Goal: Task Accomplishment & Management: Manage account settings

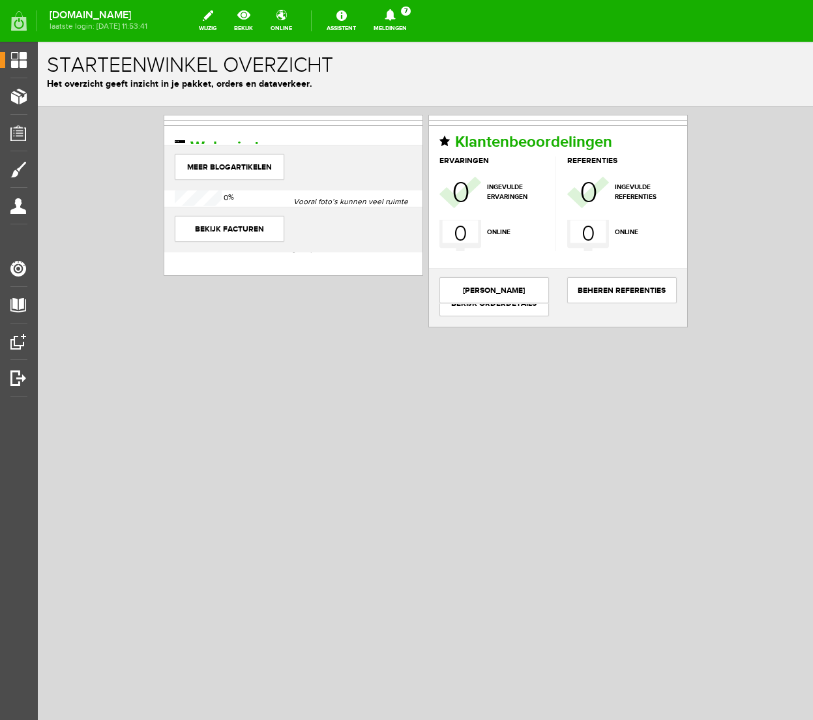
click at [395, 18] on icon at bounding box center [390, 15] width 10 height 12
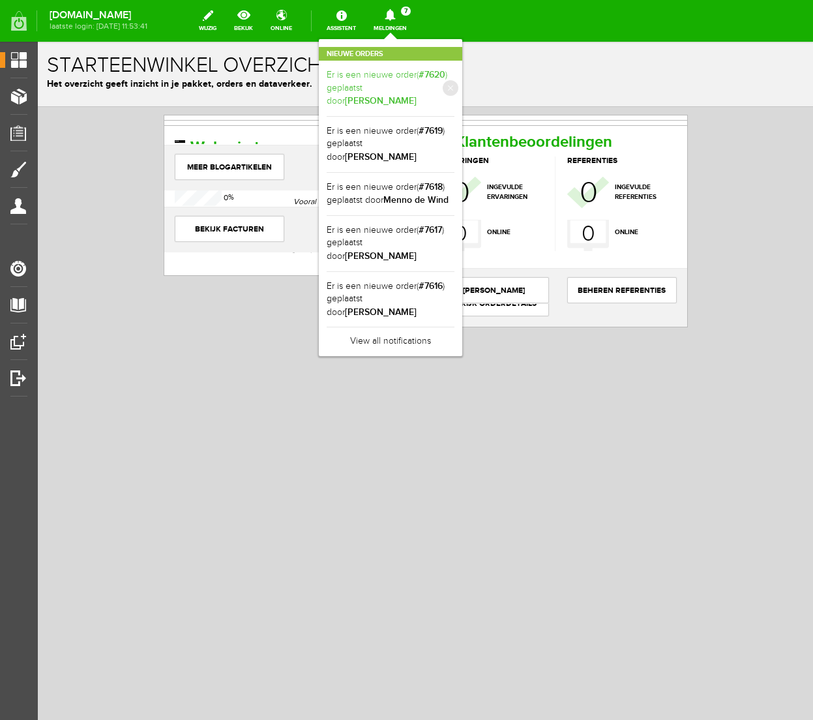
click at [454, 81] on link "Er is een nieuwe order( #7620 ) geplaatst door [PERSON_NAME]" at bounding box center [391, 88] width 128 height 40
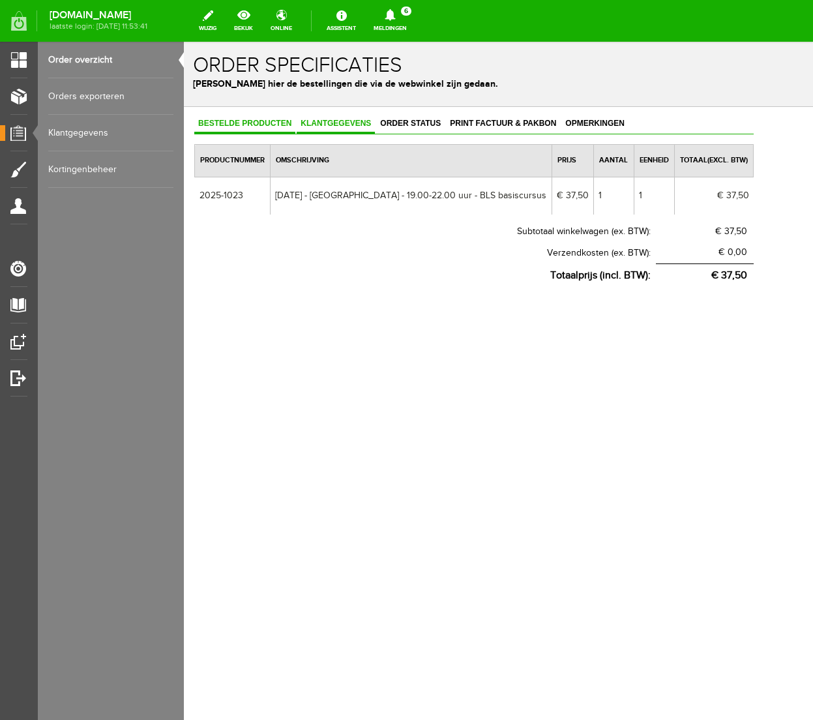
click at [342, 122] on span "Klantgegevens" at bounding box center [336, 123] width 78 height 9
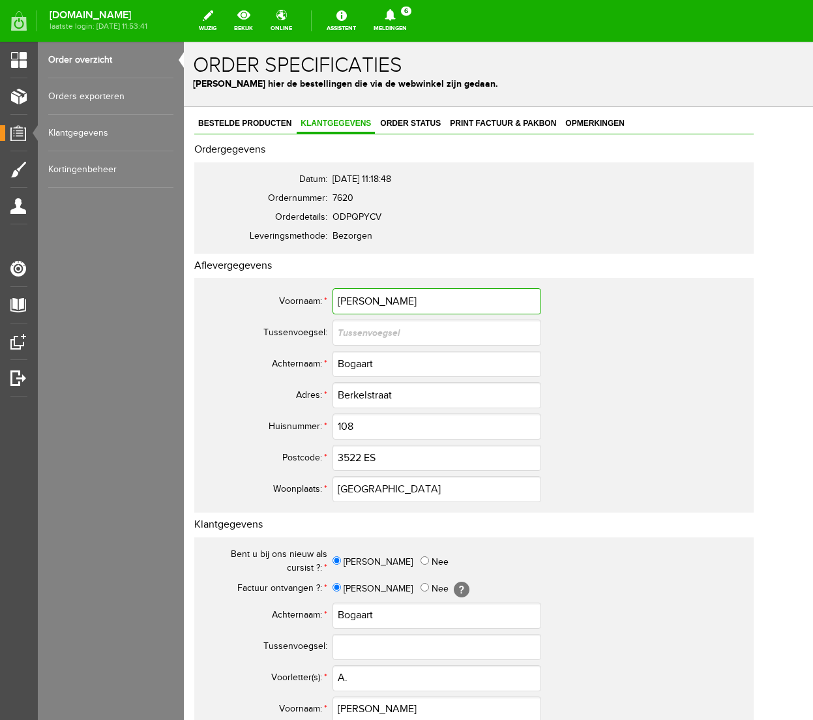
drag, startPoint x: 361, startPoint y: 302, endPoint x: 308, endPoint y: 300, distance: 53.5
click at [308, 300] on tr "Voornaam: * [PERSON_NAME]" at bounding box center [474, 300] width 544 height 31
drag, startPoint x: 378, startPoint y: 364, endPoint x: 257, endPoint y: 362, distance: 120.6
click at [257, 362] on tr "Achternaam: * Bogaart" at bounding box center [474, 363] width 544 height 31
drag, startPoint x: 405, startPoint y: 394, endPoint x: 329, endPoint y: 392, distance: 75.7
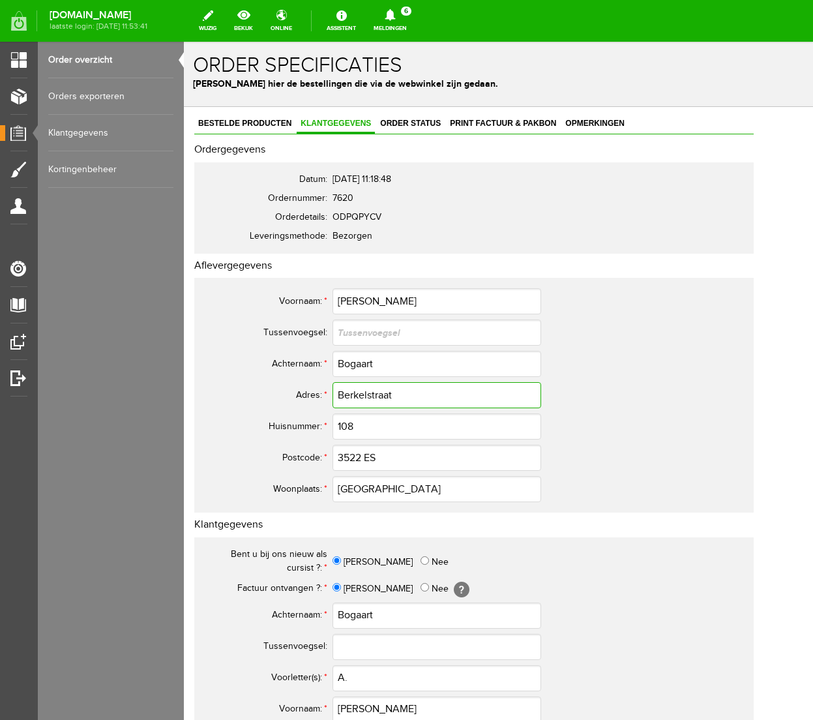
click at [329, 392] on tr "Adres: * Berkelstraat" at bounding box center [474, 394] width 544 height 31
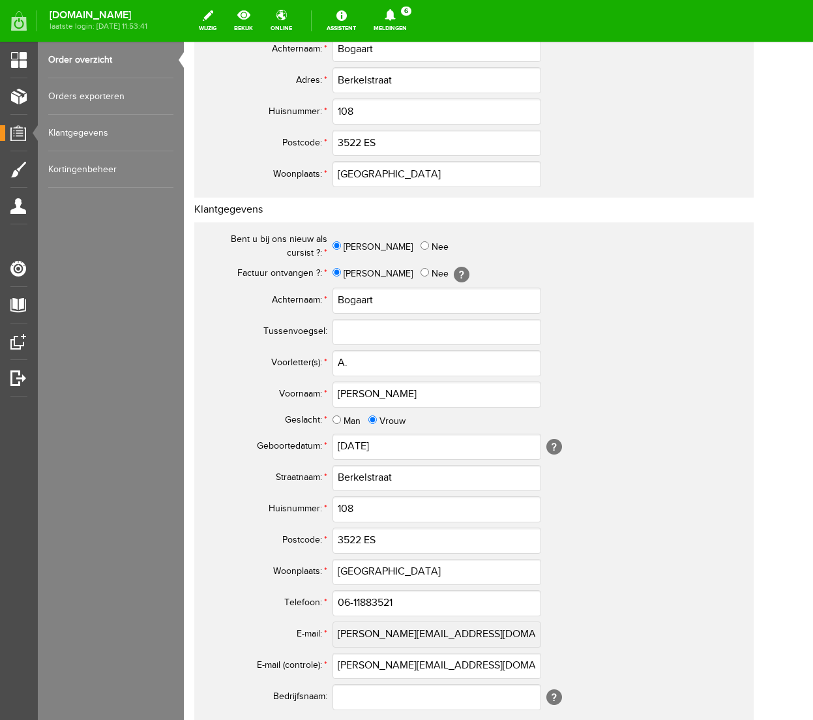
scroll to position [317, 0]
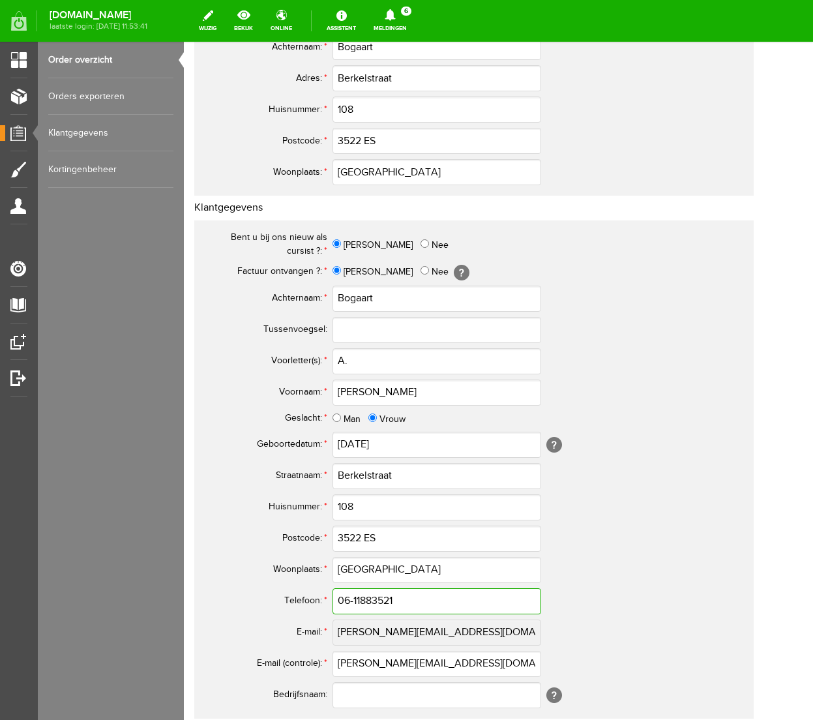
drag, startPoint x: 405, startPoint y: 602, endPoint x: 251, endPoint y: 591, distance: 154.9
click at [251, 591] on tr "Telefoon: * 06-11883521" at bounding box center [474, 600] width 544 height 31
drag, startPoint x: 479, startPoint y: 665, endPoint x: 306, endPoint y: 652, distance: 173.8
click at [306, 652] on tr "E-mail (controle): * [PERSON_NAME][EMAIL_ADDRESS][DOMAIN_NAME]" at bounding box center [474, 663] width 544 height 31
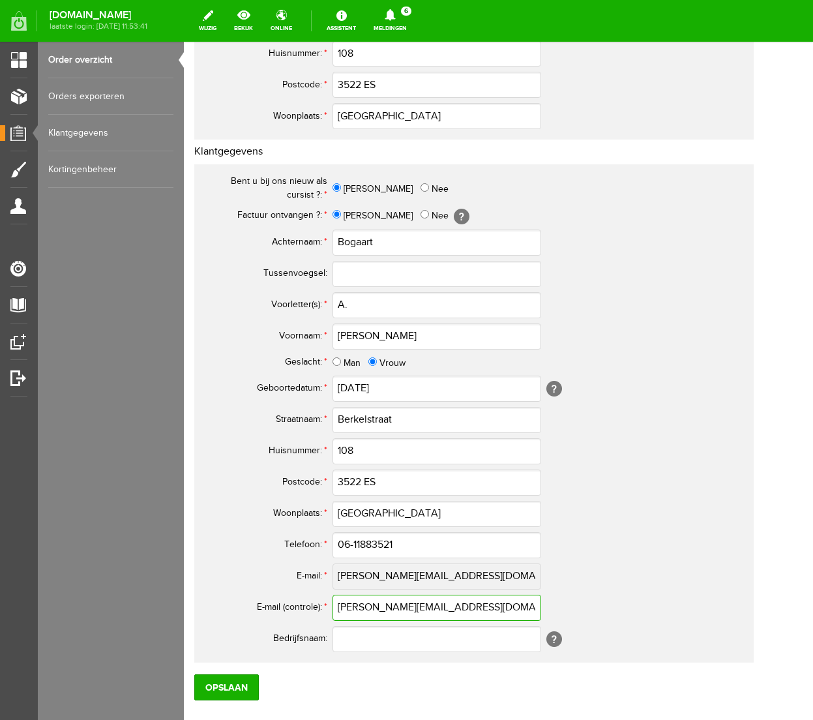
scroll to position [449, 0]
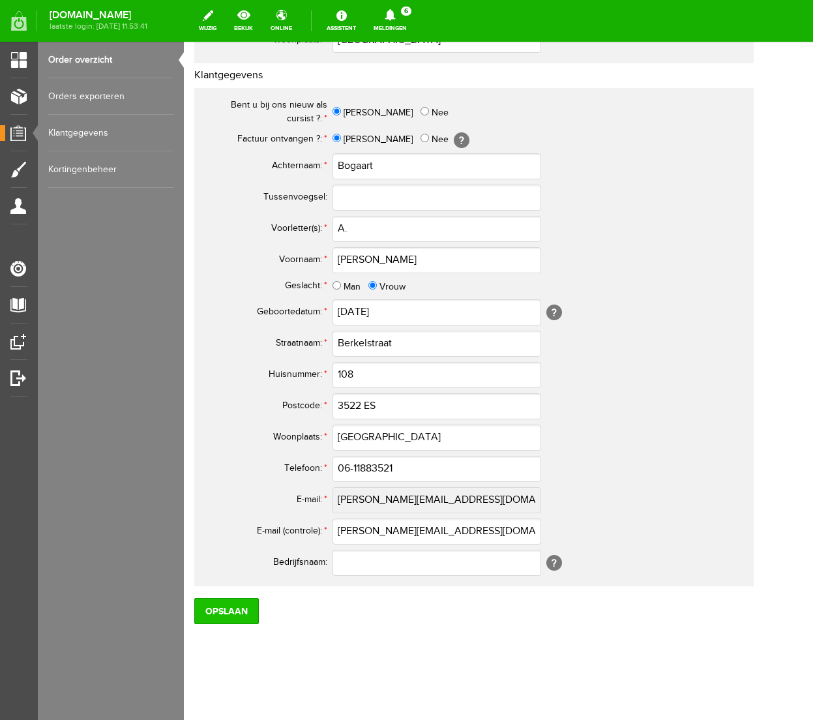
click at [210, 609] on input "Opslaan" at bounding box center [226, 611] width 65 height 26
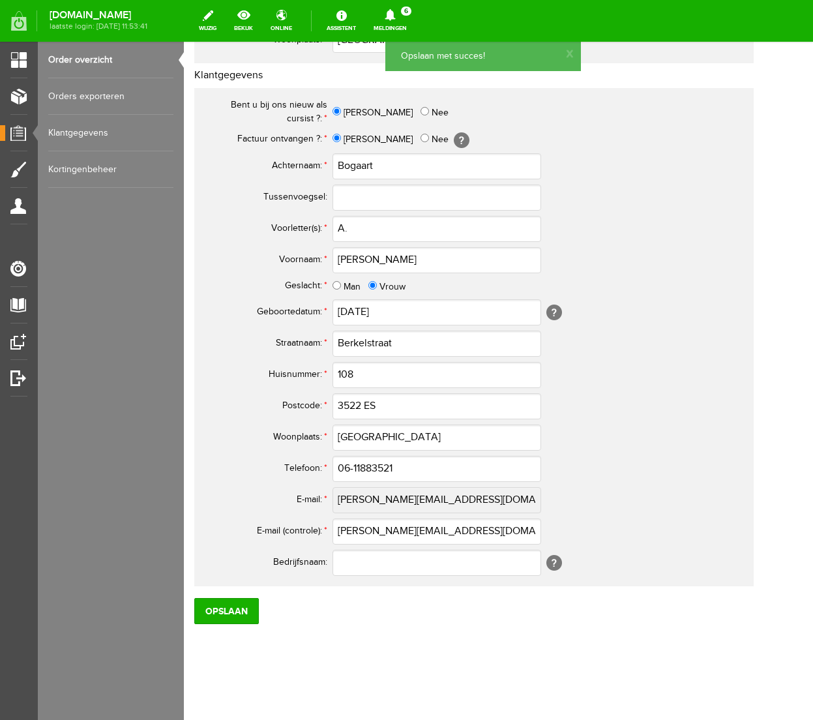
scroll to position [0, 0]
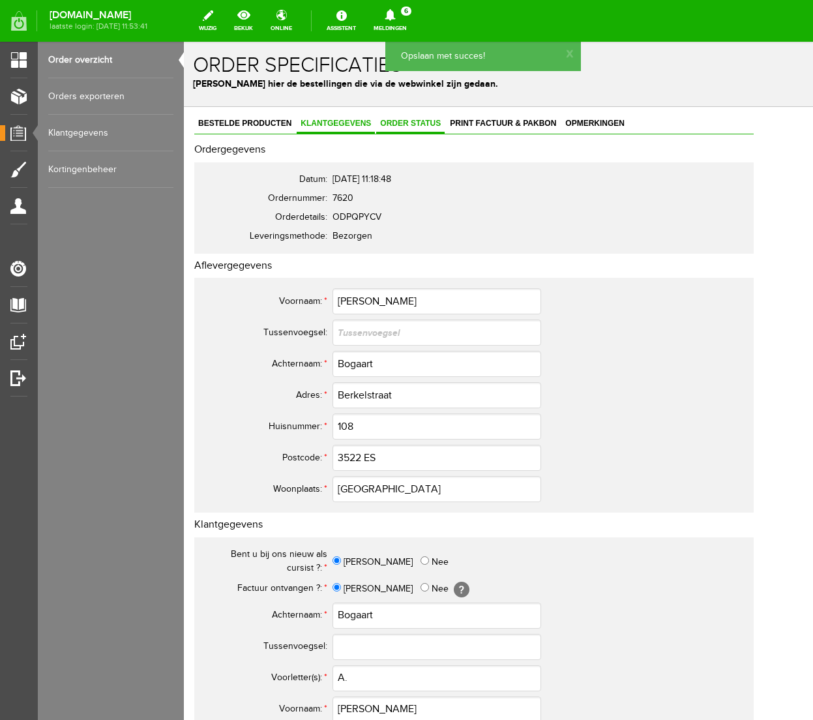
click at [404, 125] on span "Order status" at bounding box center [410, 123] width 68 height 9
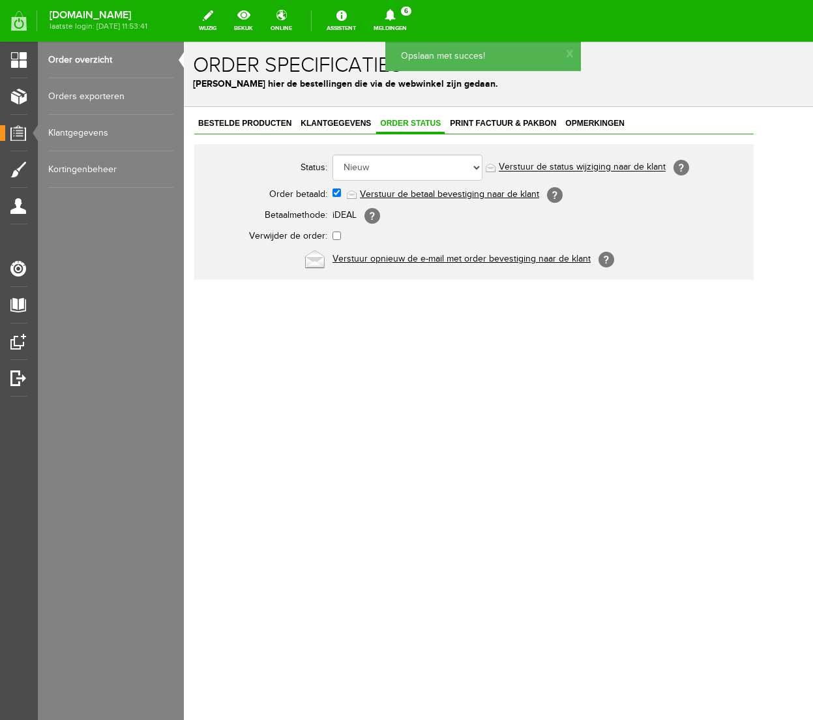
click at [424, 192] on link "Verstuur de betaal bevestiging naar de klant" at bounding box center [449, 194] width 179 height 10
click at [472, 123] on span "Print factuur & pakbon" at bounding box center [503, 123] width 114 height 9
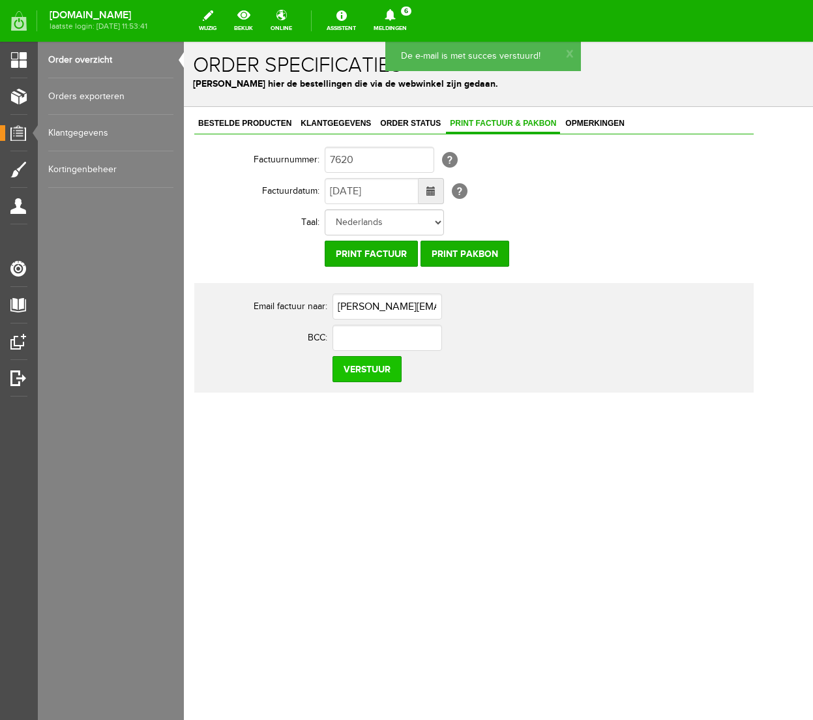
click at [361, 372] on input "Verstuur" at bounding box center [366, 369] width 69 height 26
click at [395, 10] on icon at bounding box center [390, 15] width 10 height 12
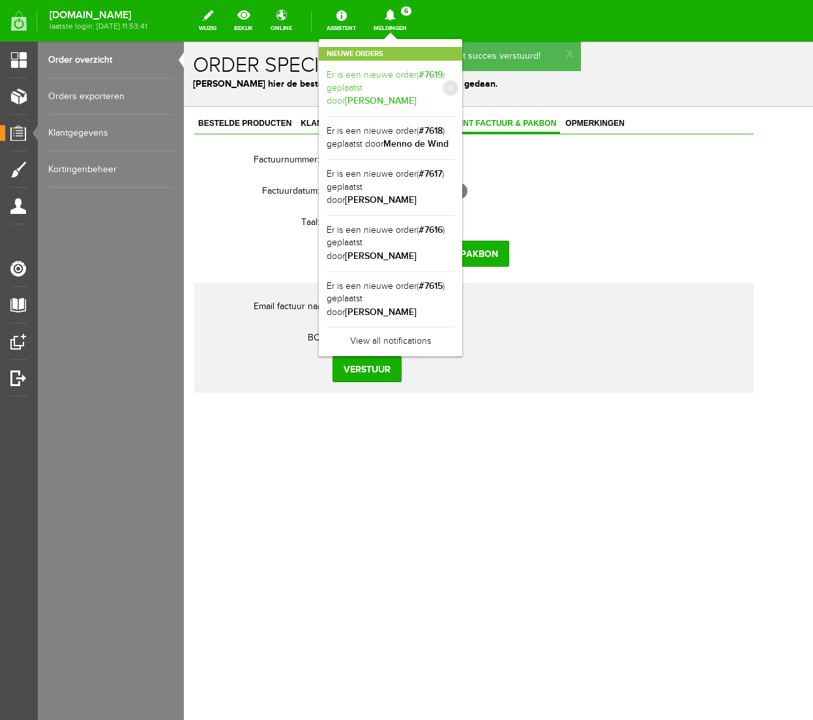
click at [454, 85] on link "Er is een nieuwe order( #7619 ) geplaatst door [PERSON_NAME]" at bounding box center [391, 88] width 128 height 40
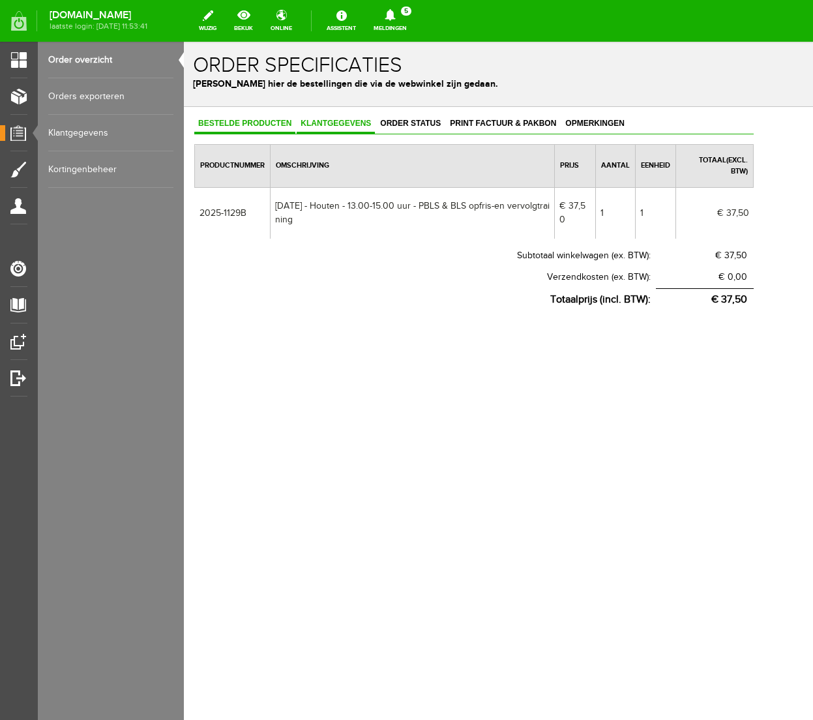
click at [351, 123] on span "Klantgegevens" at bounding box center [336, 123] width 78 height 9
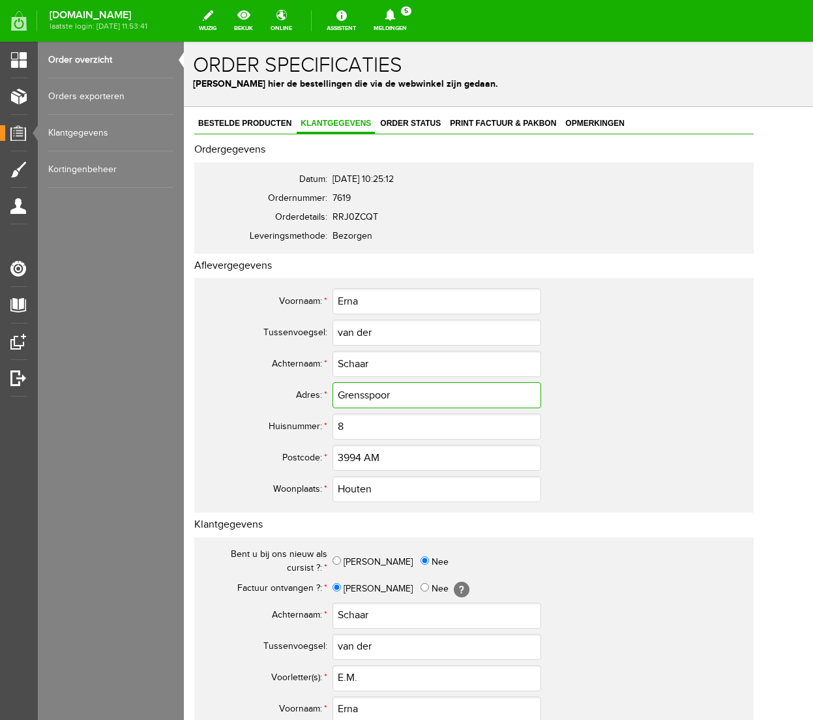
drag, startPoint x: 399, startPoint y: 399, endPoint x: 320, endPoint y: 392, distance: 79.2
click at [320, 392] on tr "Adres: * Grensspoor" at bounding box center [474, 394] width 544 height 31
click at [662, 454] on td "3994 AM" at bounding box center [538, 457] width 413 height 31
click at [428, 126] on span "Order status" at bounding box center [410, 123] width 68 height 9
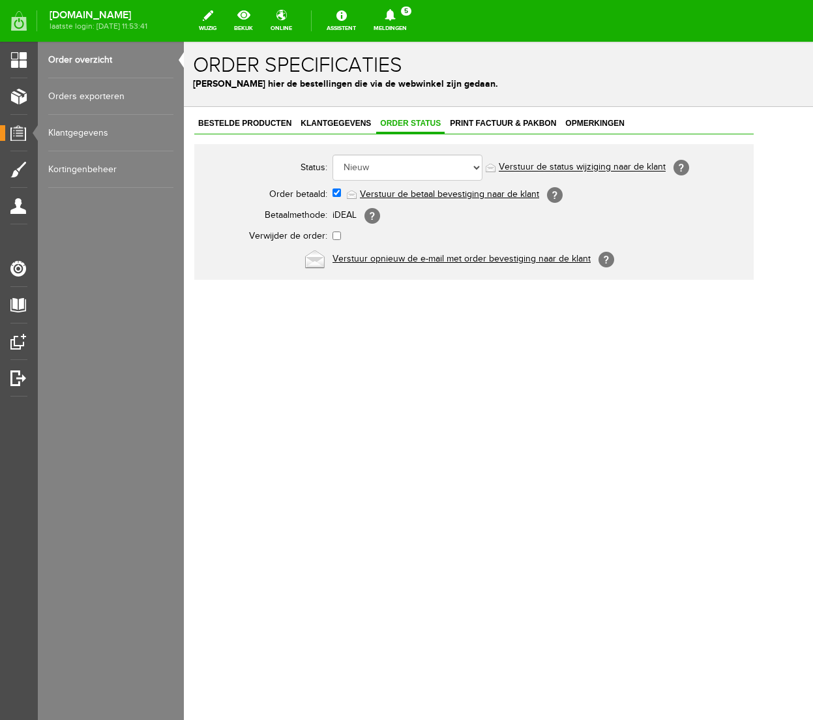
click at [432, 191] on link "Verstuur de betaal bevestiging naar de klant" at bounding box center [449, 194] width 179 height 10
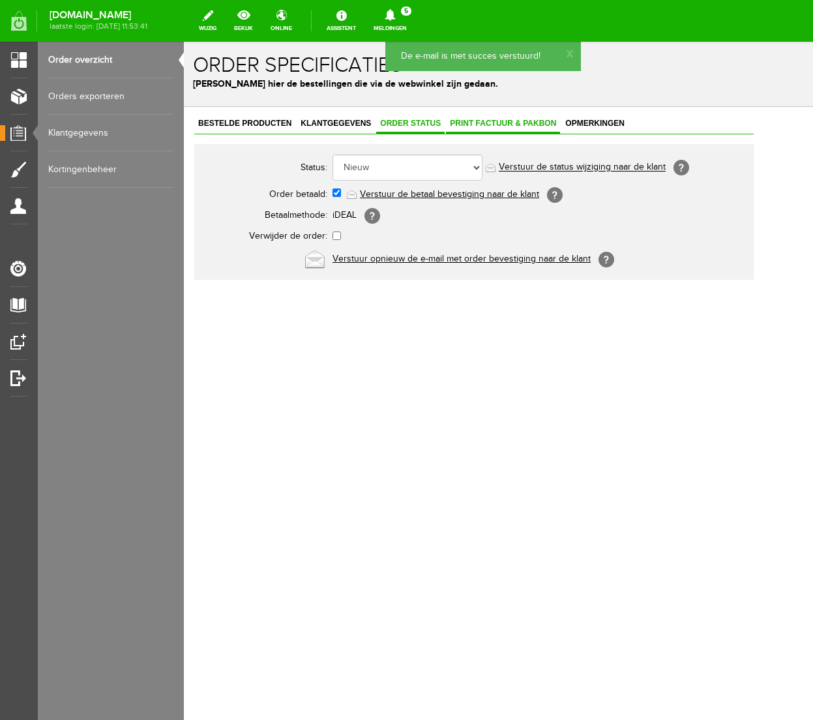
click at [511, 123] on span "Print factuur & pakbon" at bounding box center [503, 123] width 114 height 9
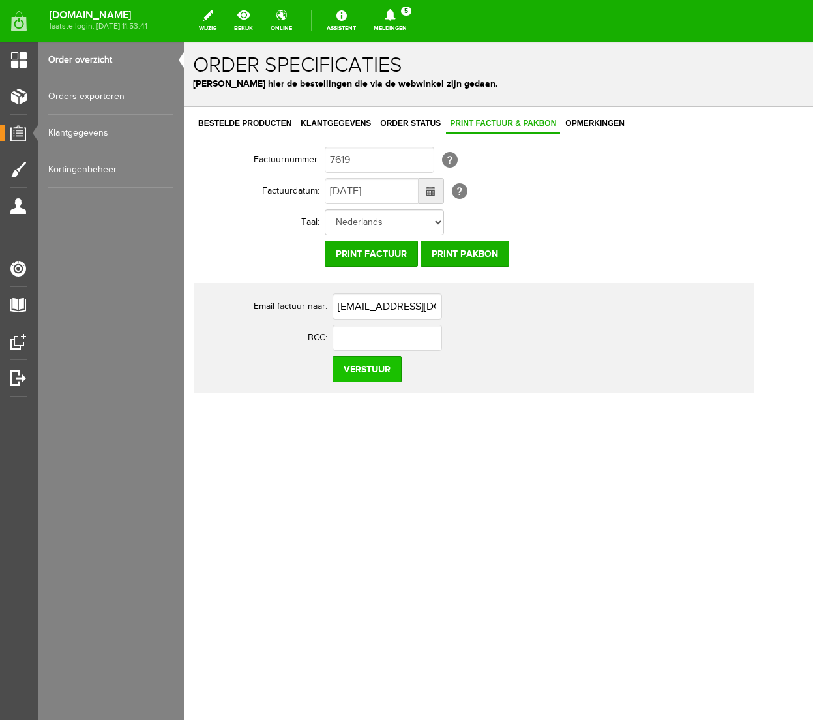
click at [369, 365] on input "Verstuur" at bounding box center [366, 369] width 69 height 26
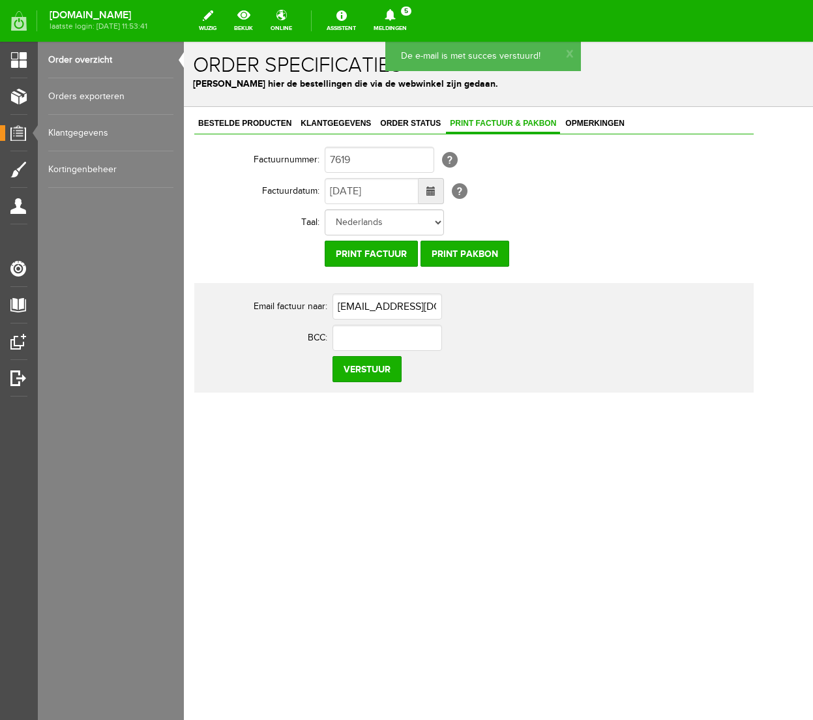
click at [407, 13] on icon at bounding box center [389, 15] width 33 height 12
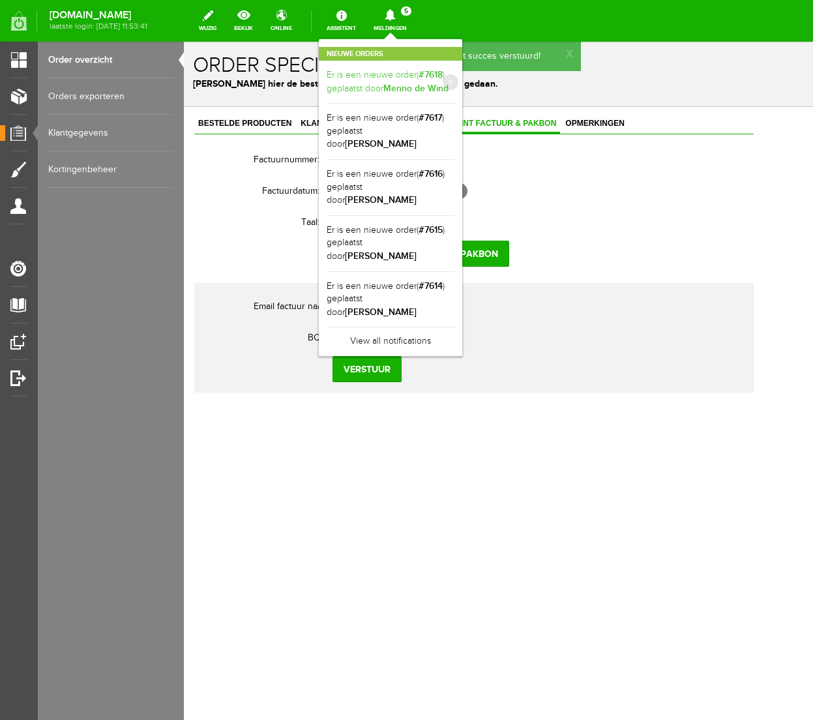
click at [448, 83] on b "Menno de Wind" at bounding box center [415, 88] width 65 height 11
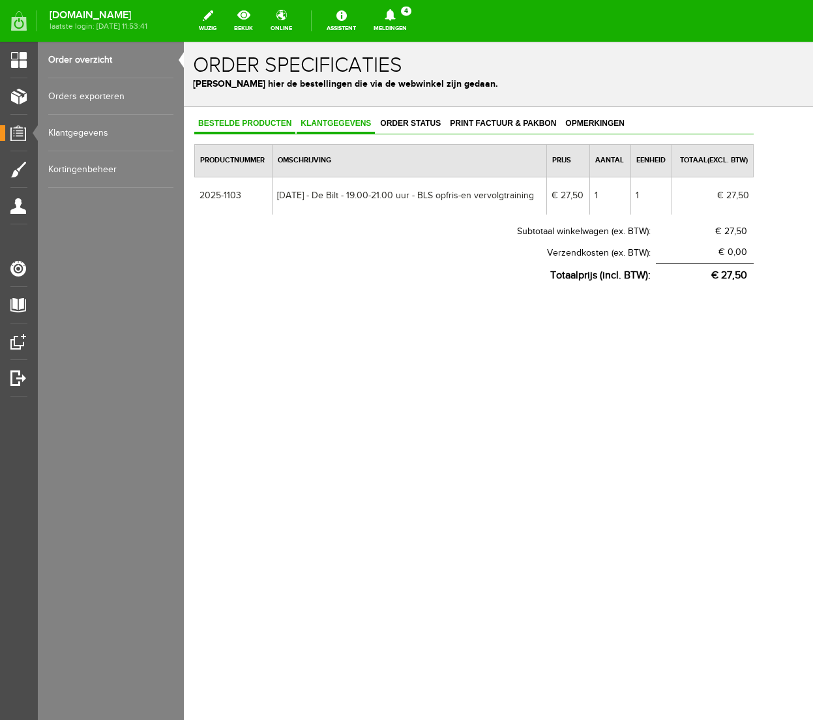
click at [352, 121] on span "Klantgegevens" at bounding box center [336, 123] width 78 height 9
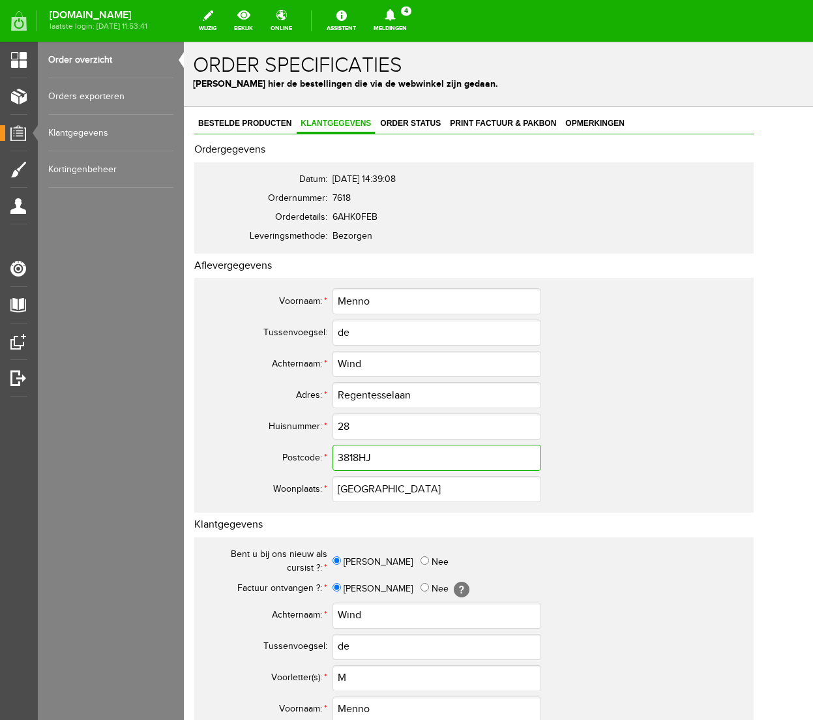
click at [359, 456] on input "3818HJ" at bounding box center [436, 458] width 209 height 26
type input "3818 HJ"
click at [420, 563] on input "Nee" at bounding box center [424, 560] width 8 height 8
radio input "true"
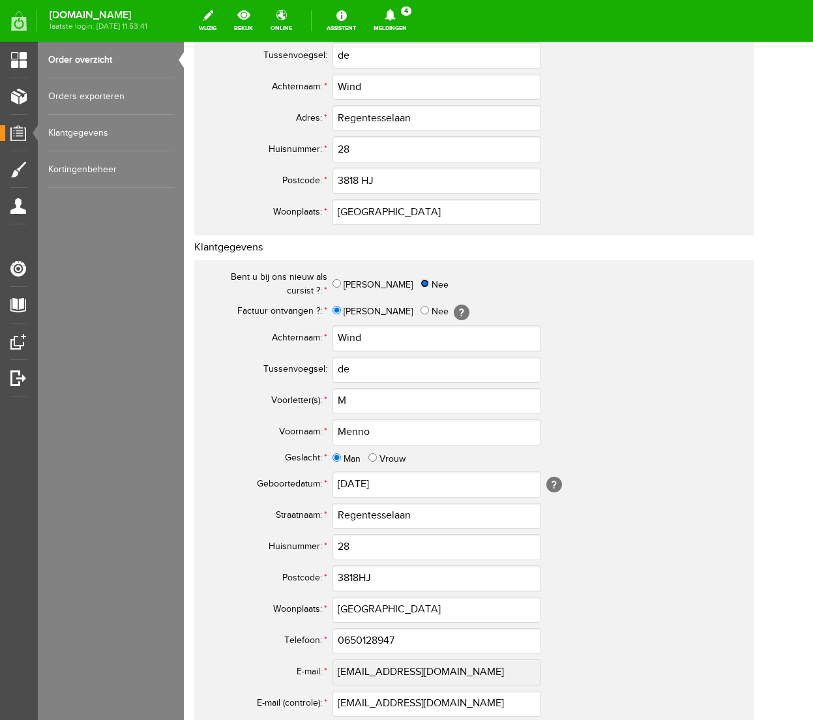
scroll to position [279, 0]
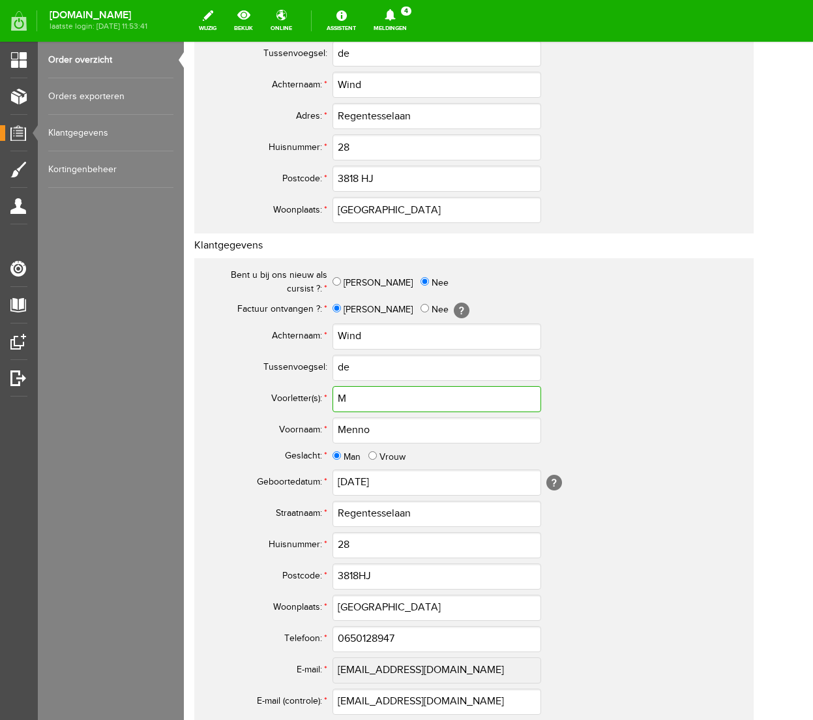
click at [360, 397] on input "M" at bounding box center [436, 399] width 209 height 26
type input "M."
click at [361, 576] on input "3818HJ" at bounding box center [436, 576] width 209 height 26
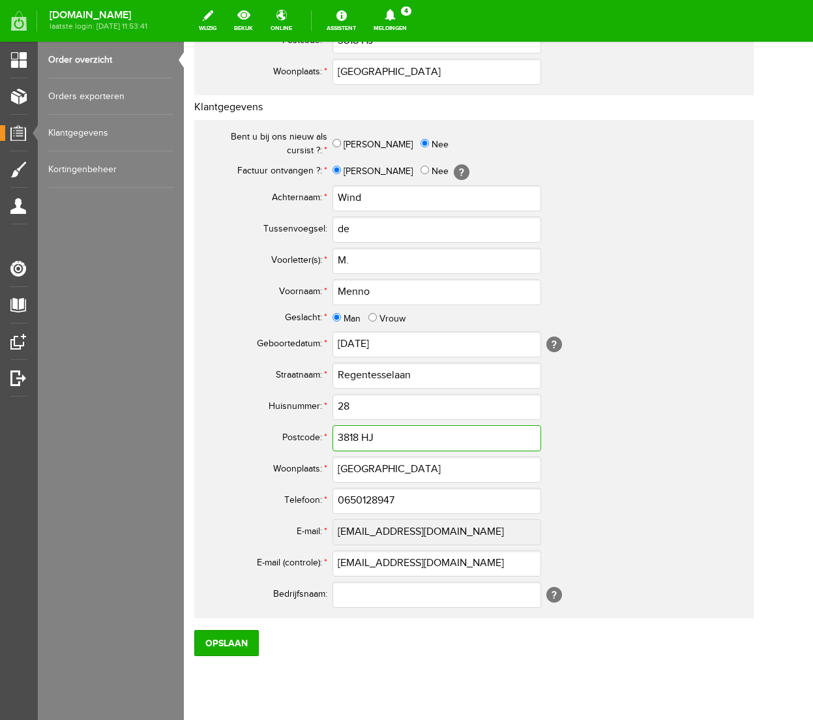
scroll to position [449, 0]
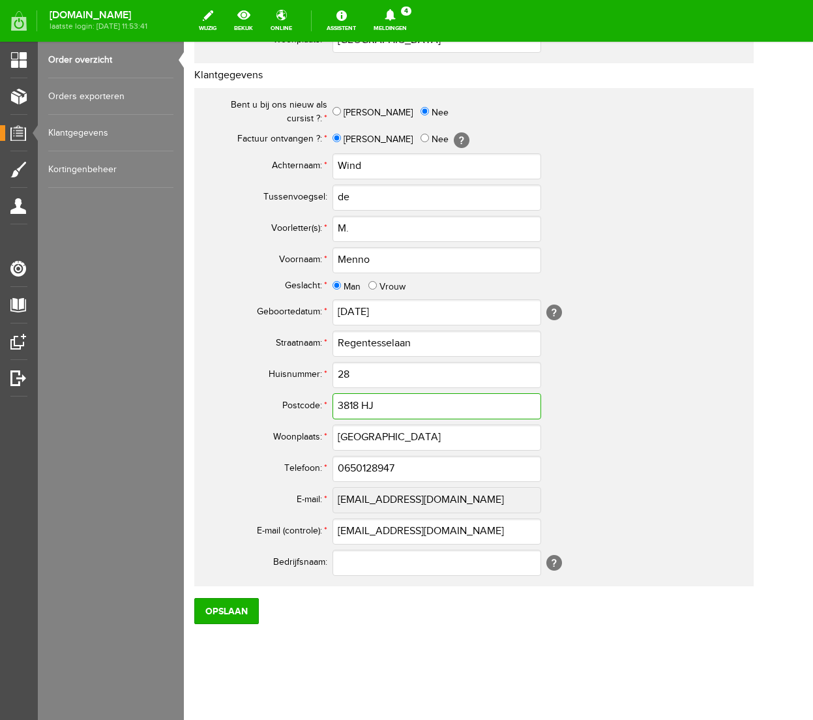
type input "3818 HJ"
click at [350, 465] on input "0650128947" at bounding box center [436, 469] width 209 height 26
type input "06-50128947"
click at [227, 615] on input "Opslaan" at bounding box center [226, 611] width 65 height 26
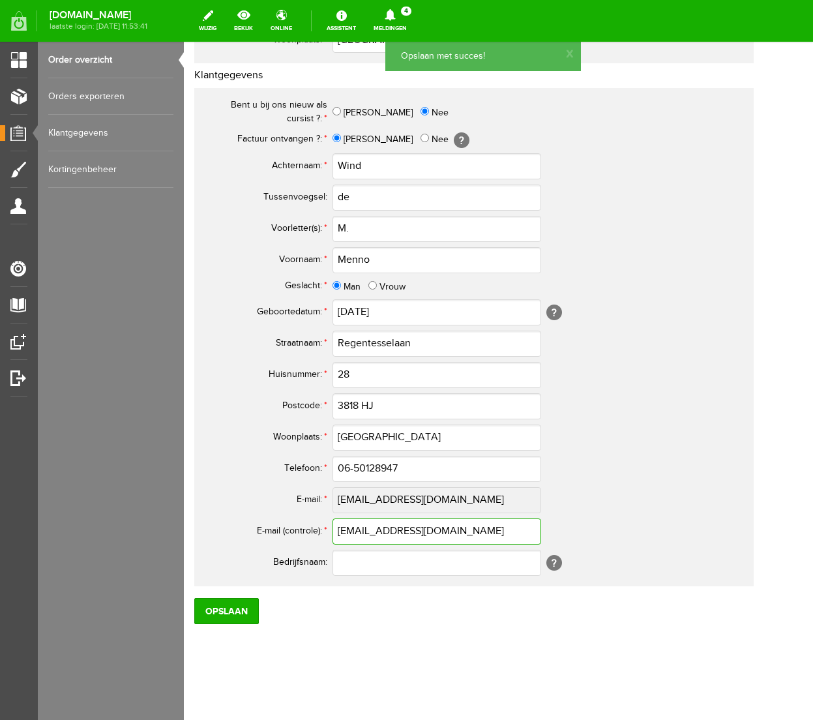
drag, startPoint x: 476, startPoint y: 535, endPoint x: 296, endPoint y: 531, distance: 180.6
click at [296, 531] on tr "E-mail (controle): * [EMAIL_ADDRESS][DOMAIN_NAME]" at bounding box center [474, 531] width 544 height 31
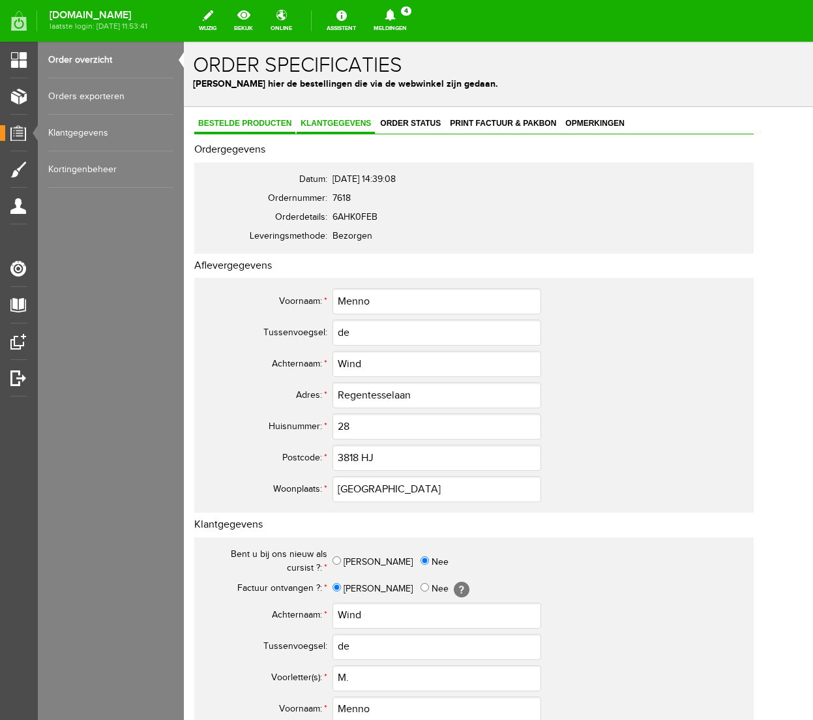
click at [268, 123] on span "Bestelde producten" at bounding box center [244, 123] width 101 height 9
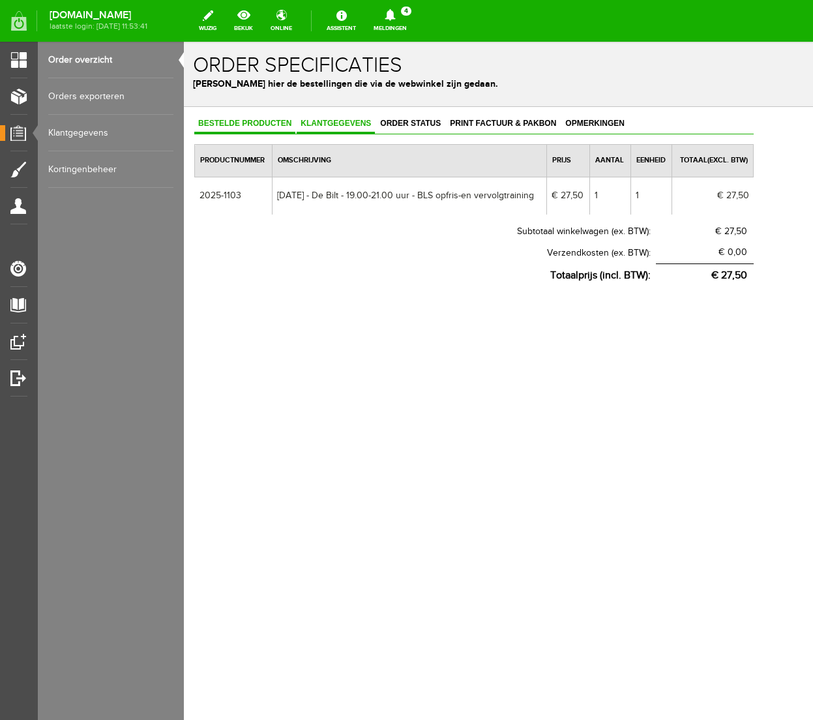
click at [332, 123] on span "Klantgegevens" at bounding box center [336, 123] width 78 height 9
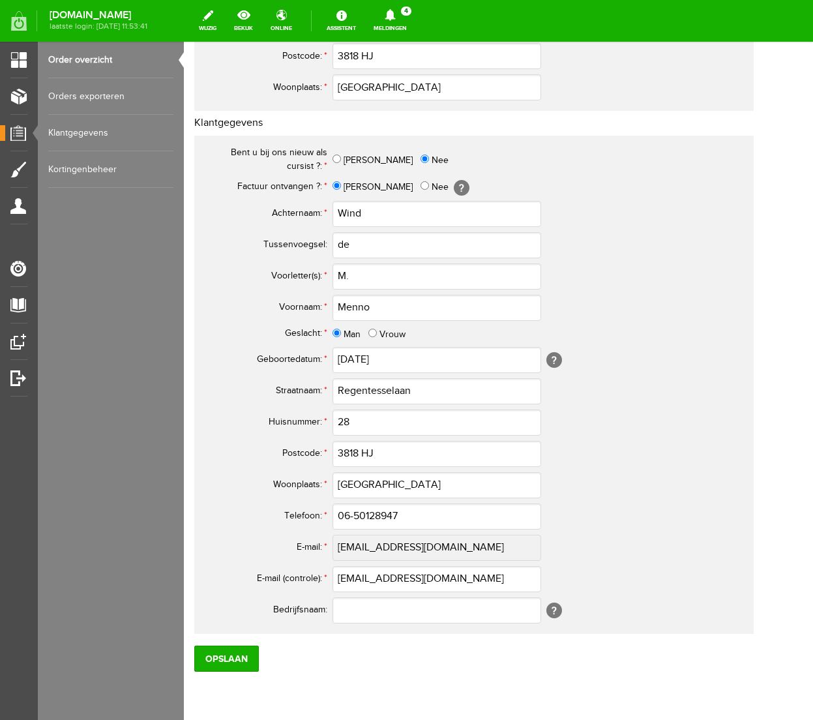
scroll to position [449, 0]
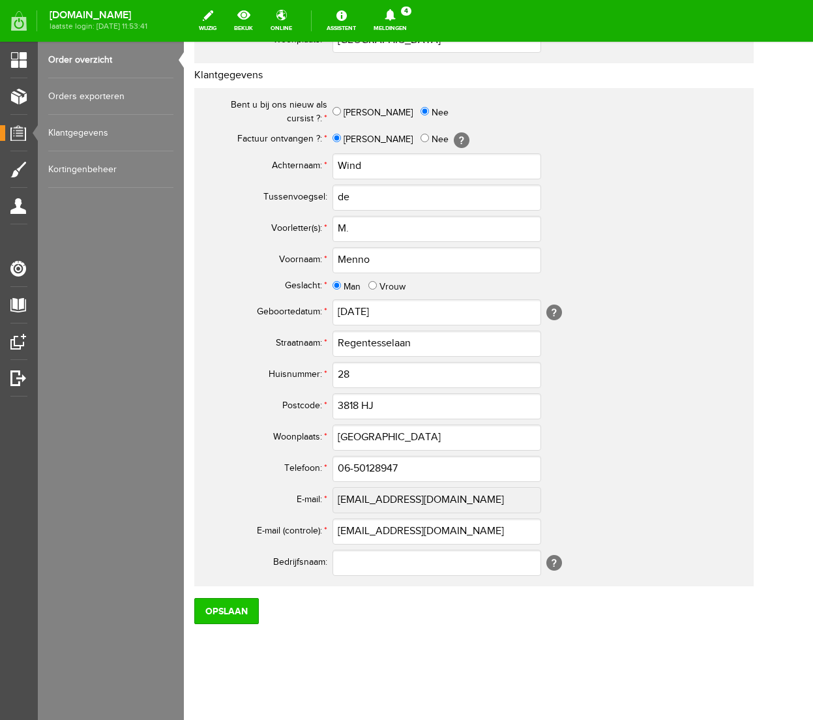
click at [229, 613] on input "Opslaan" at bounding box center [226, 611] width 65 height 26
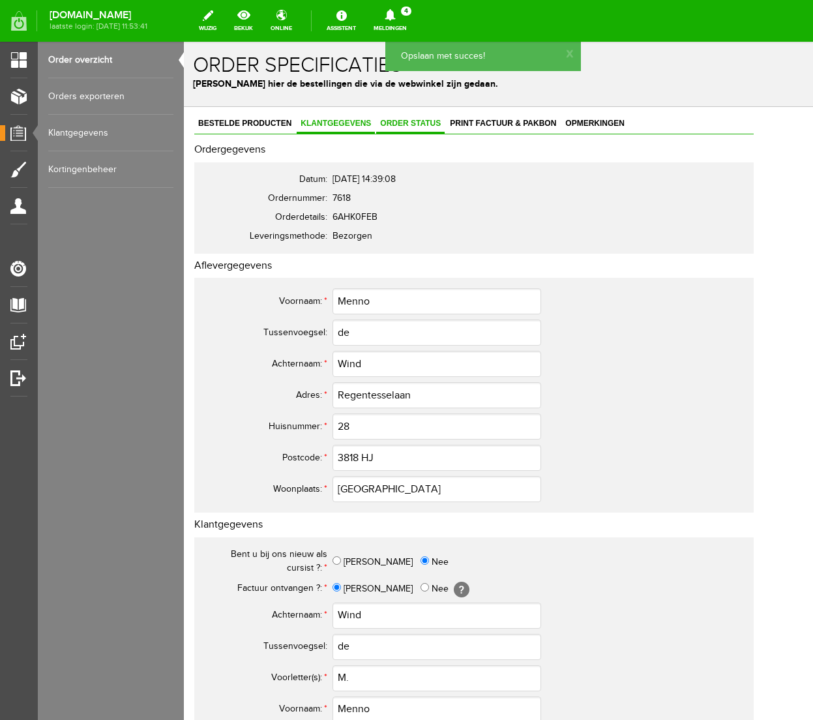
scroll to position [1, 0]
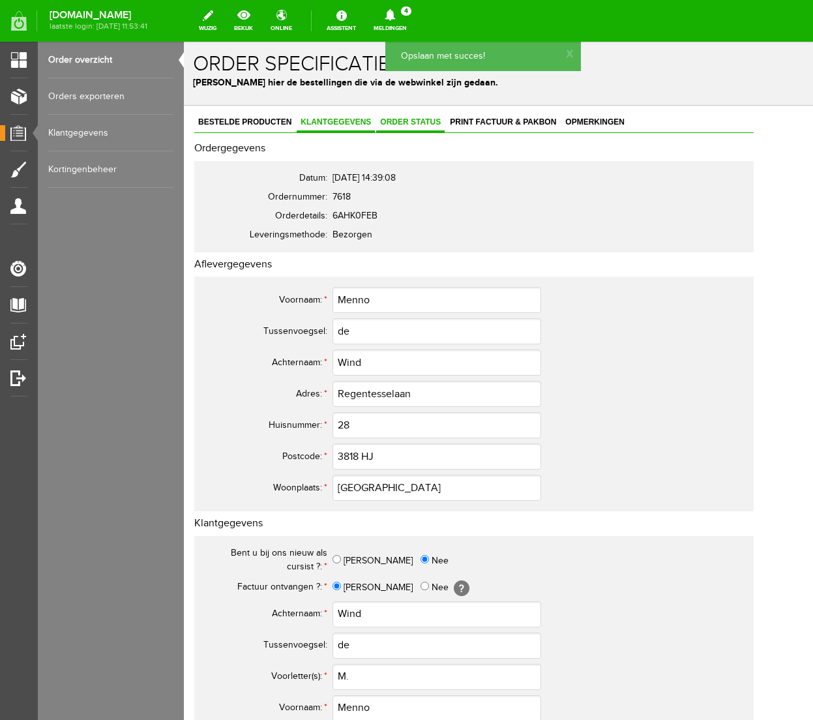
click at [420, 124] on span "Order status" at bounding box center [410, 121] width 68 height 9
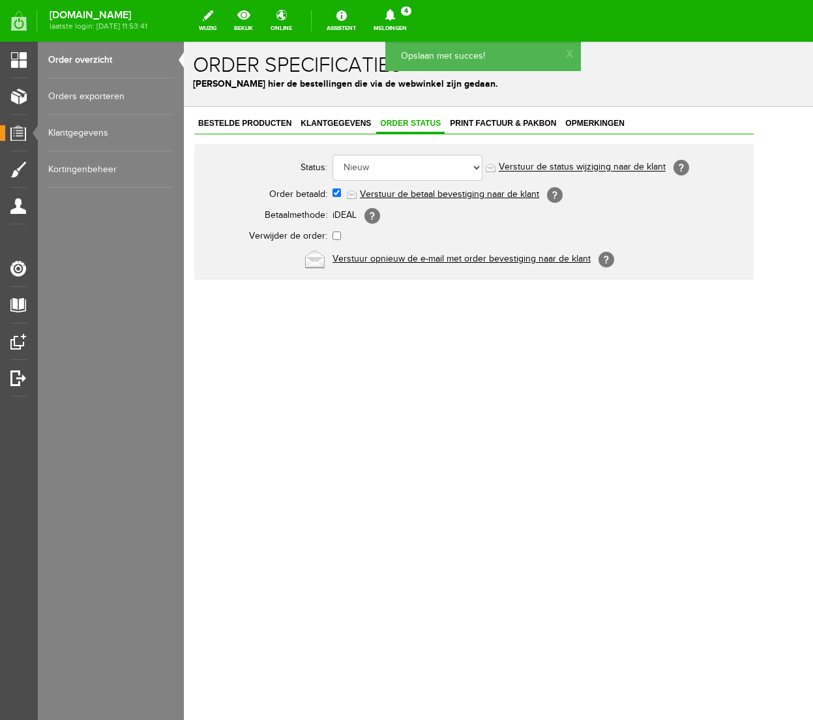
scroll to position [0, 0]
click at [428, 194] on link "Verstuur de betaal bevestiging naar de klant" at bounding box center [449, 194] width 179 height 10
click at [505, 123] on span "Print factuur & pakbon" at bounding box center [503, 123] width 114 height 9
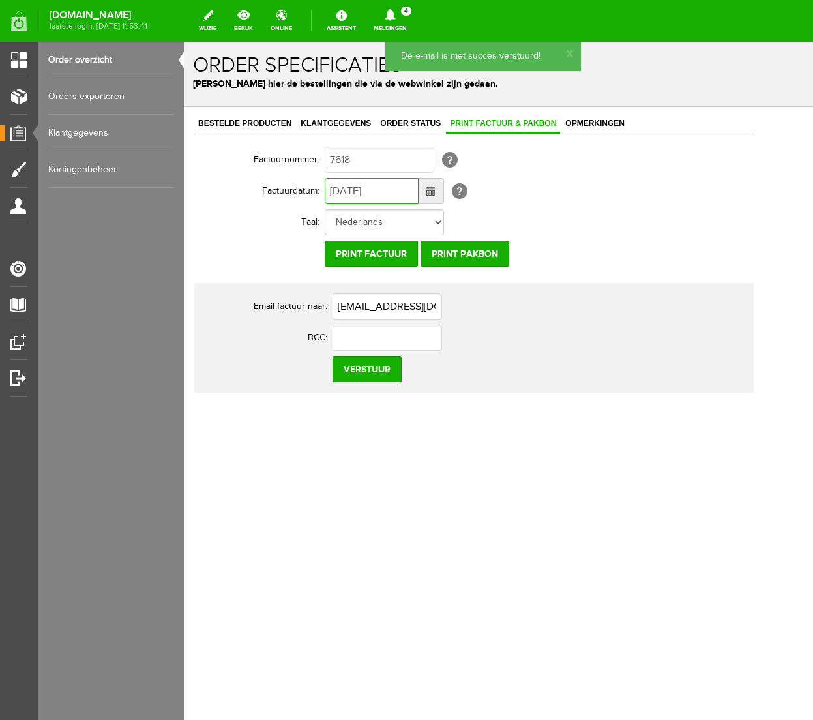
click at [340, 191] on input "[DATE]" at bounding box center [372, 191] width 94 height 26
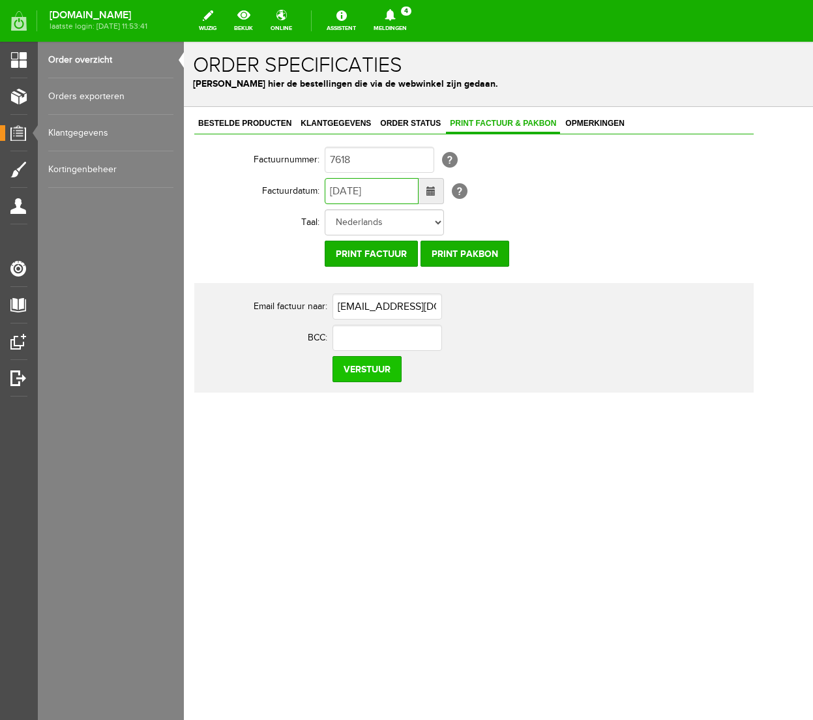
type input "[DATE]"
click at [351, 372] on input "Verstuur" at bounding box center [366, 369] width 69 height 26
click at [395, 17] on icon at bounding box center [390, 15] width 10 height 12
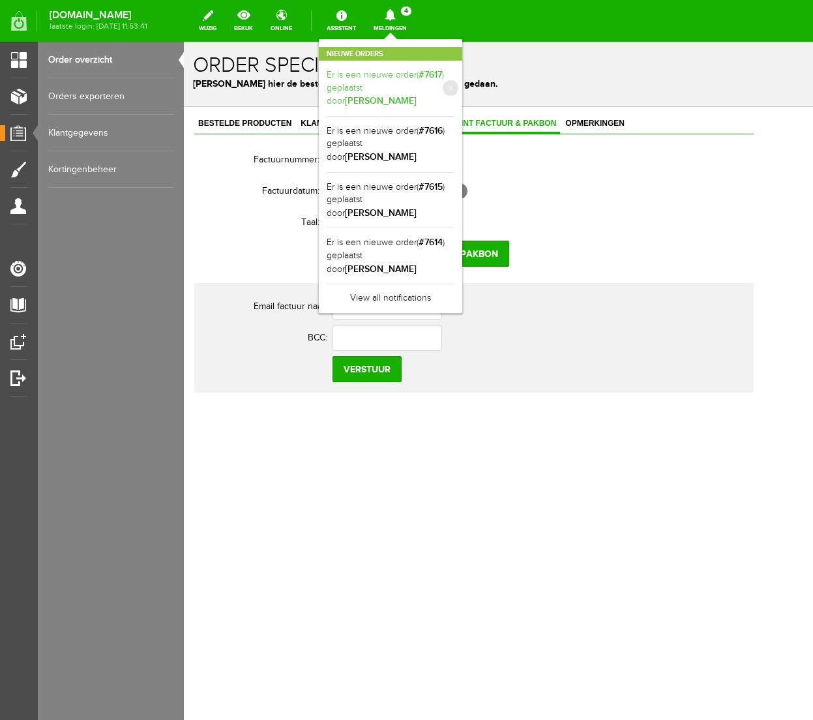
click at [454, 77] on link "Er is een nieuwe order( #7617 ) geplaatst door [PERSON_NAME]" at bounding box center [391, 88] width 128 height 40
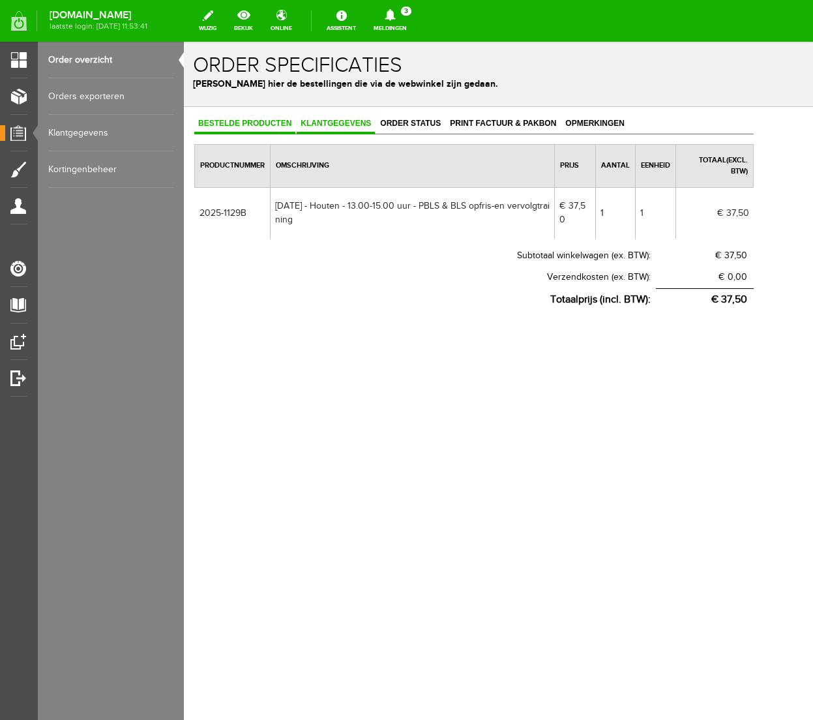
click at [351, 124] on span "Klantgegevens" at bounding box center [336, 123] width 78 height 9
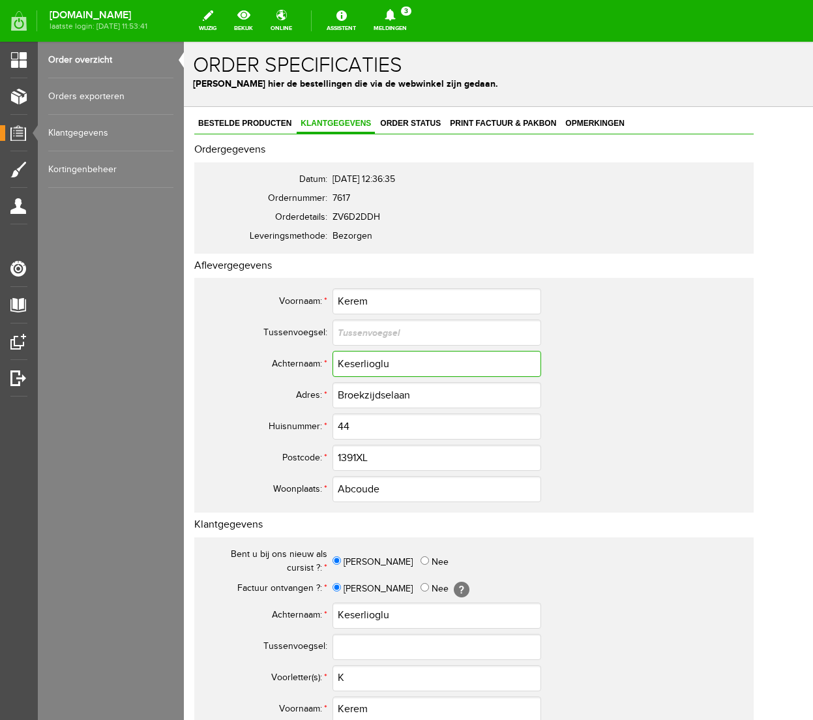
drag, startPoint x: 400, startPoint y: 366, endPoint x: 303, endPoint y: 366, distance: 97.1
click at [303, 366] on tr "Achternaam: * Keserlioglu" at bounding box center [474, 363] width 544 height 31
drag, startPoint x: 381, startPoint y: 300, endPoint x: 304, endPoint y: 299, distance: 76.9
click at [304, 299] on tr "Voornaam: * Kerem" at bounding box center [474, 300] width 544 height 31
click at [390, 678] on input "K" at bounding box center [436, 678] width 209 height 26
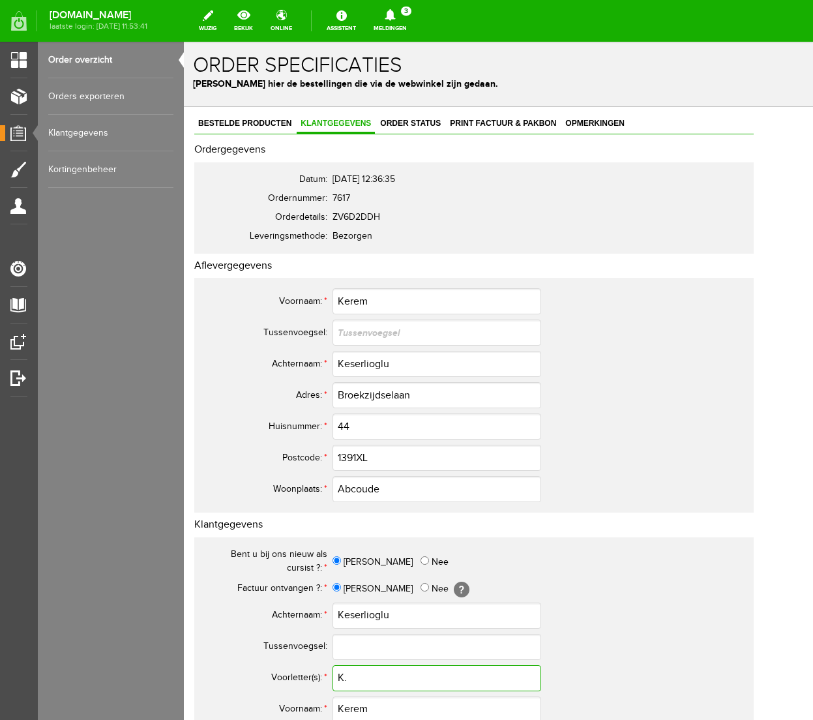
type input "K."
drag, startPoint x: 431, startPoint y: 398, endPoint x: 291, endPoint y: 391, distance: 139.6
click at [291, 391] on tr "Adres: * Broekzijdselaan" at bounding box center [474, 394] width 544 height 31
click at [357, 458] on input "1391XL" at bounding box center [436, 458] width 209 height 26
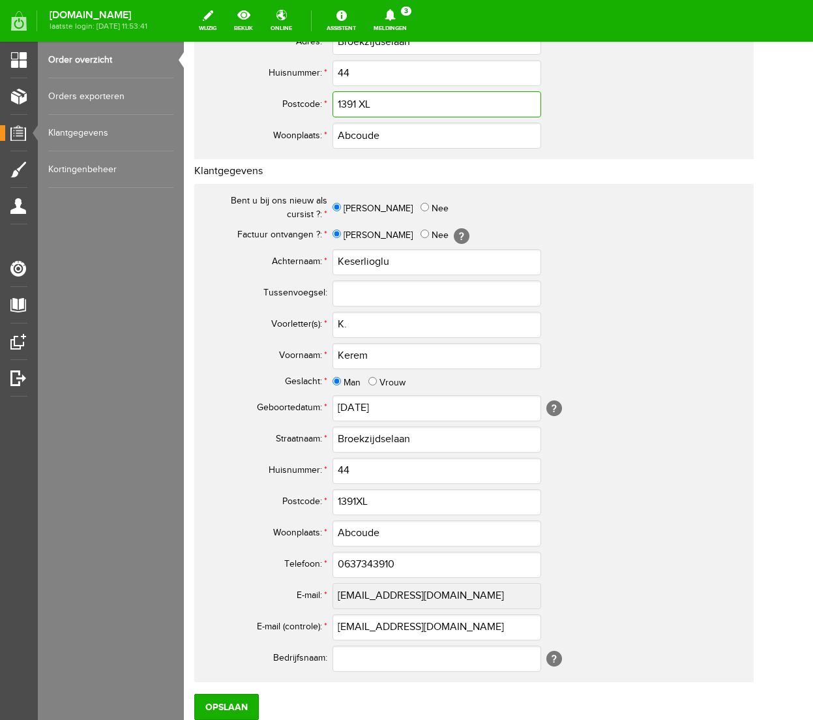
scroll to position [355, 0]
type input "1391 XL"
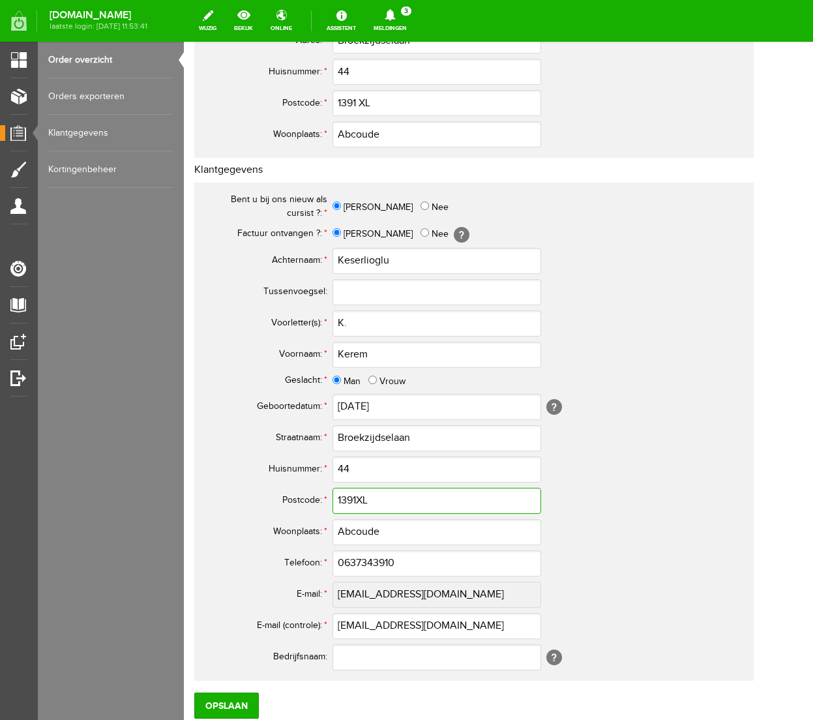
click at [359, 501] on input "1391XL" at bounding box center [436, 501] width 209 height 26
type input "1391 XL"
click at [347, 563] on input "0637343910" at bounding box center [436, 563] width 209 height 26
drag, startPoint x: 405, startPoint y: 565, endPoint x: 250, endPoint y: 560, distance: 154.6
click at [250, 560] on tr "Telefoon: * 06-37343910" at bounding box center [474, 563] width 544 height 31
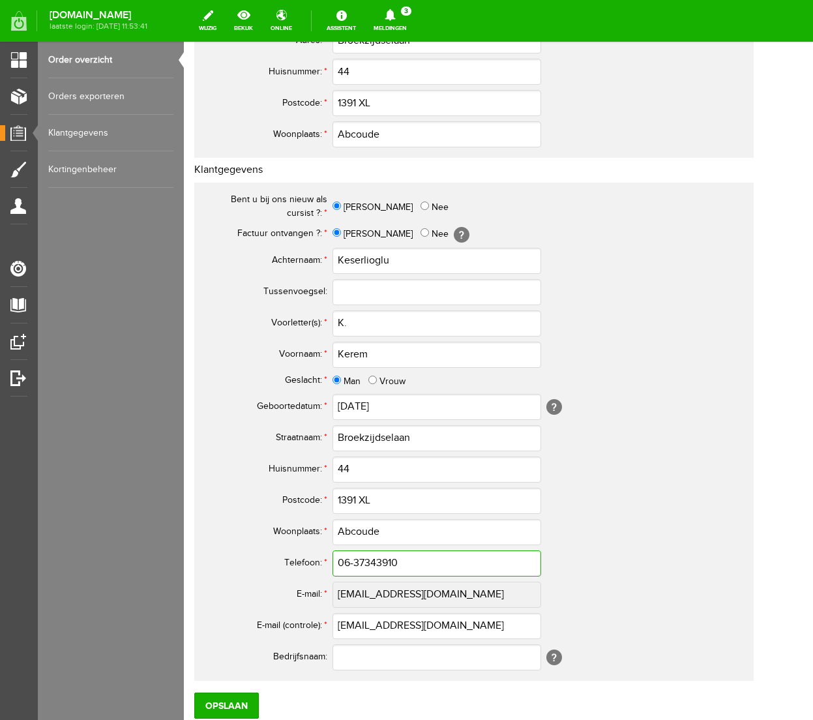
type input "06-37343910"
drag, startPoint x: 490, startPoint y: 626, endPoint x: 327, endPoint y: 624, distance: 162.3
click at [327, 624] on tr "E-mail (controle): * [EMAIL_ADDRESS][DOMAIN_NAME]" at bounding box center [474, 625] width 544 height 31
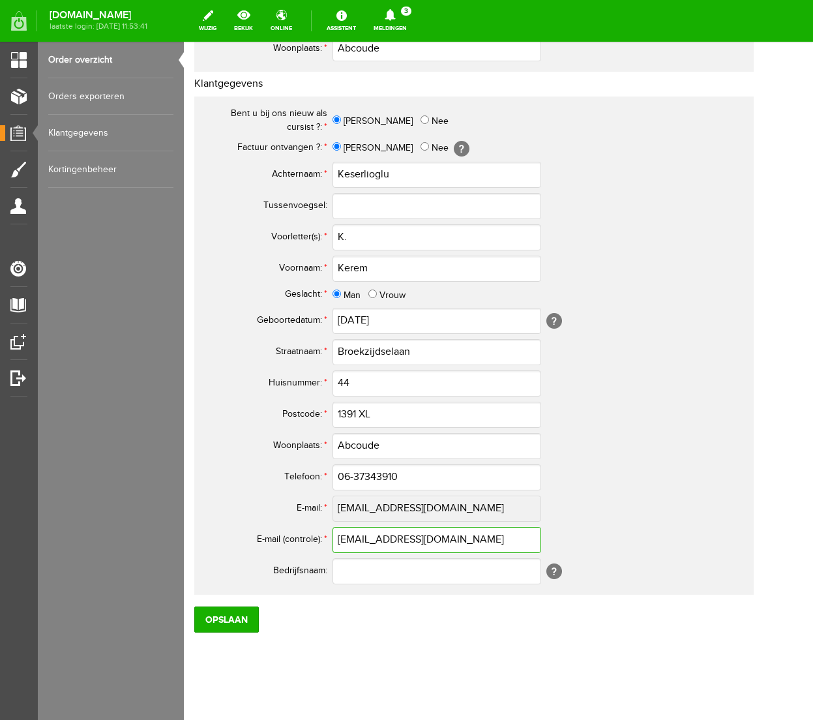
scroll to position [449, 0]
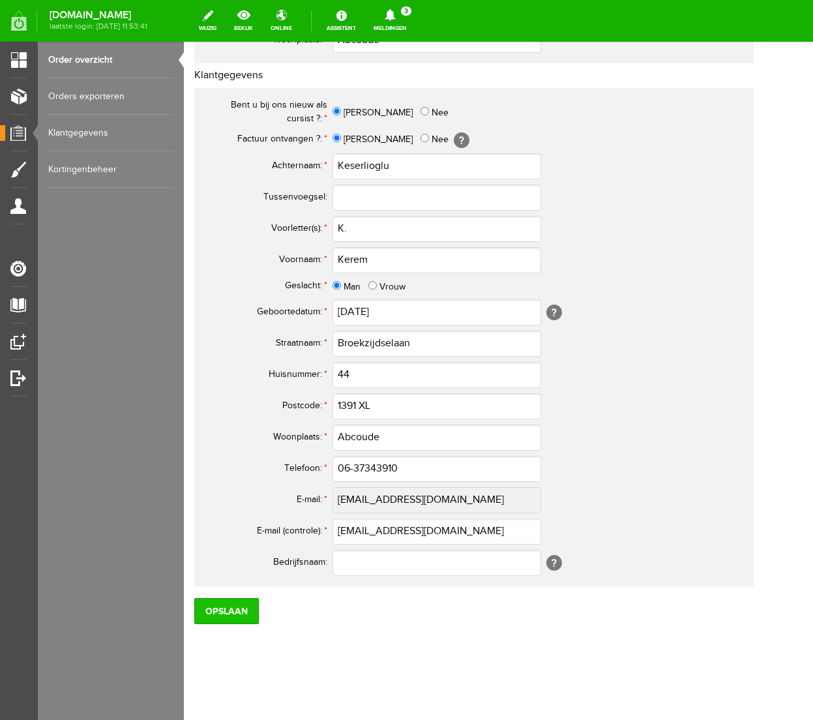
click at [248, 606] on input "Opslaan" at bounding box center [226, 611] width 65 height 26
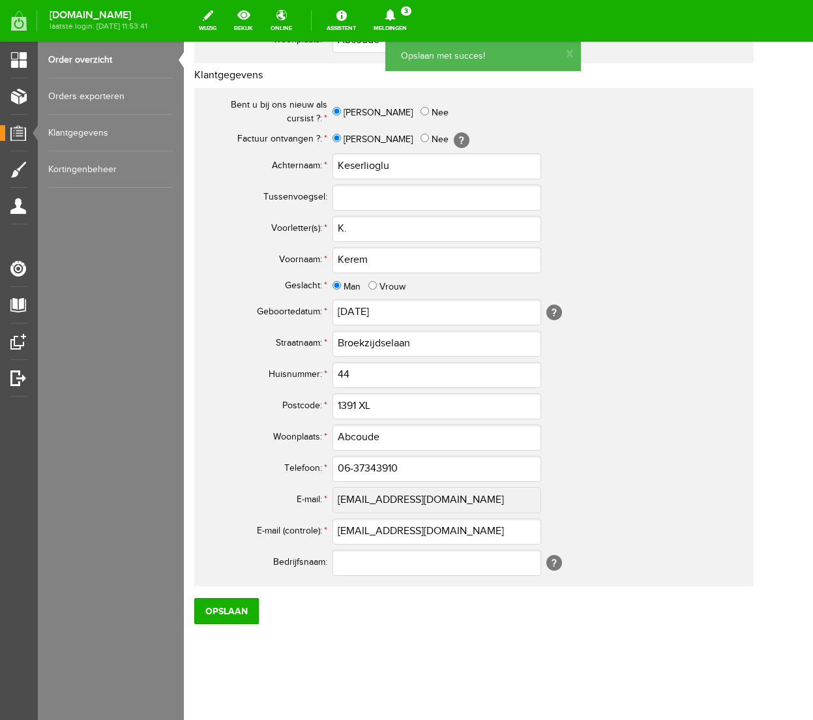
scroll to position [0, 0]
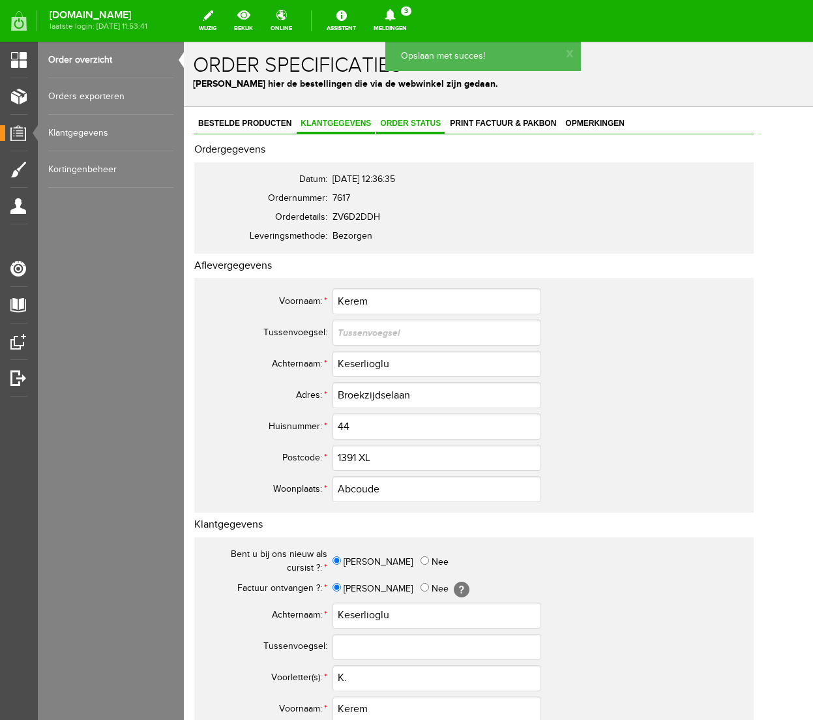
click at [409, 123] on span "Order status" at bounding box center [410, 123] width 68 height 9
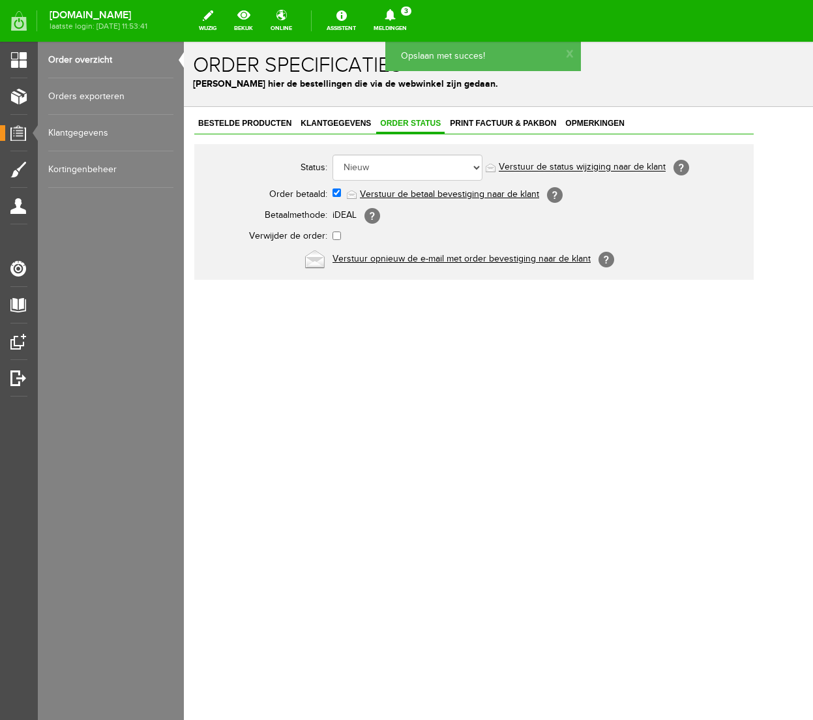
click at [405, 196] on link "Verstuur de betaal bevestiging naar de klant" at bounding box center [449, 194] width 179 height 10
click at [508, 123] on span "Print factuur & pakbon" at bounding box center [503, 123] width 114 height 9
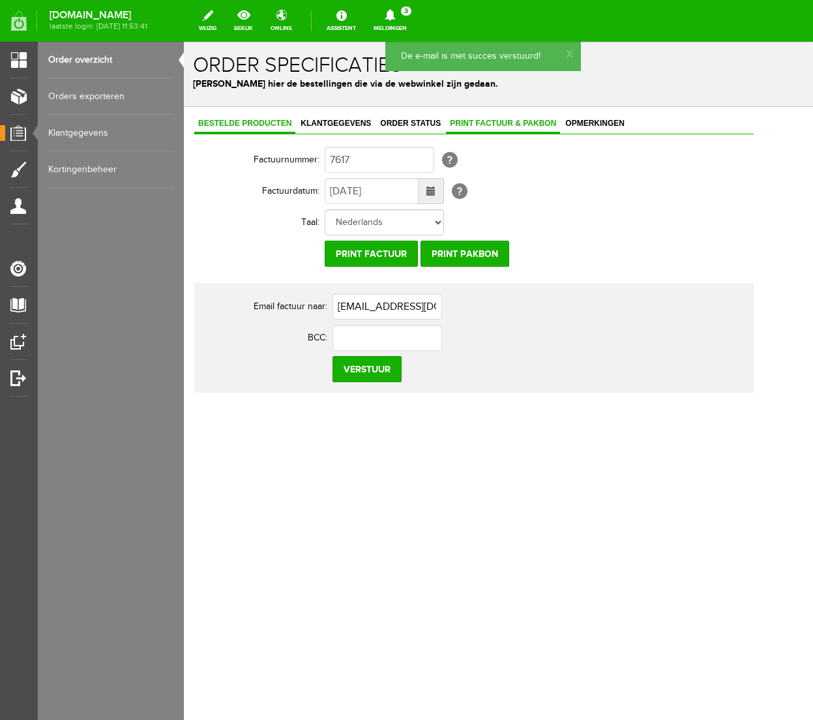
click at [284, 120] on span "Bestelde producten" at bounding box center [244, 123] width 101 height 9
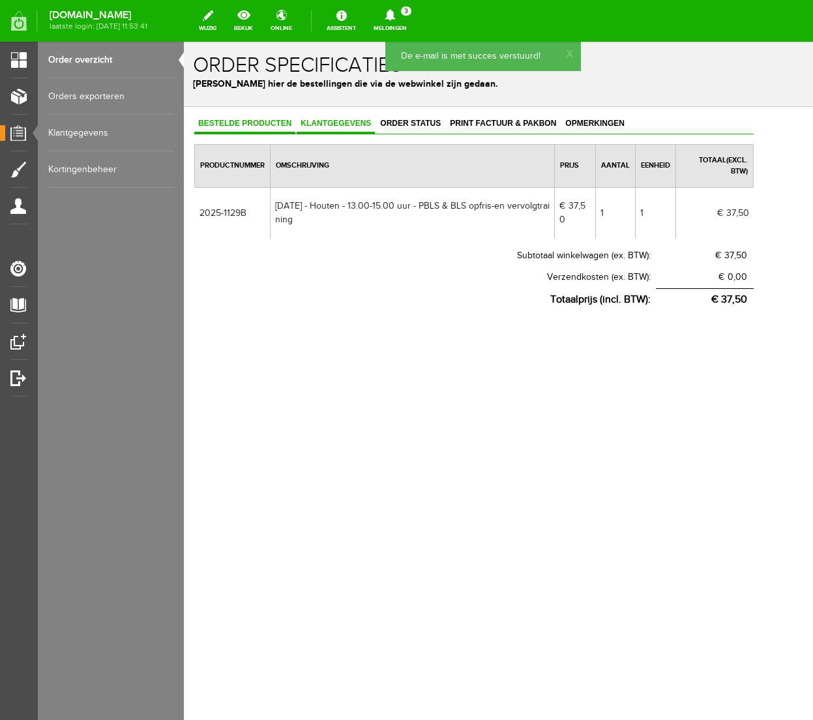
click at [348, 122] on span "Klantgegevens" at bounding box center [336, 123] width 78 height 9
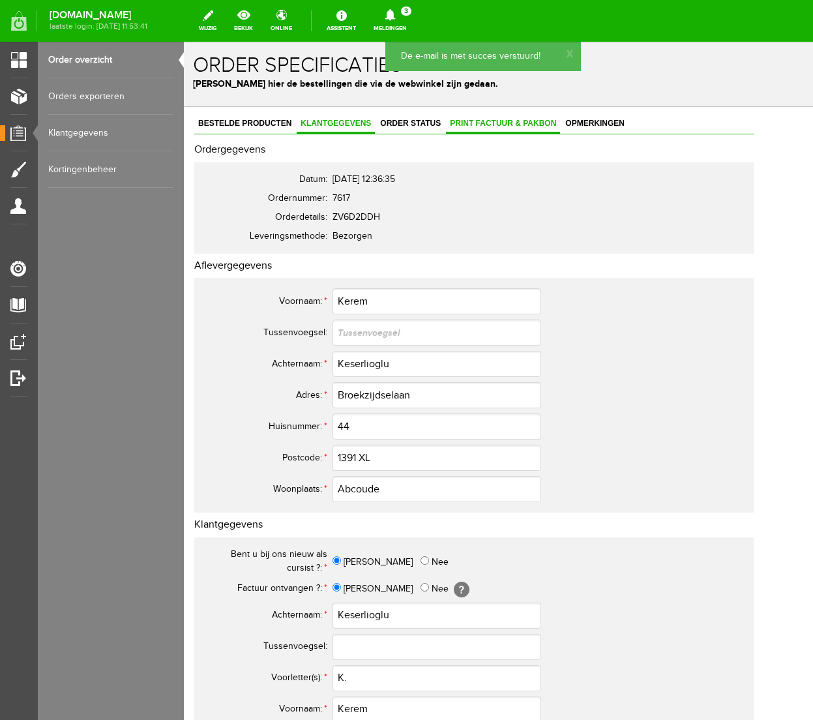
click at [496, 119] on span "Print factuur & pakbon" at bounding box center [503, 123] width 114 height 9
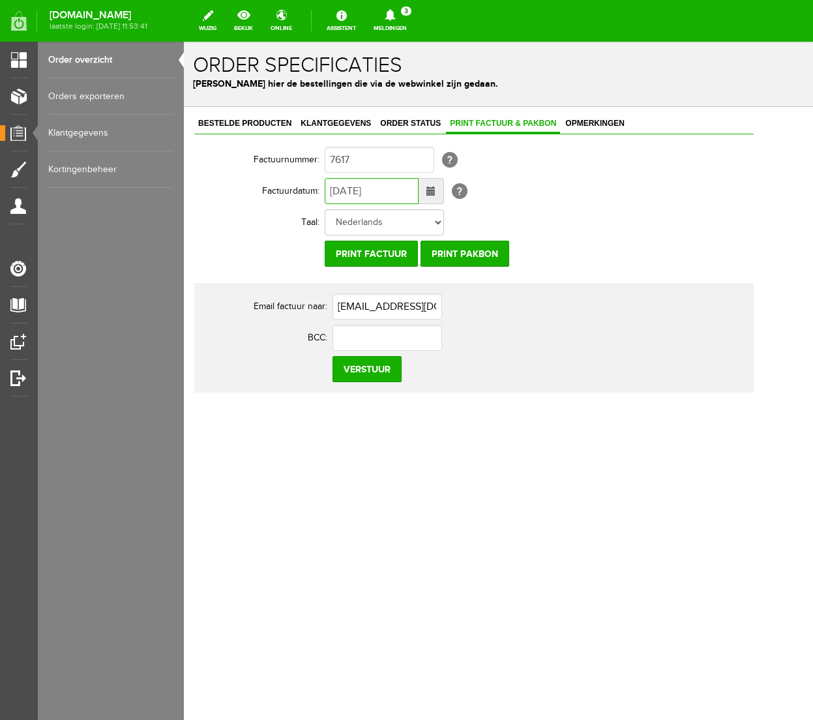
click at [343, 194] on input "[DATE]" at bounding box center [372, 191] width 94 height 26
click at [363, 367] on input "Verstuur" at bounding box center [366, 369] width 69 height 26
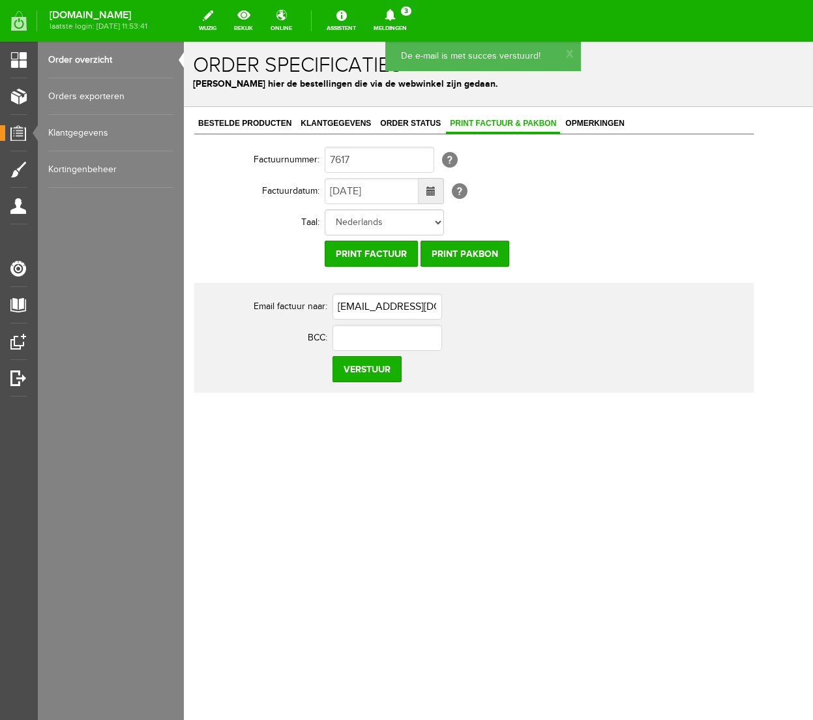
click at [407, 14] on icon at bounding box center [389, 15] width 33 height 12
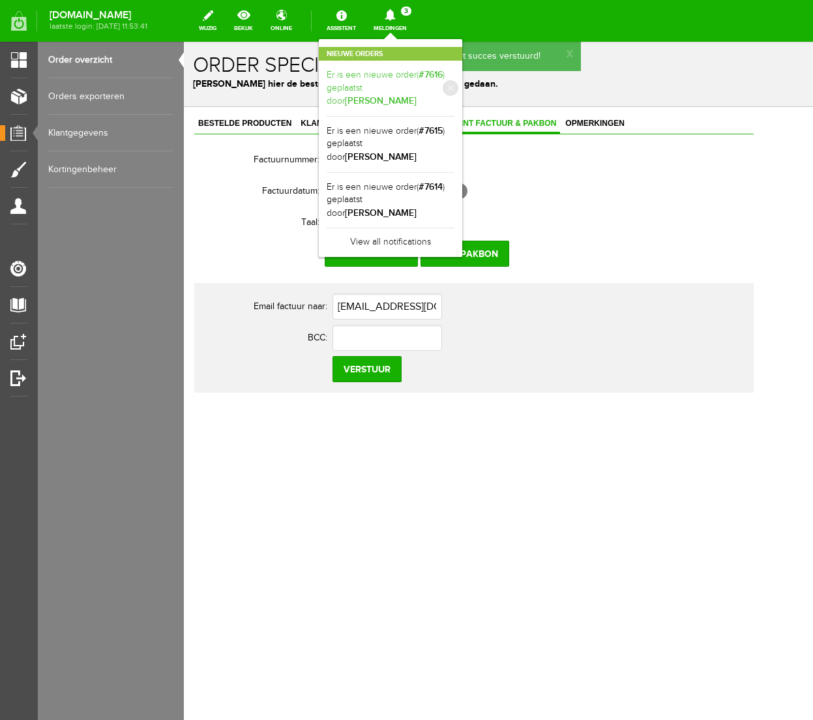
click at [417, 95] on b "[PERSON_NAME]" at bounding box center [381, 100] width 72 height 11
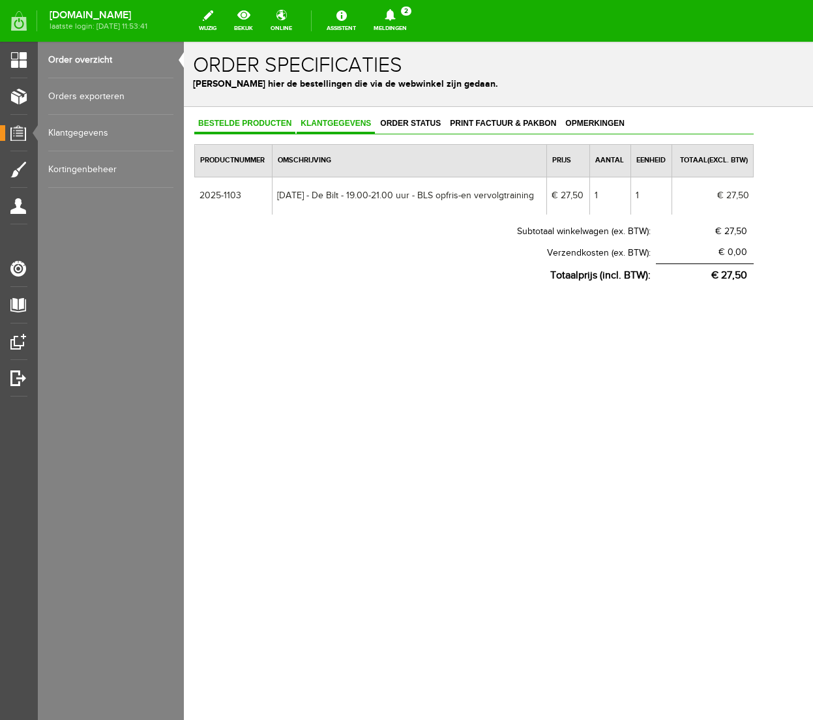
click at [347, 123] on span "Klantgegevens" at bounding box center [336, 123] width 78 height 9
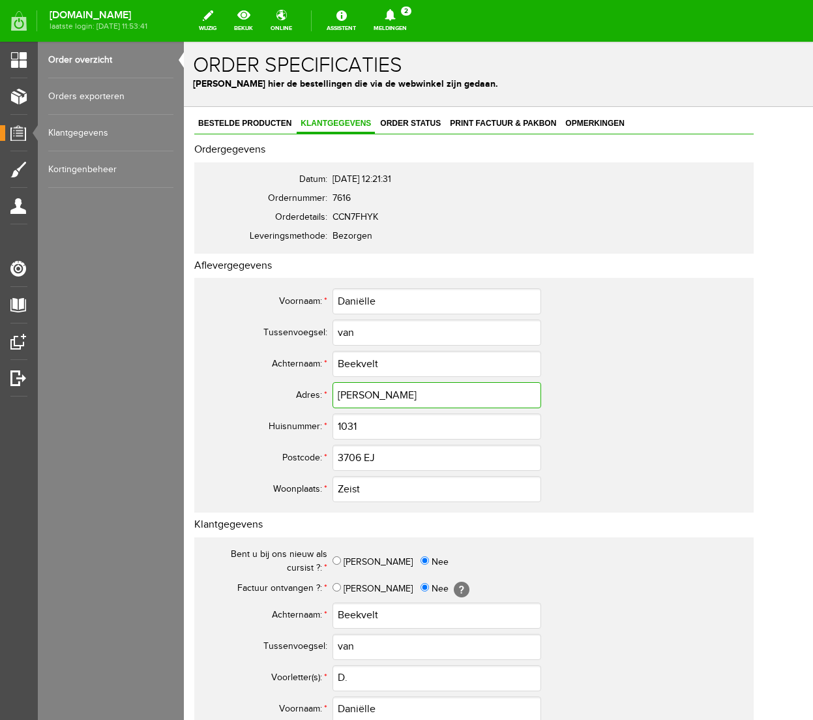
drag, startPoint x: 435, startPoint y: 393, endPoint x: 280, endPoint y: 389, distance: 155.2
click at [280, 389] on tr "Adres: * [PERSON_NAME]" at bounding box center [474, 394] width 544 height 31
click at [570, 574] on td "Ja Nee" at bounding box center [538, 561] width 413 height 33
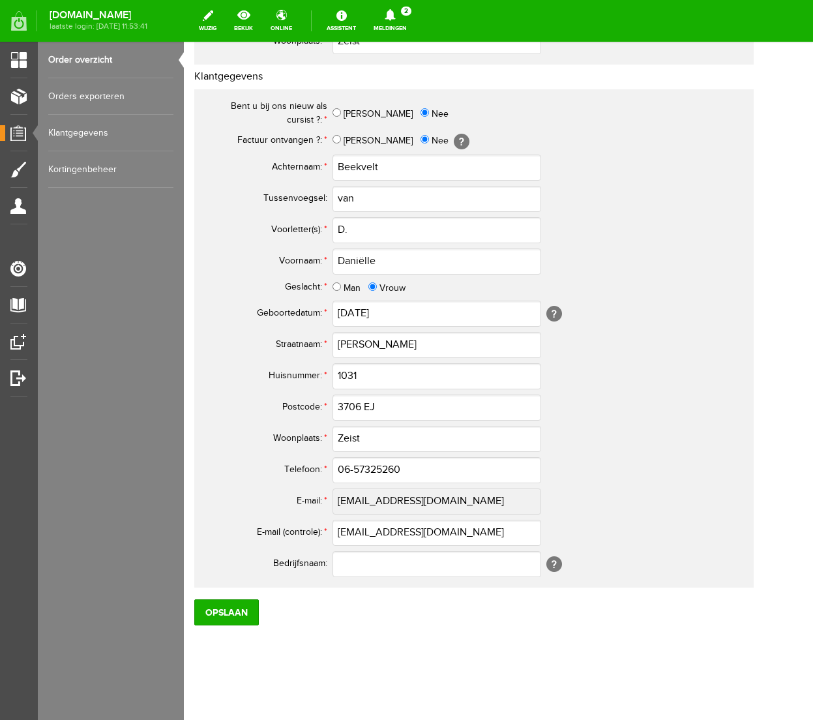
scroll to position [448, 0]
drag, startPoint x: 412, startPoint y: 469, endPoint x: 307, endPoint y: 467, distance: 105.0
click at [307, 467] on tr "Telefoon: * 06-57325260" at bounding box center [474, 469] width 544 height 31
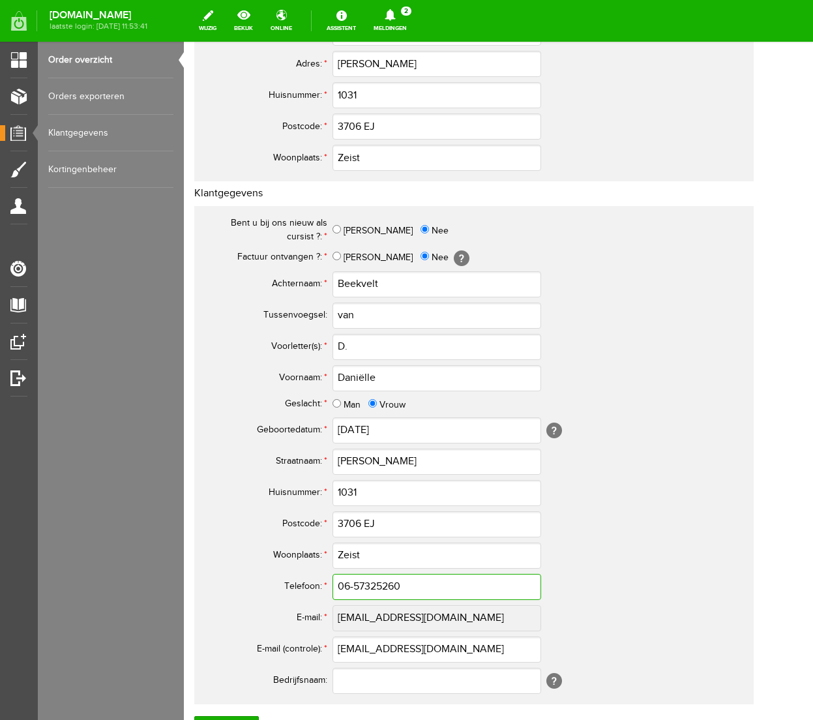
scroll to position [449, 0]
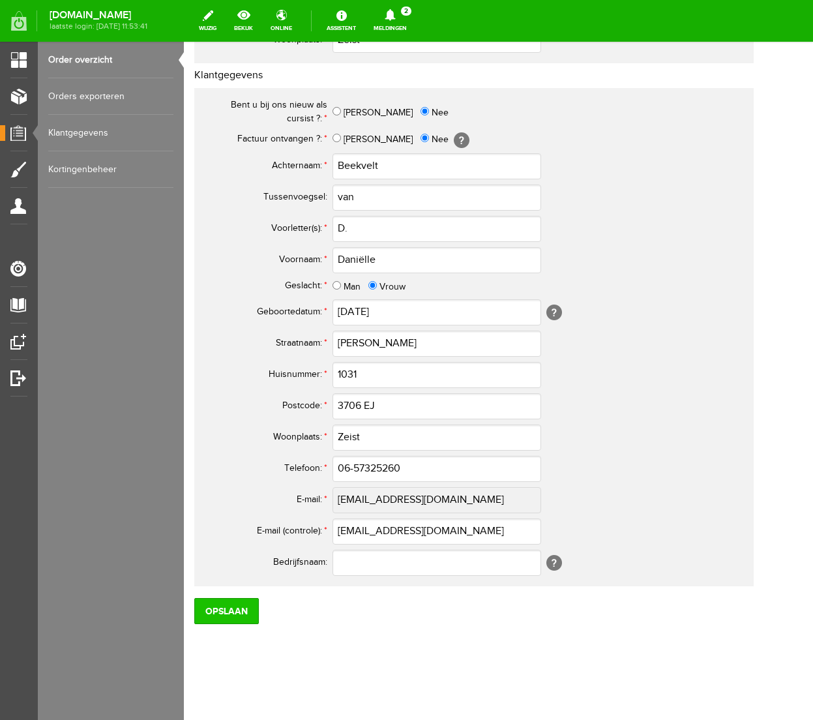
click at [231, 613] on input "Opslaan" at bounding box center [226, 611] width 65 height 26
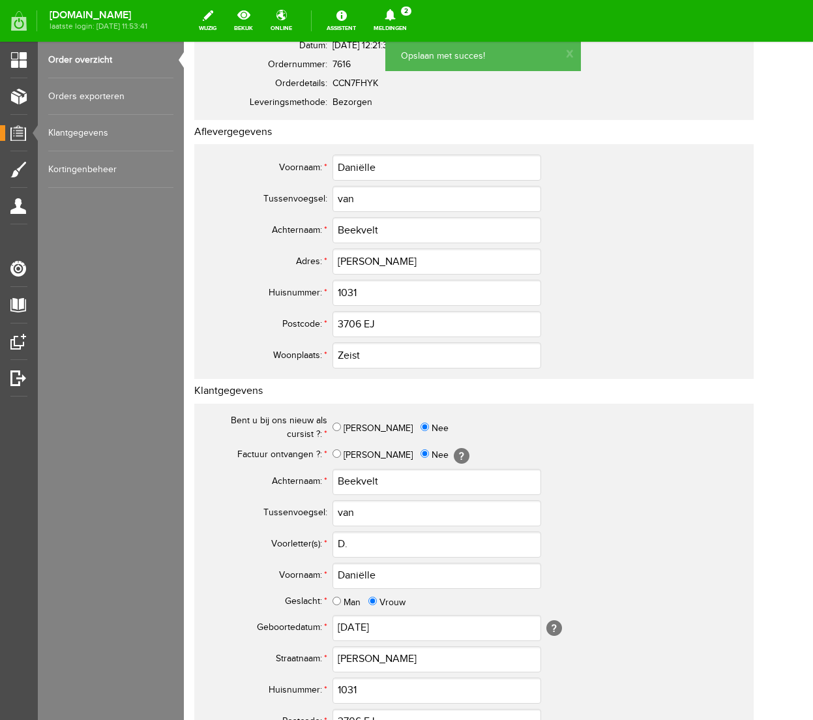
scroll to position [0, 0]
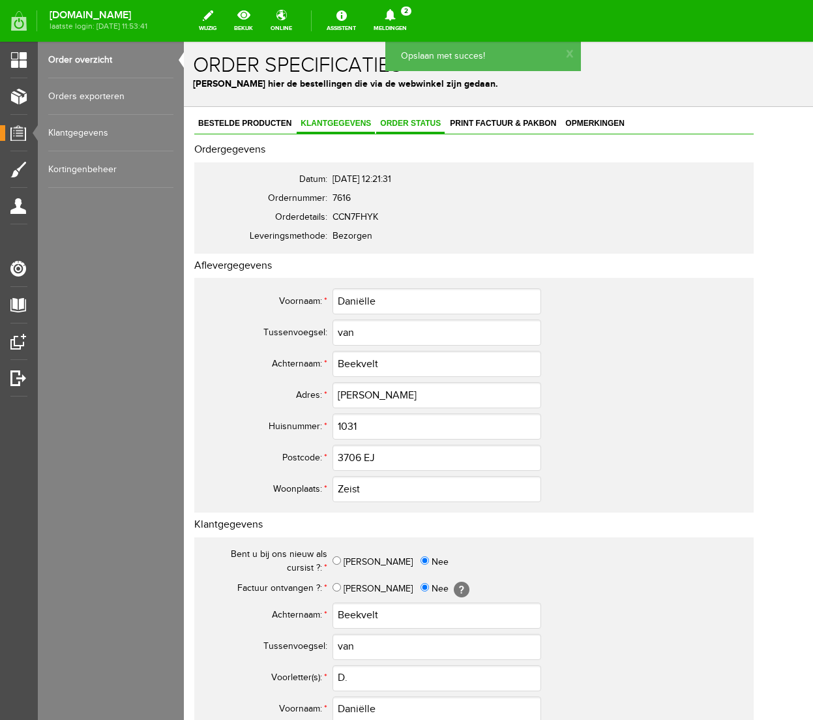
click at [424, 120] on span "Order status" at bounding box center [410, 123] width 68 height 9
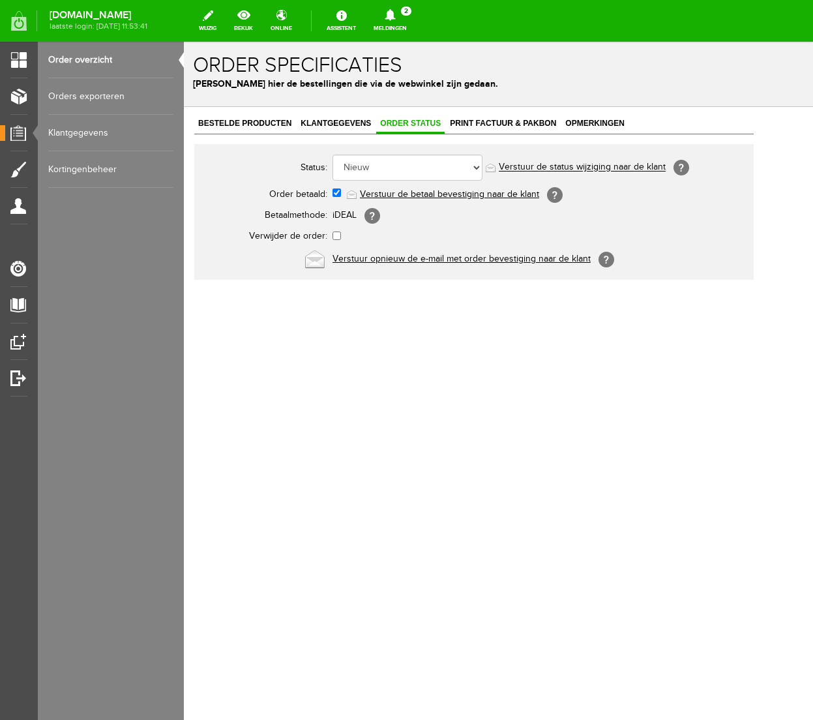
click at [416, 193] on link "Verstuur de betaal bevestiging naar de klant" at bounding box center [449, 194] width 179 height 10
click at [395, 11] on icon at bounding box center [390, 15] width 10 height 12
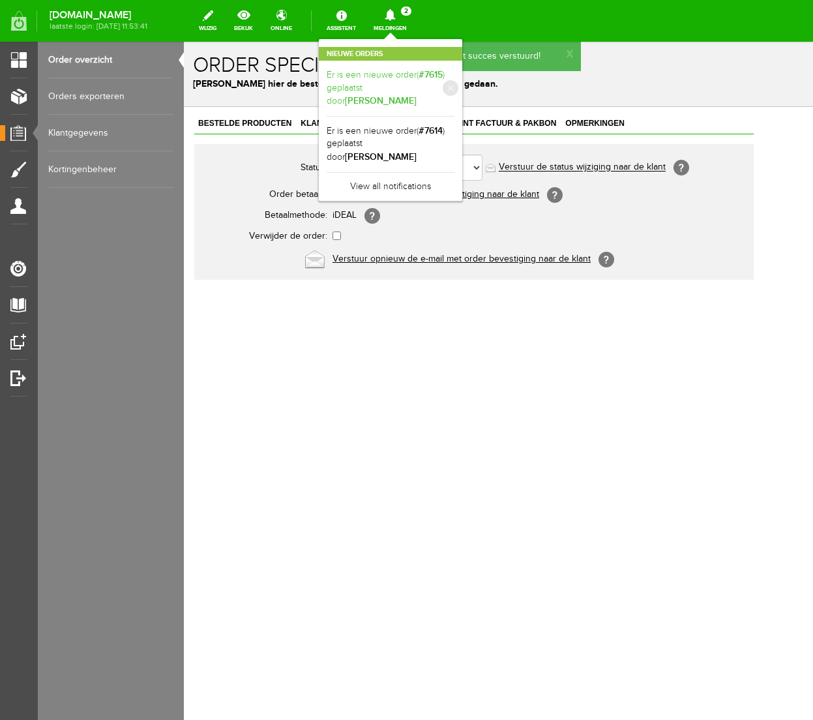
click at [454, 78] on link "Er is een nieuwe order( #7615 ) geplaatst door [PERSON_NAME]" at bounding box center [391, 88] width 128 height 40
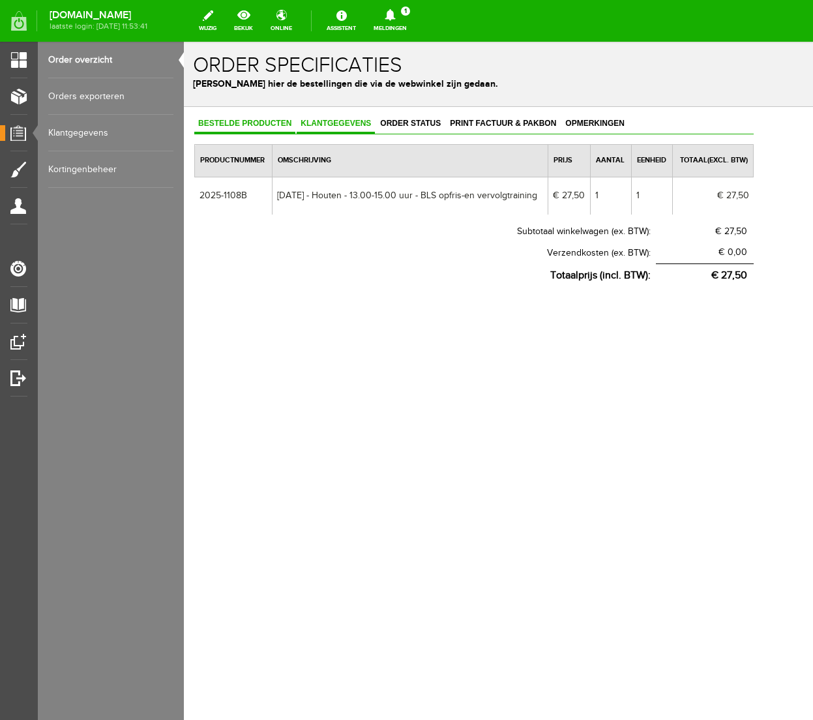
click at [326, 127] on span "Klantgegevens" at bounding box center [336, 123] width 78 height 9
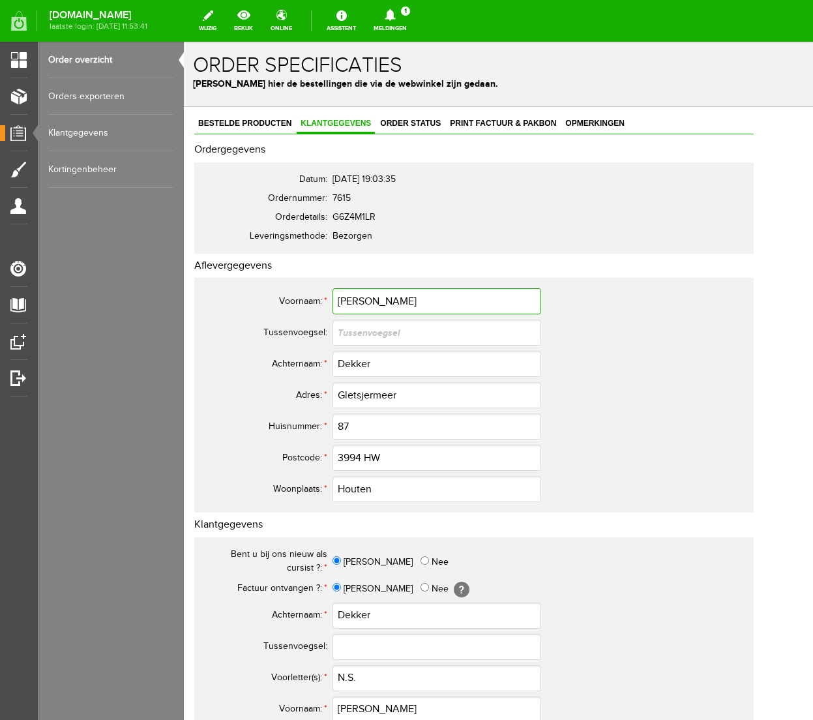
drag, startPoint x: 378, startPoint y: 304, endPoint x: 279, endPoint y: 297, distance: 99.3
click at [279, 297] on tr "Voornaam: * [PERSON_NAME]" at bounding box center [474, 300] width 544 height 31
drag, startPoint x: 388, startPoint y: 363, endPoint x: 285, endPoint y: 363, distance: 103.0
click at [286, 362] on tr "Achternaam: * [PERSON_NAME]" at bounding box center [474, 363] width 544 height 31
drag, startPoint x: 411, startPoint y: 393, endPoint x: 282, endPoint y: 392, distance: 129.7
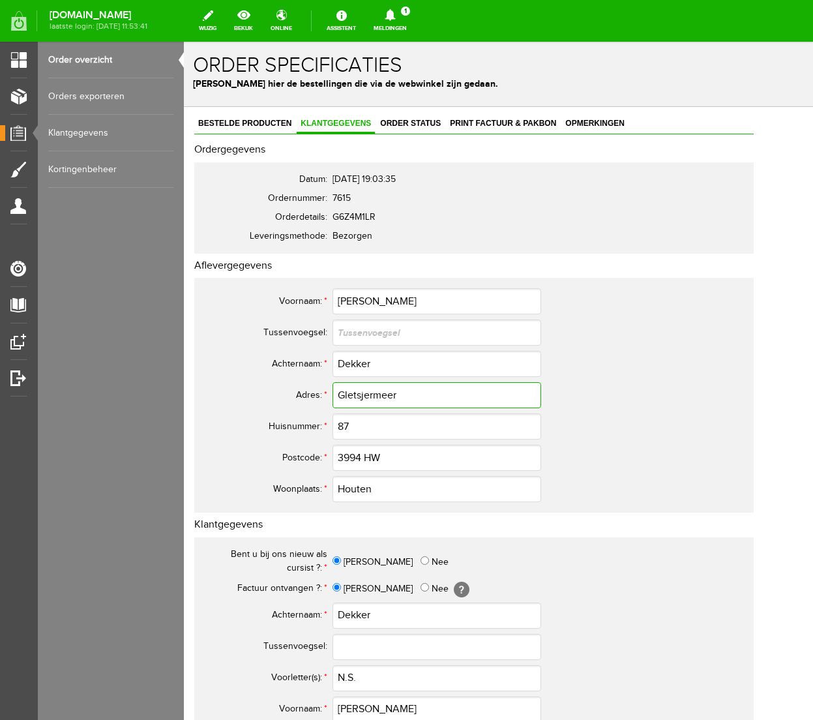
click at [282, 392] on tr "Adres: * Gletsjermeer" at bounding box center [474, 394] width 544 height 31
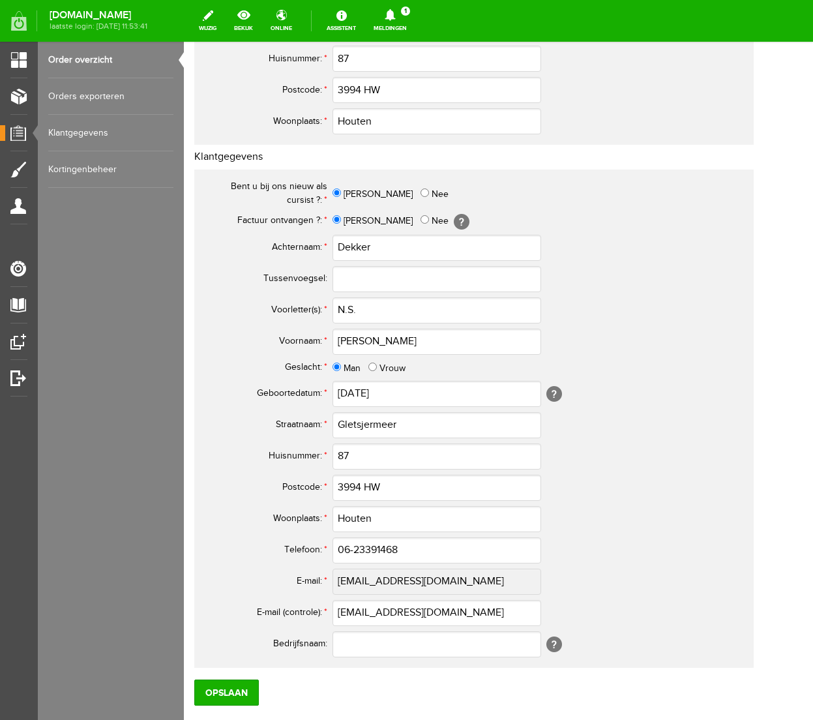
scroll to position [373, 0]
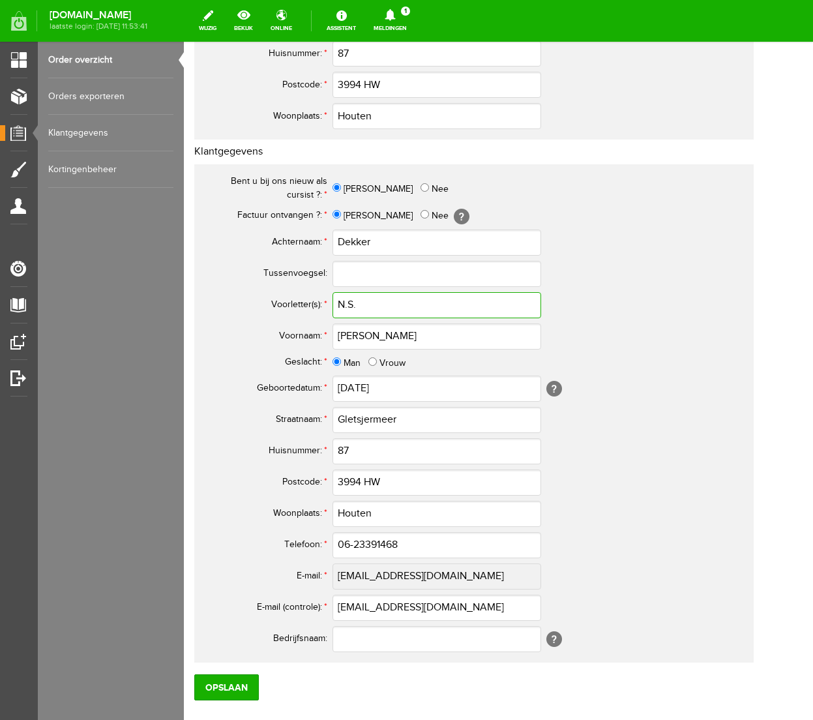
drag, startPoint x: 366, startPoint y: 303, endPoint x: 317, endPoint y: 304, distance: 48.2
click at [317, 304] on tr "Voorletter(s): * N.S." at bounding box center [474, 304] width 544 height 31
drag, startPoint x: 408, startPoint y: 542, endPoint x: 285, endPoint y: 542, distance: 122.5
click at [293, 542] on tr "Telefoon: * 06-23391468" at bounding box center [474, 544] width 544 height 31
drag, startPoint x: 469, startPoint y: 607, endPoint x: 289, endPoint y: 606, distance: 179.3
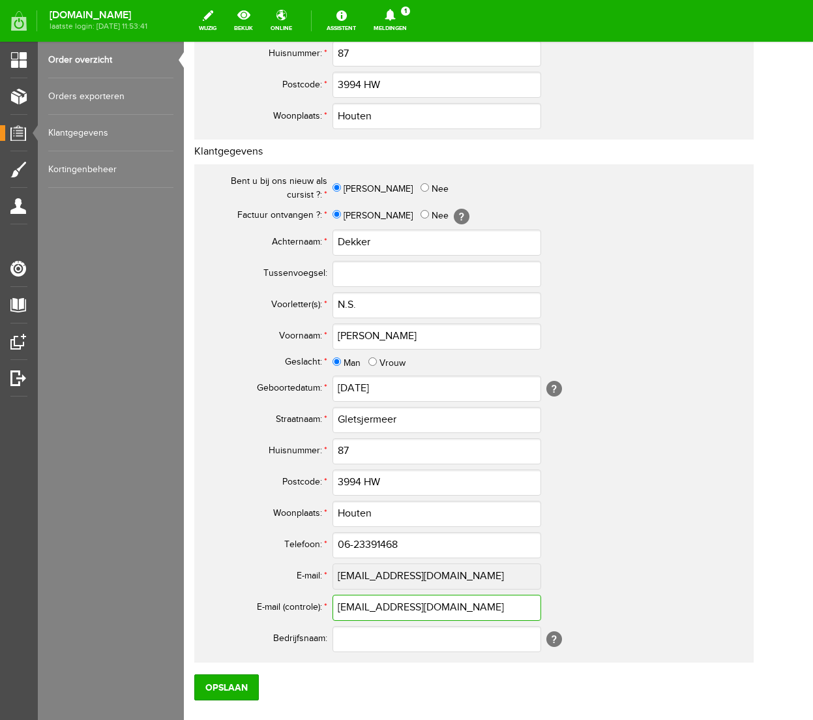
click at [289, 606] on tr "E-mail (controle): * [EMAIL_ADDRESS][DOMAIN_NAME]" at bounding box center [474, 607] width 544 height 31
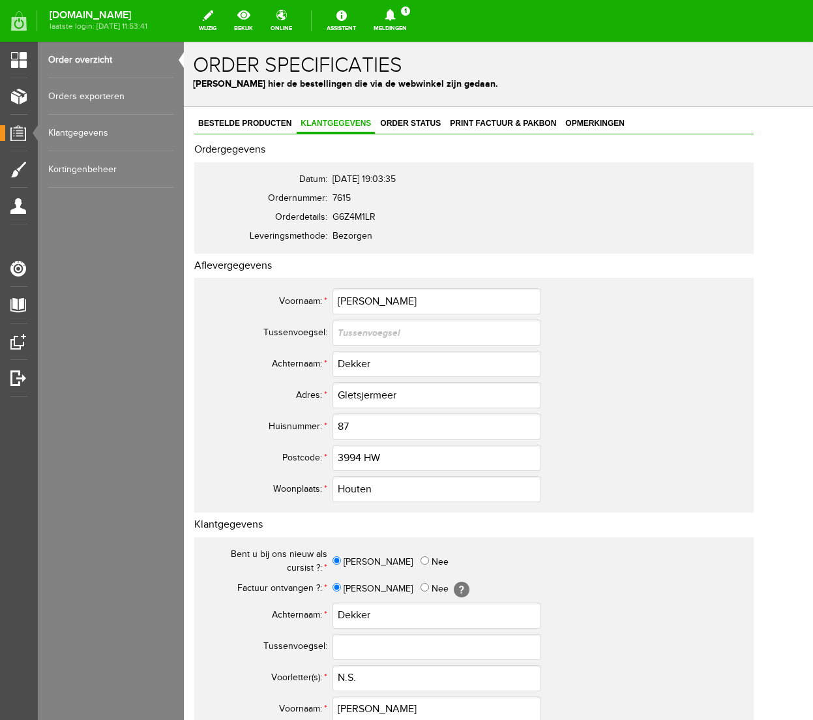
click at [632, 395] on td "Gletsjermeer" at bounding box center [538, 394] width 413 height 31
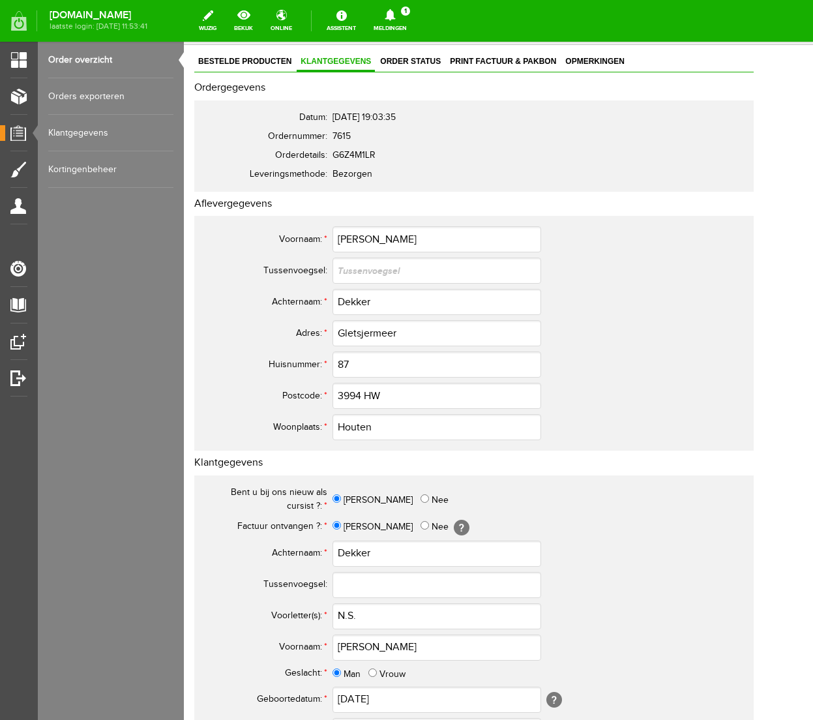
click at [632, 395] on td "3994 HW" at bounding box center [538, 395] width 413 height 31
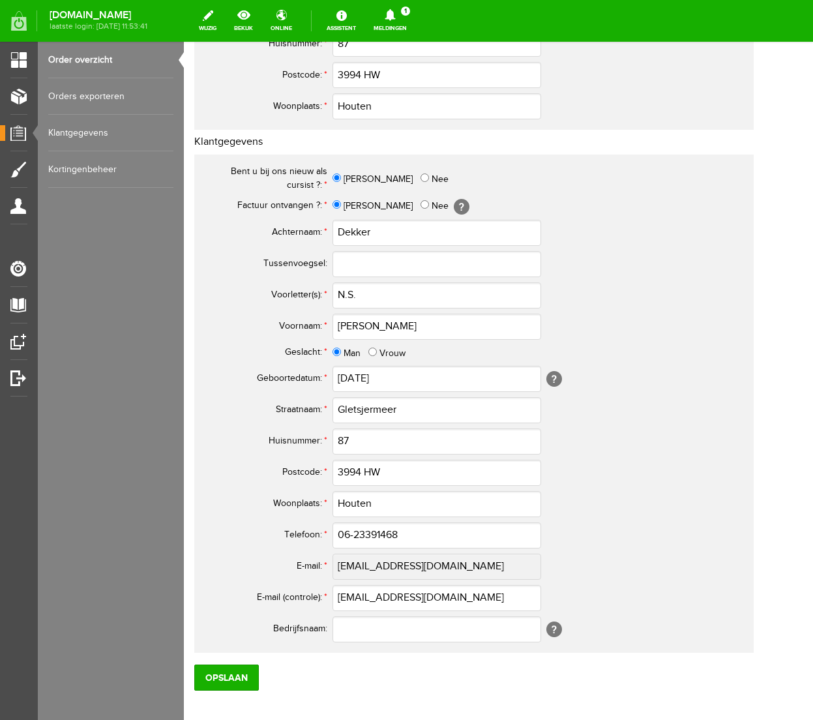
scroll to position [449, 0]
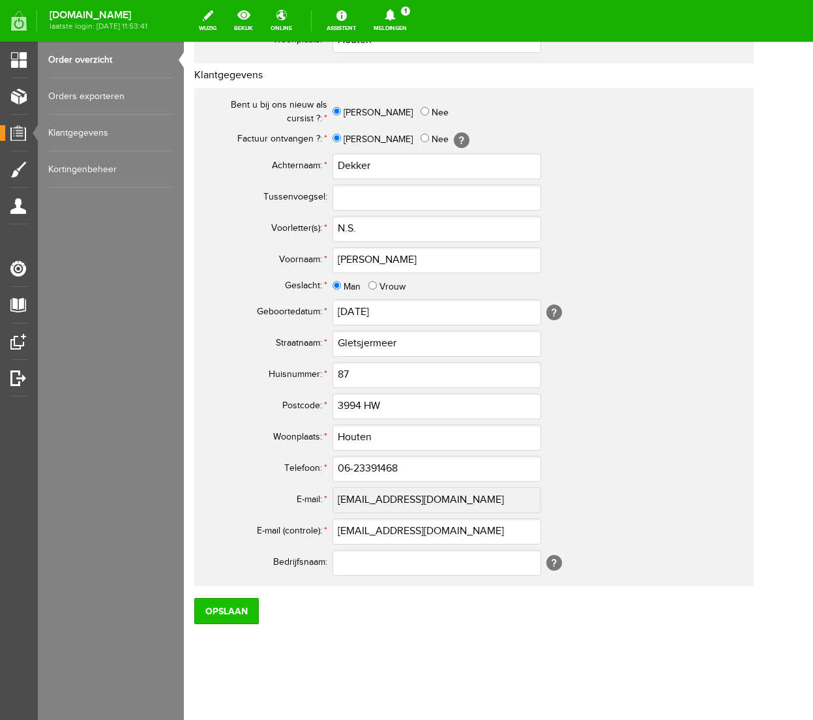
click at [232, 606] on input "Opslaan" at bounding box center [226, 611] width 65 height 26
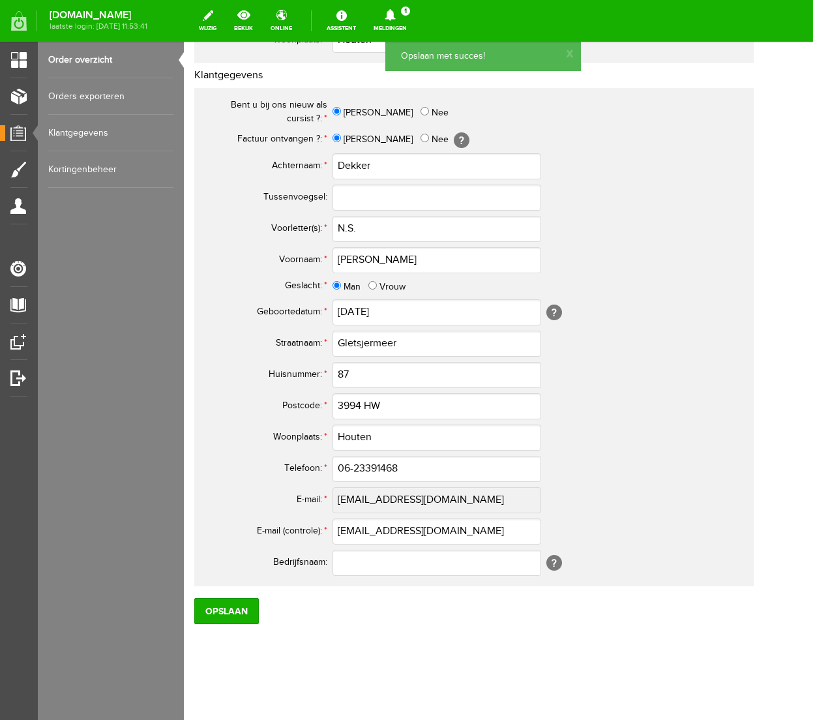
scroll to position [0, 0]
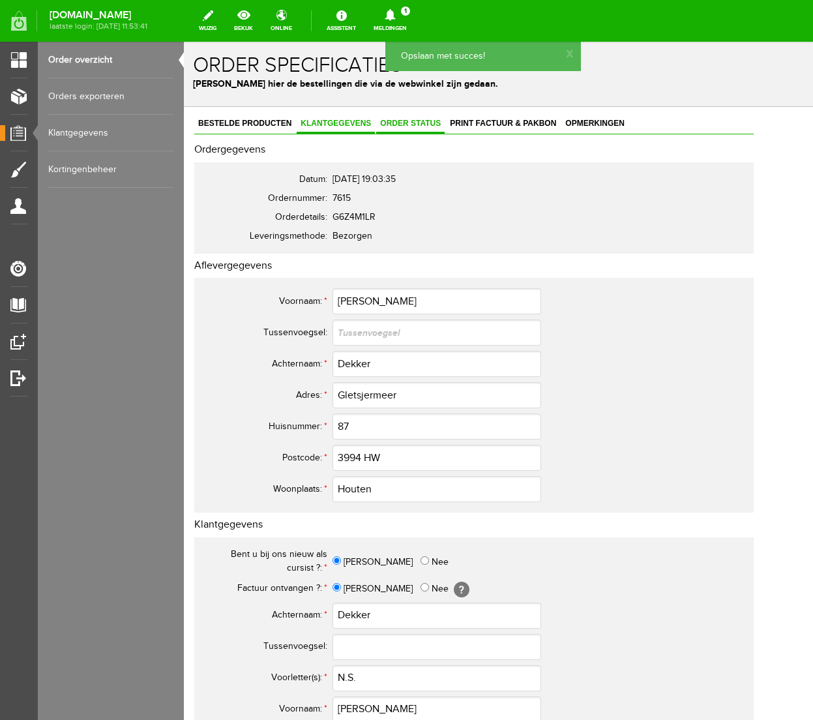
click at [413, 124] on span "Order status" at bounding box center [410, 123] width 68 height 9
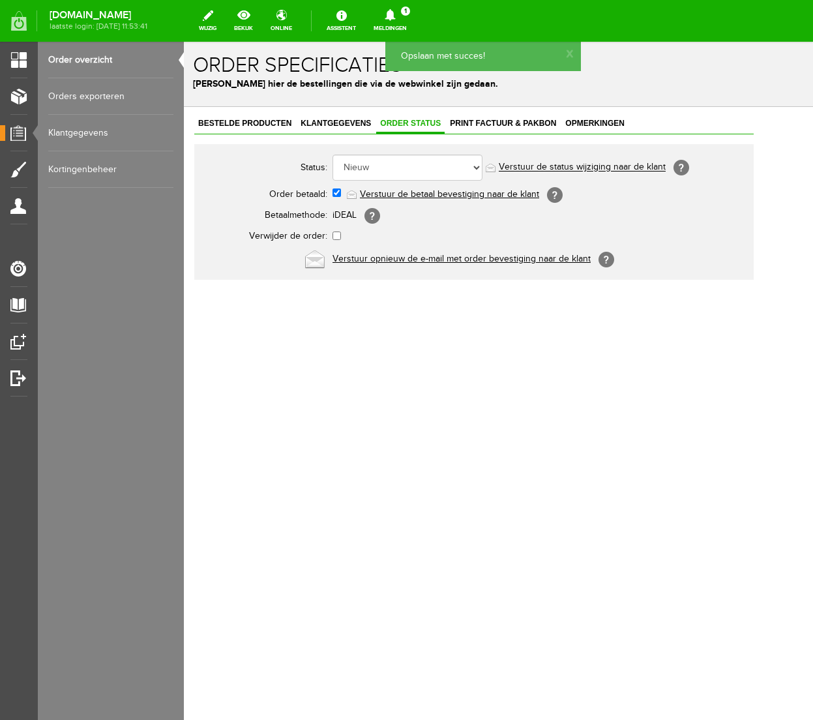
click at [420, 194] on link "Verstuur de betaal bevestiging naar de klant" at bounding box center [449, 194] width 179 height 10
click at [336, 122] on span "Klantgegevens" at bounding box center [336, 123] width 78 height 9
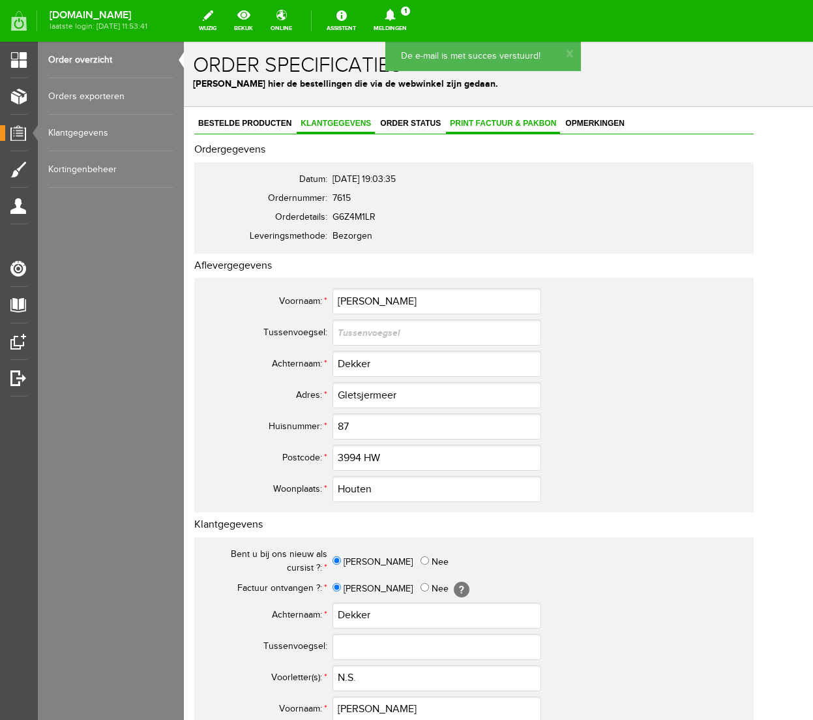
scroll to position [1, 0]
click at [463, 123] on span "Print factuur & pakbon" at bounding box center [503, 122] width 114 height 9
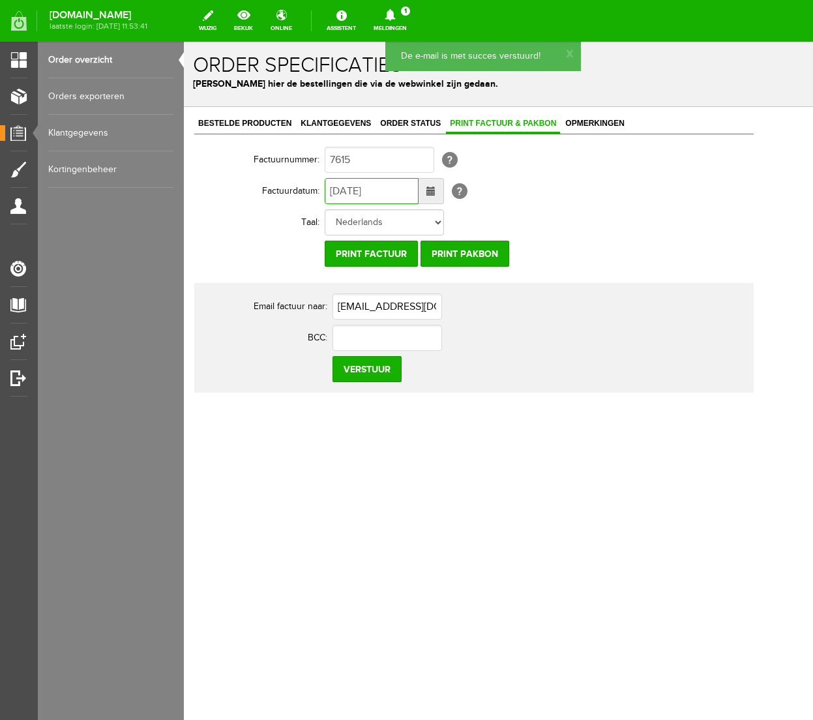
click at [341, 188] on input "[DATE]" at bounding box center [372, 191] width 94 height 26
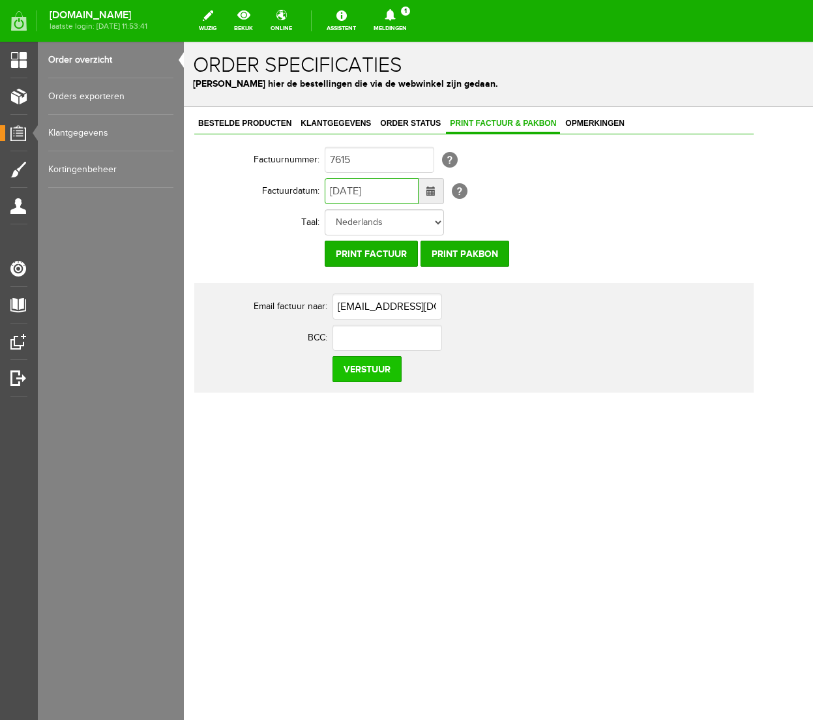
type input "[DATE]"
click at [359, 373] on input "Verstuur" at bounding box center [366, 369] width 69 height 26
click at [407, 10] on icon at bounding box center [389, 15] width 33 height 12
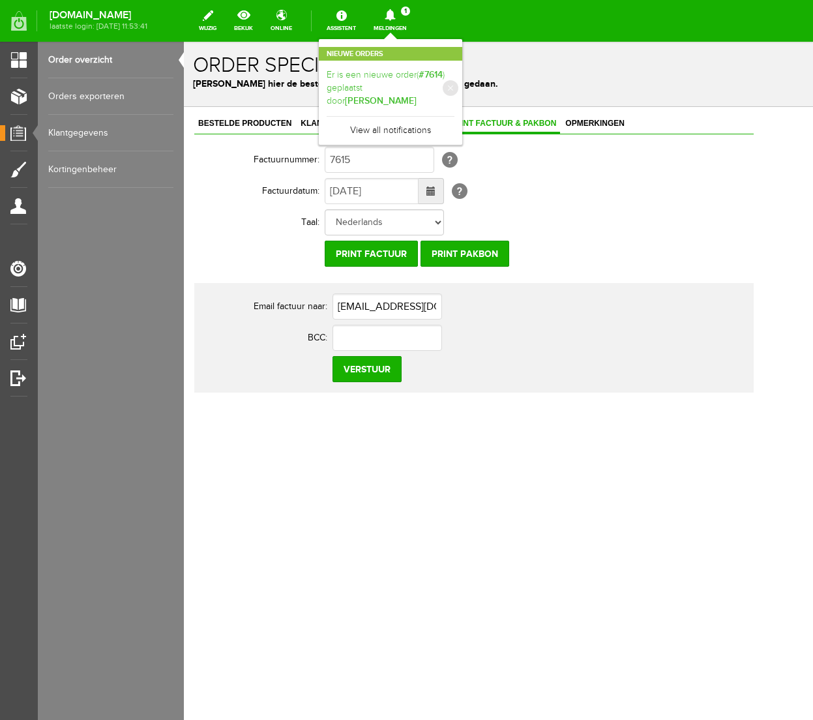
click at [417, 95] on b "[PERSON_NAME]" at bounding box center [381, 100] width 72 height 11
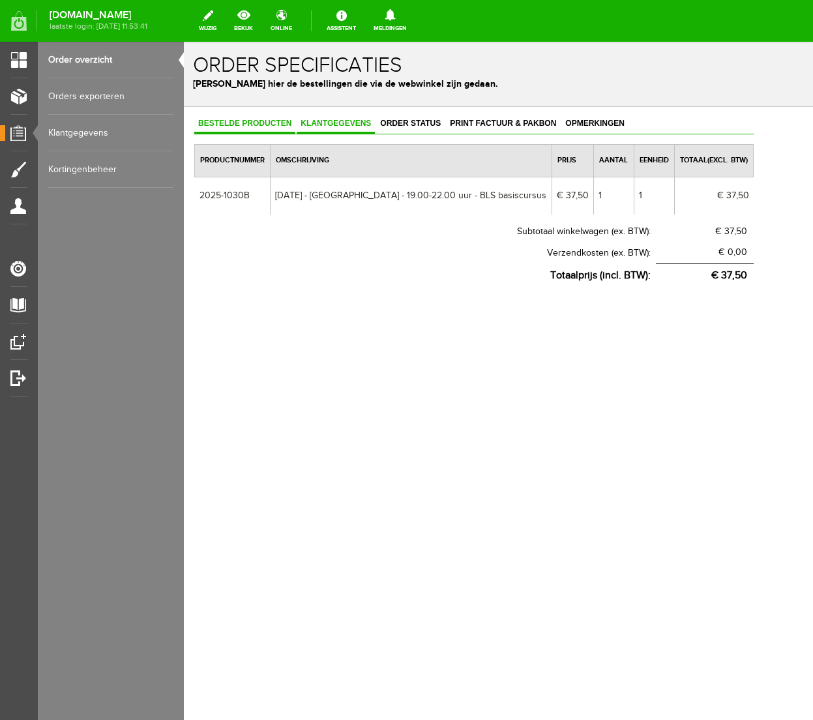
click at [353, 121] on span "Klantgegevens" at bounding box center [336, 123] width 78 height 9
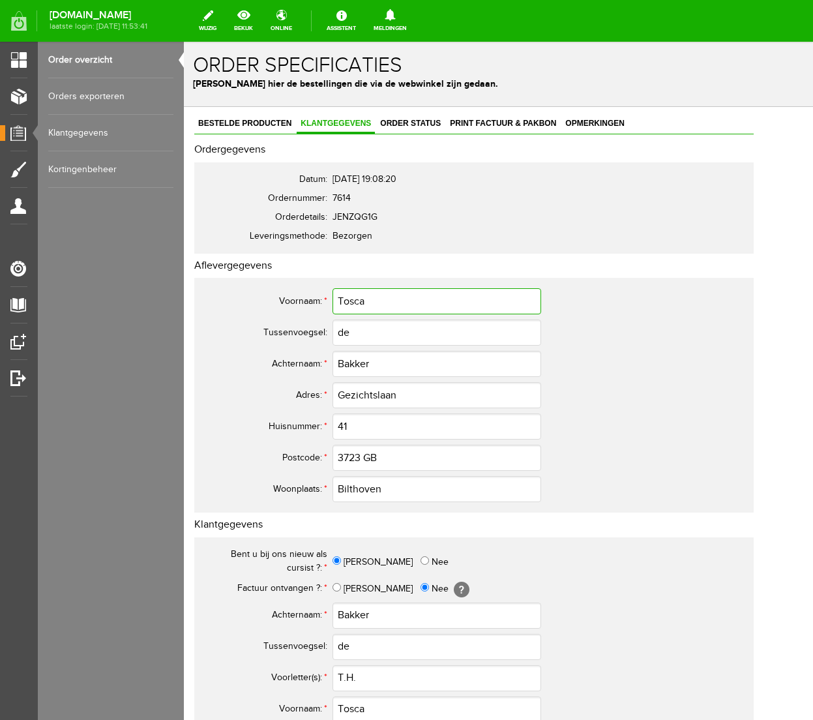
drag, startPoint x: 373, startPoint y: 301, endPoint x: 292, endPoint y: 299, distance: 81.5
click at [292, 299] on tr "Voornaam: * Tosca" at bounding box center [474, 300] width 544 height 31
drag, startPoint x: 379, startPoint y: 364, endPoint x: 282, endPoint y: 362, distance: 97.2
click at [282, 362] on tr "Achternaam: * Bakker" at bounding box center [474, 363] width 544 height 31
drag, startPoint x: 364, startPoint y: 675, endPoint x: 284, endPoint y: 677, distance: 80.2
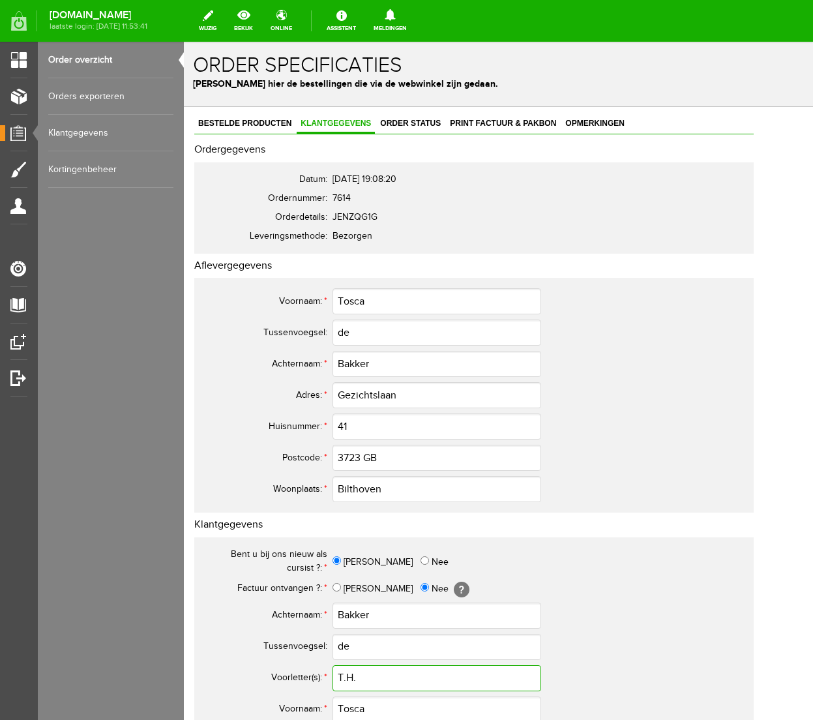
click at [284, 677] on tr "Voorletter(s): * T.H." at bounding box center [474, 677] width 544 height 31
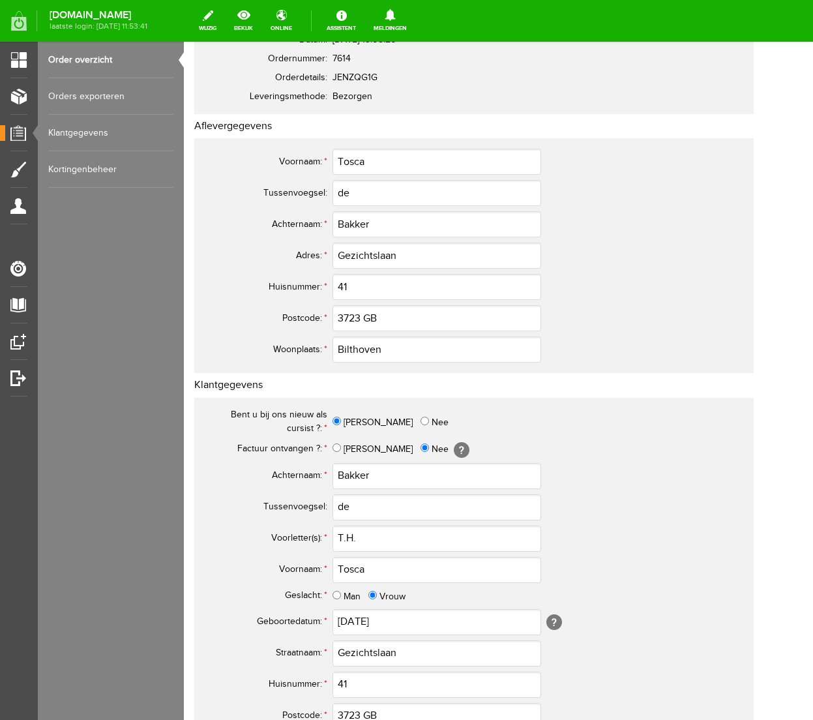
scroll to position [161, 0]
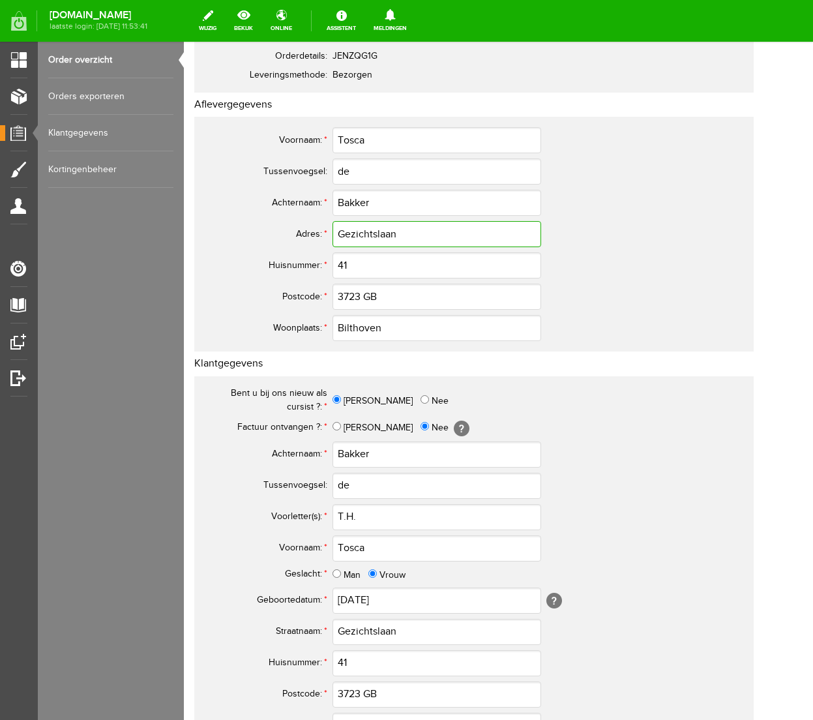
drag, startPoint x: 400, startPoint y: 233, endPoint x: 321, endPoint y: 233, distance: 78.9
click at [321, 233] on tr "Adres: * Gezichtslaan" at bounding box center [474, 233] width 544 height 31
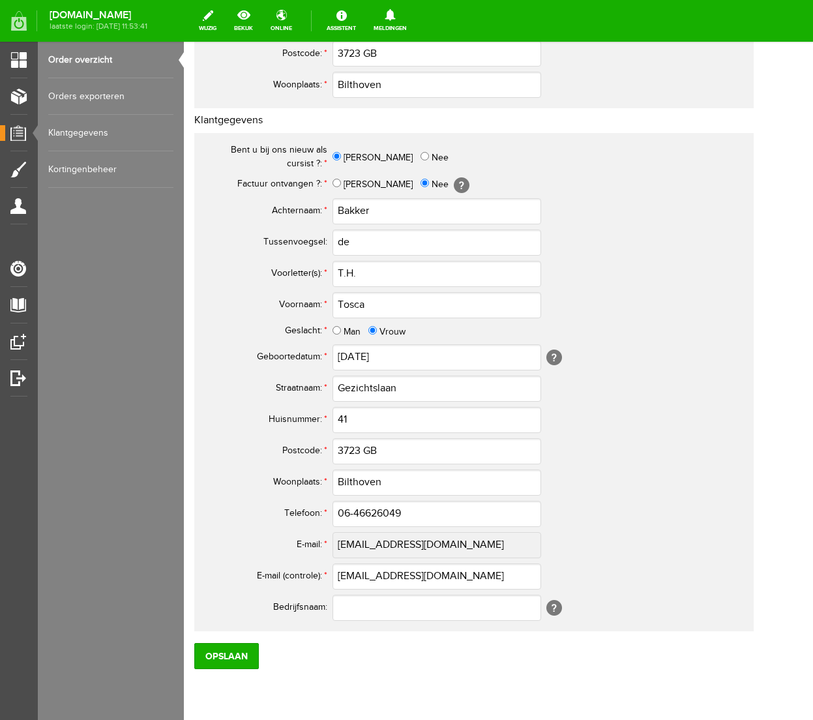
scroll to position [449, 0]
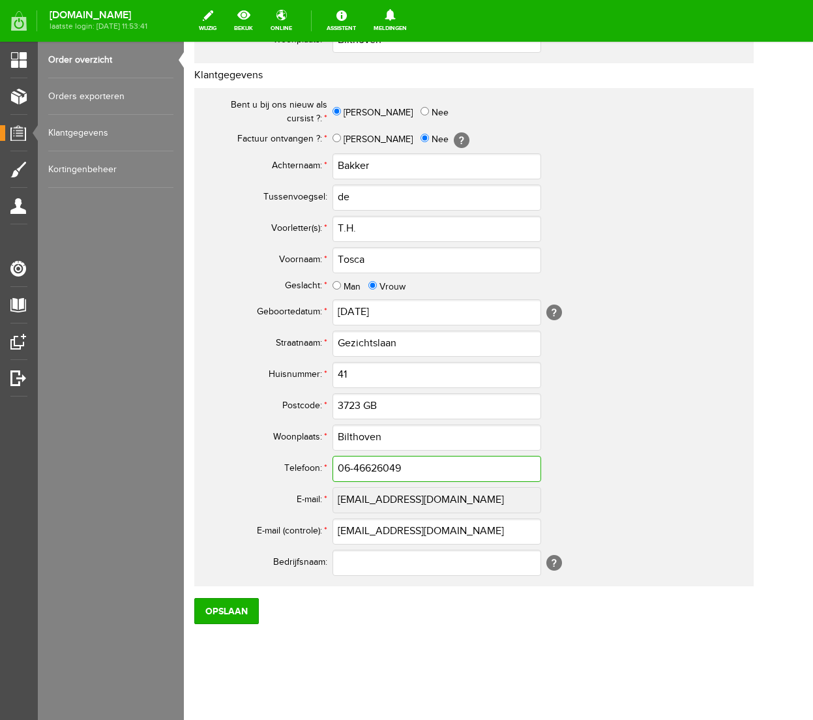
drag, startPoint x: 415, startPoint y: 468, endPoint x: 269, endPoint y: 460, distance: 146.2
click at [269, 460] on tr "Telefoon: * 06-46626049" at bounding box center [474, 468] width 544 height 31
drag, startPoint x: 482, startPoint y: 534, endPoint x: 223, endPoint y: 523, distance: 259.0
click at [223, 523] on tr "E-mail (controle): * [EMAIL_ADDRESS][DOMAIN_NAME]" at bounding box center [474, 531] width 544 height 31
click at [235, 609] on input "Opslaan" at bounding box center [226, 611] width 65 height 26
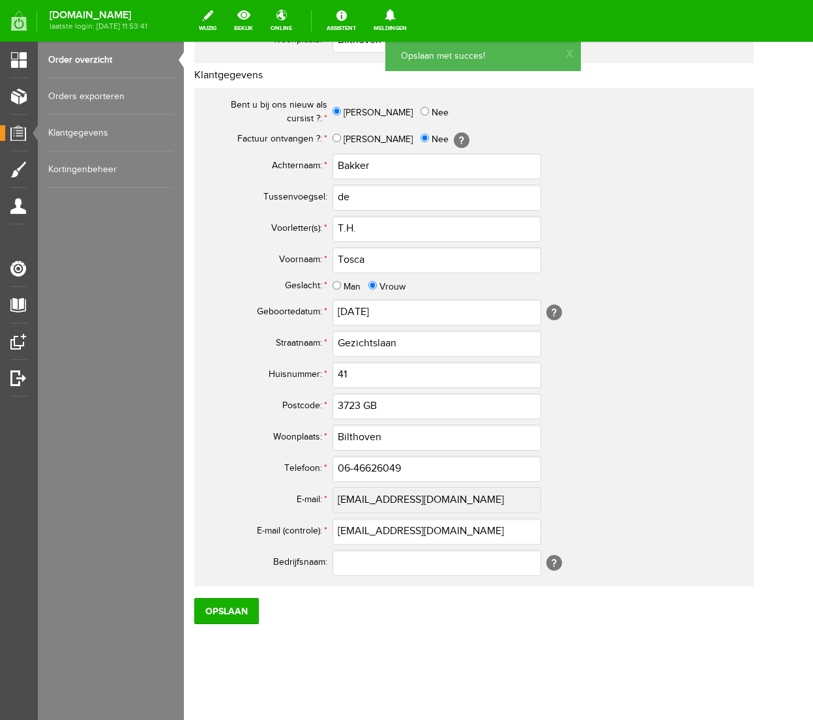
scroll to position [0, 0]
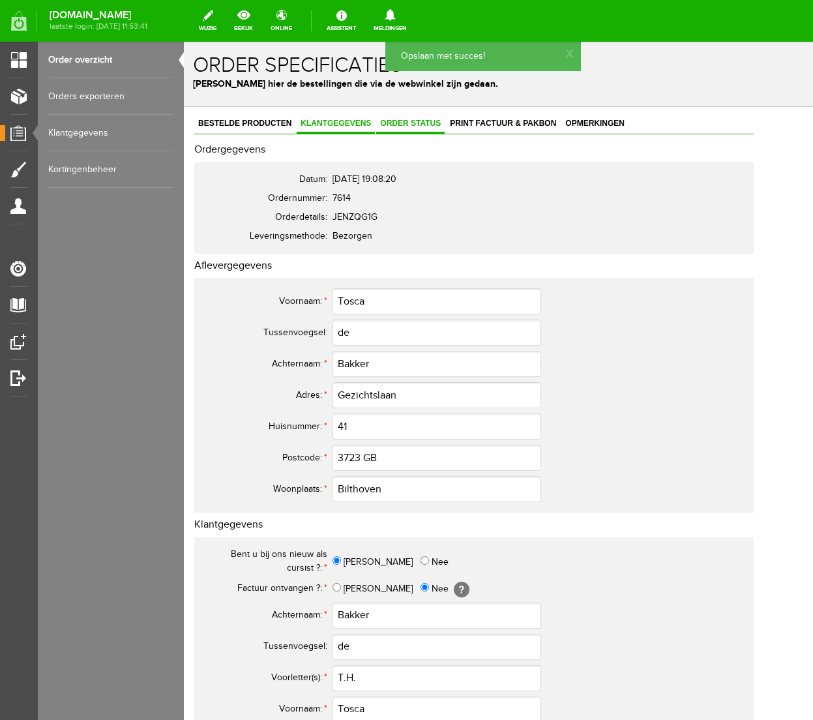
click at [422, 125] on span "Order status" at bounding box center [410, 123] width 68 height 9
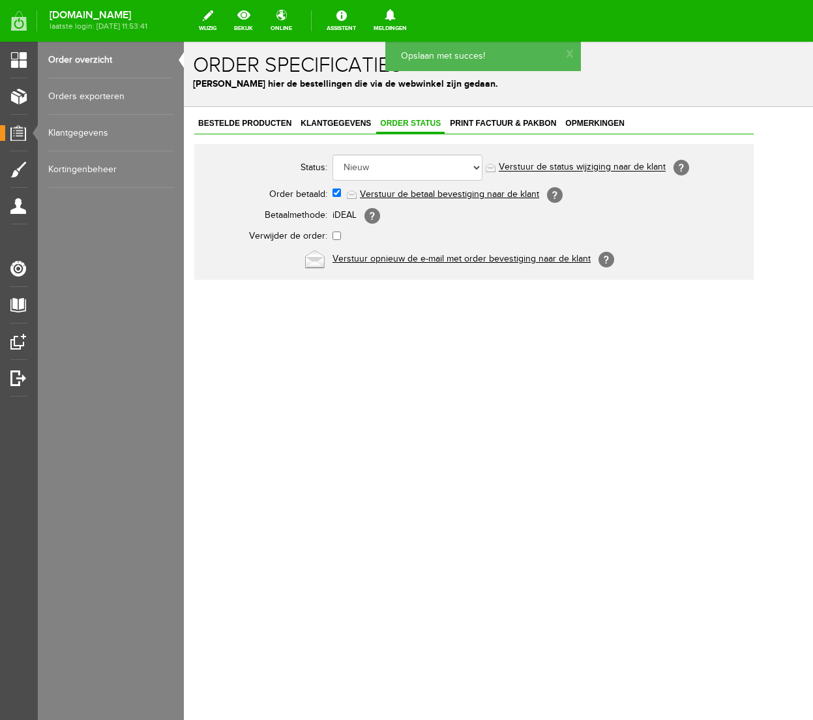
click at [394, 196] on link "Verstuur de betaal bevestiging naar de klant" at bounding box center [449, 194] width 179 height 10
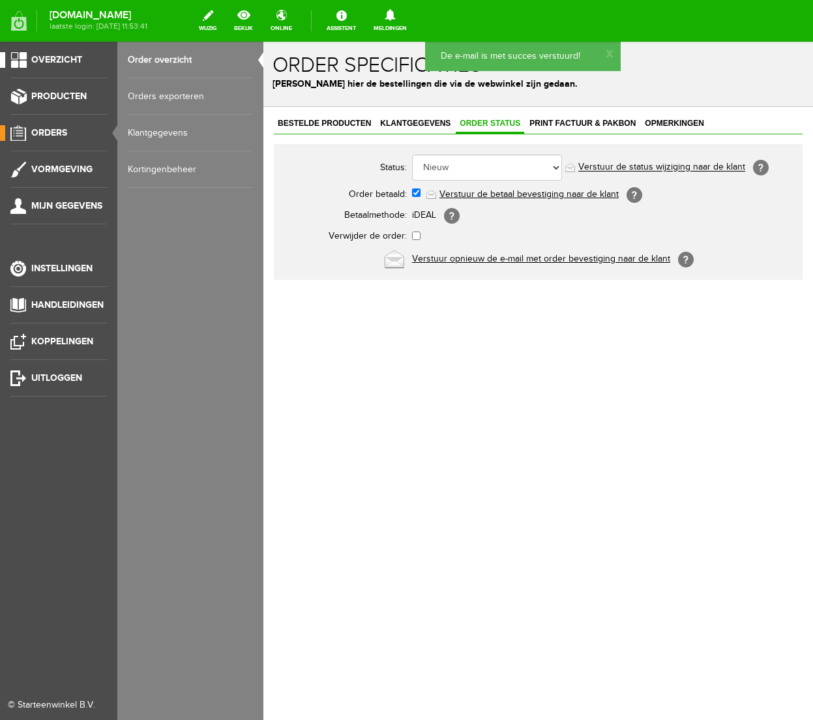
click at [54, 57] on span "Overzicht" at bounding box center [56, 59] width 51 height 11
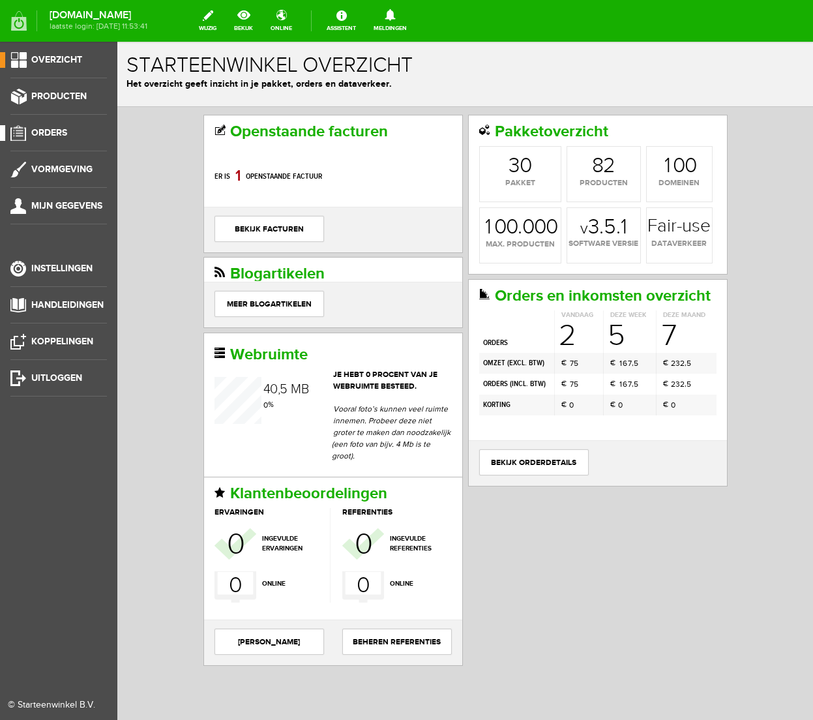
click at [52, 130] on span "Orders" at bounding box center [49, 132] width 36 height 11
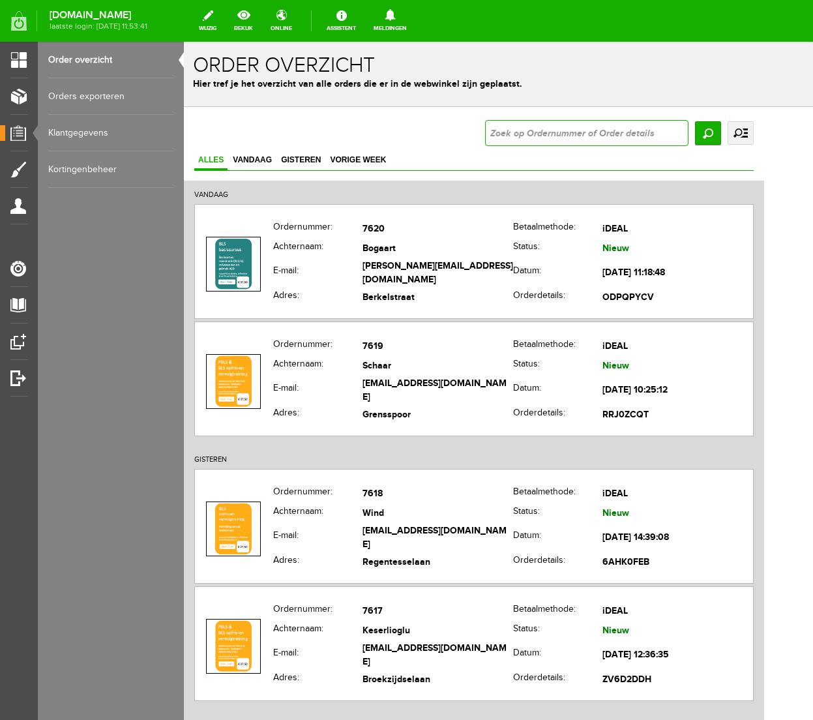
click at [675, 130] on input "text" at bounding box center [586, 133] width 203 height 26
type input "7500"
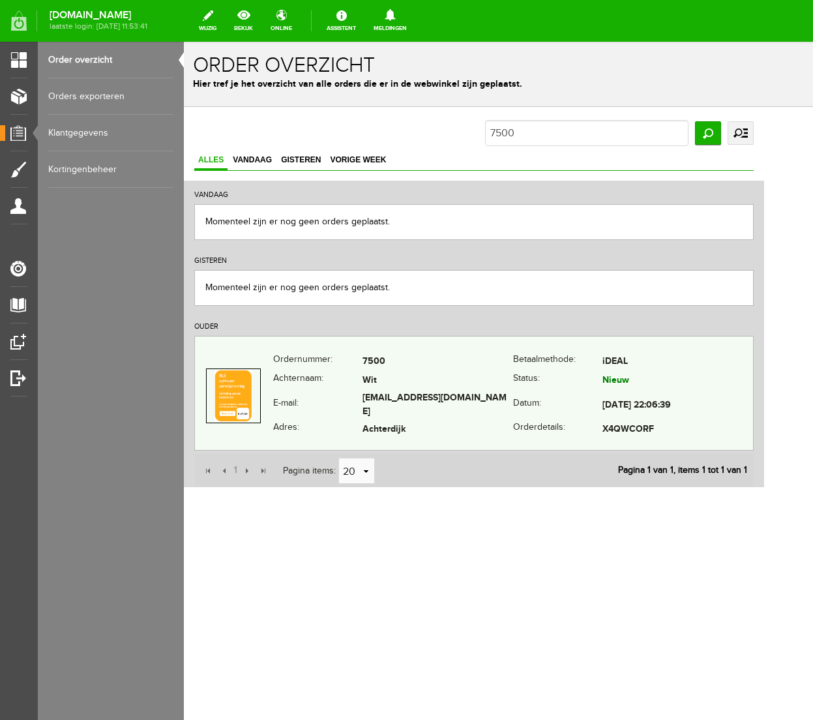
click at [511, 400] on td "[EMAIL_ADDRESS][DOMAIN_NAME]" at bounding box center [437, 405] width 151 height 30
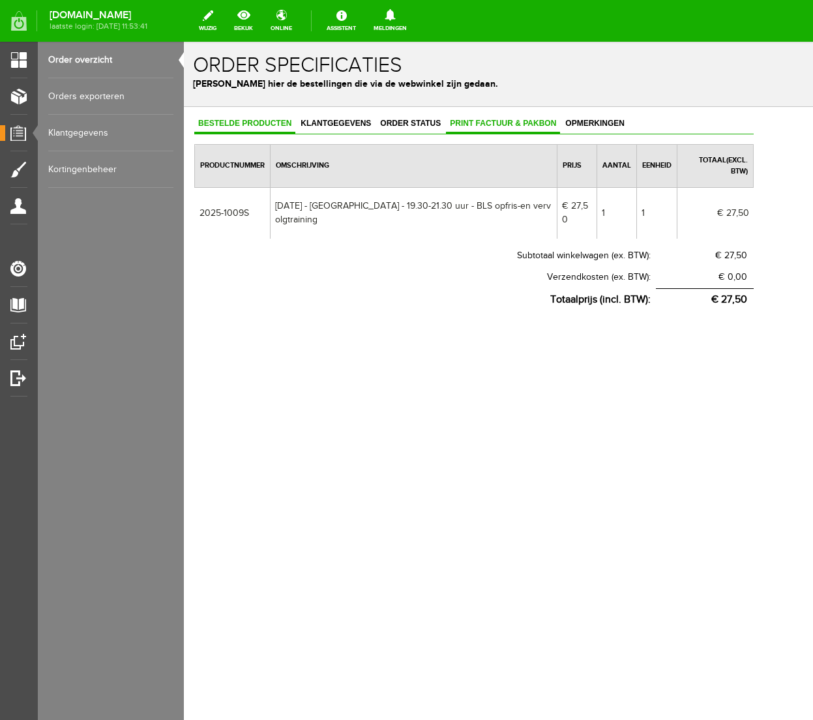
click at [483, 123] on span "Print factuur & pakbon" at bounding box center [503, 123] width 114 height 9
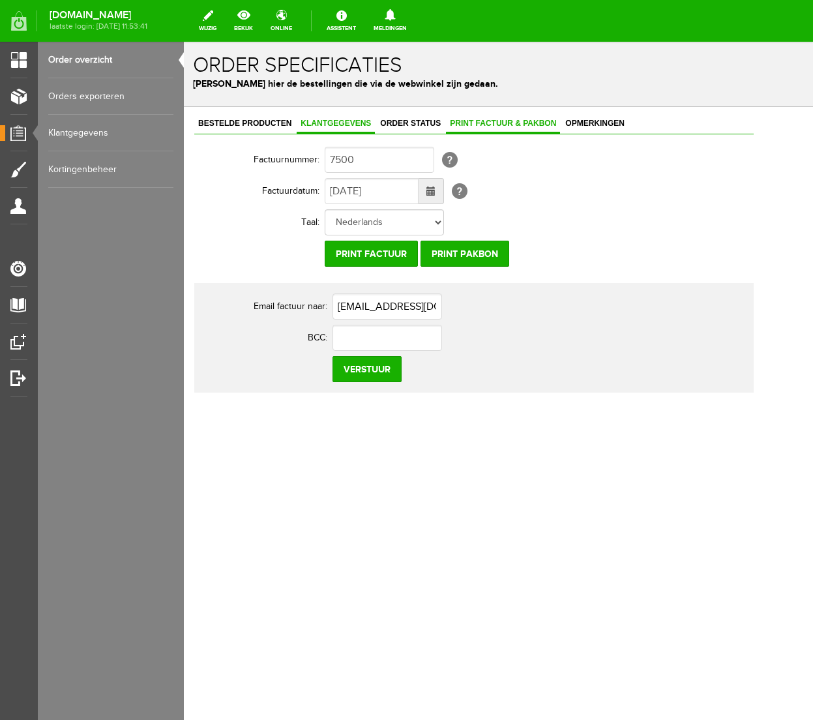
click at [329, 123] on span "Klantgegevens" at bounding box center [336, 123] width 78 height 9
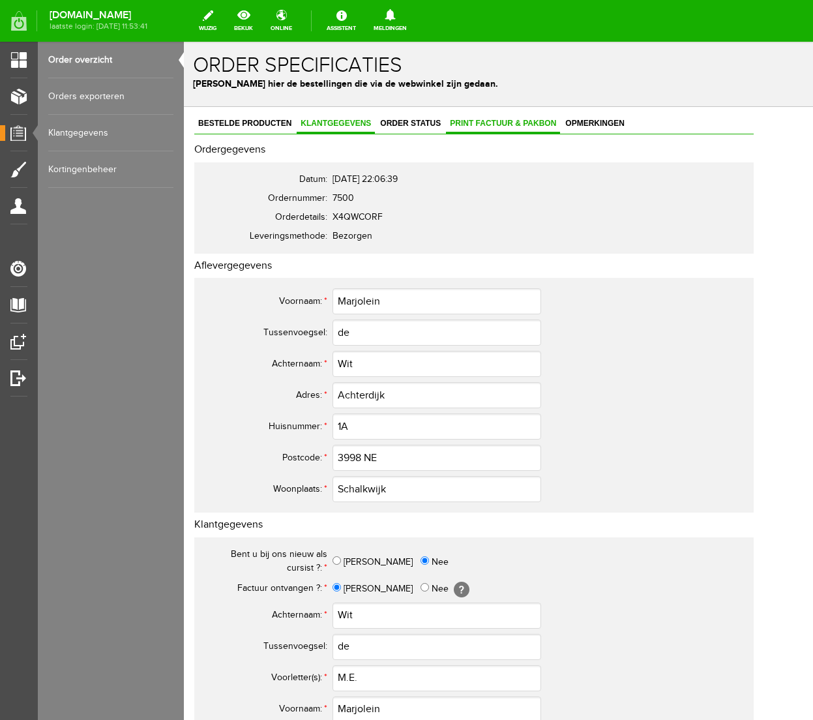
click at [496, 123] on span "Print factuur & pakbon" at bounding box center [503, 123] width 114 height 9
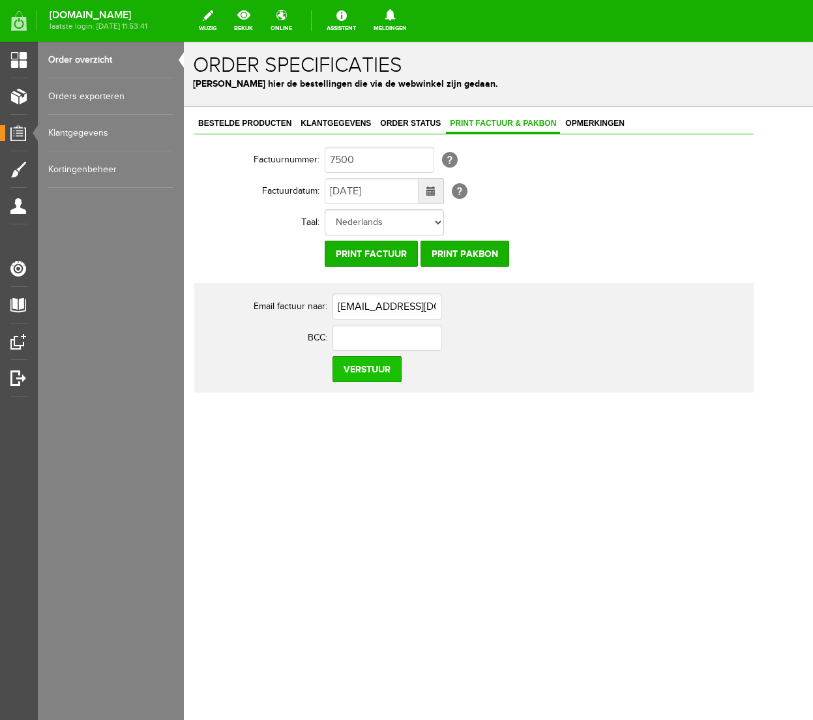
click at [357, 372] on input "Verstuur" at bounding box center [366, 369] width 69 height 26
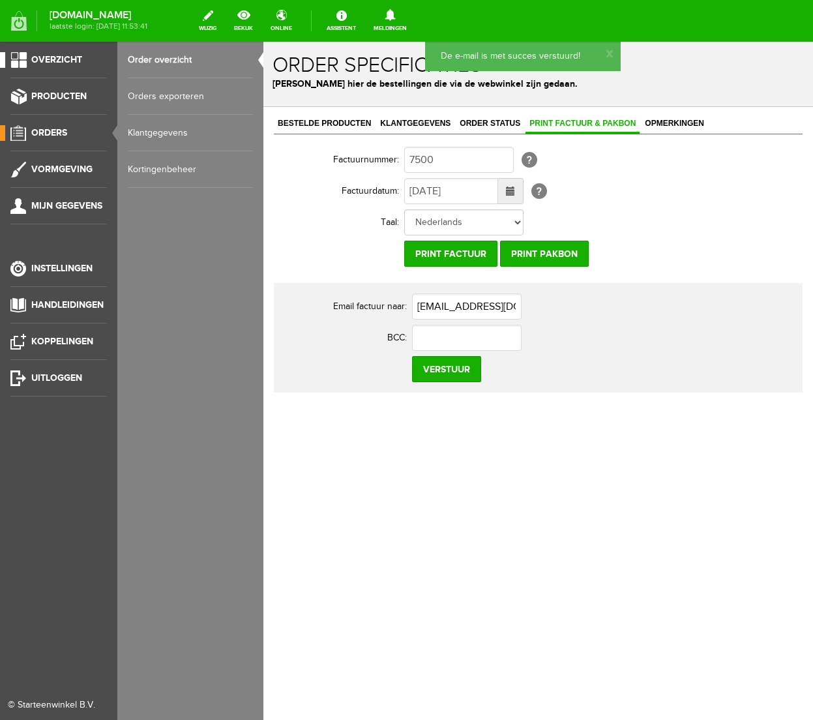
click at [57, 59] on span "Overzicht" at bounding box center [56, 59] width 51 height 11
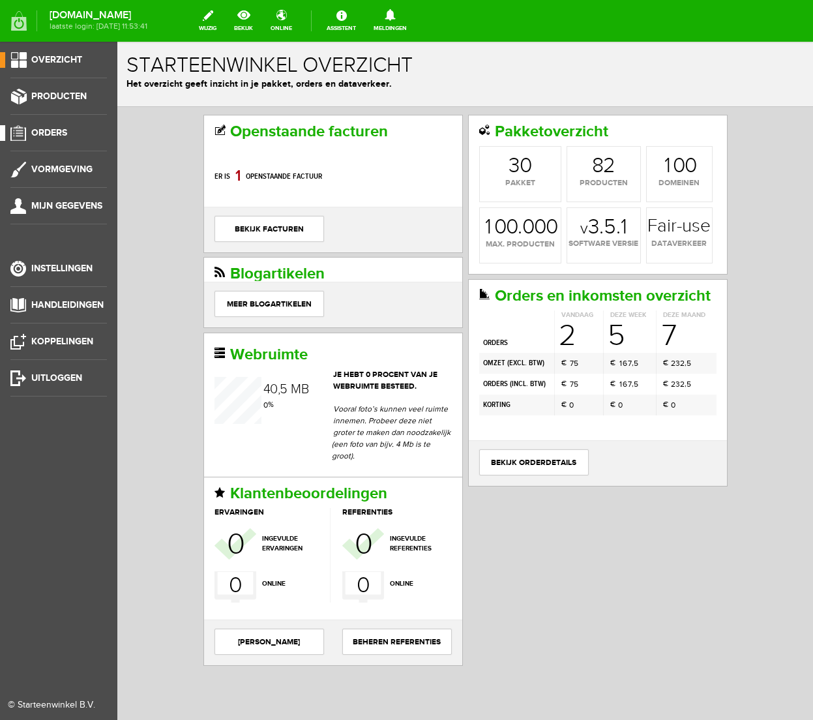
click at [58, 130] on span "Orders" at bounding box center [49, 132] width 36 height 11
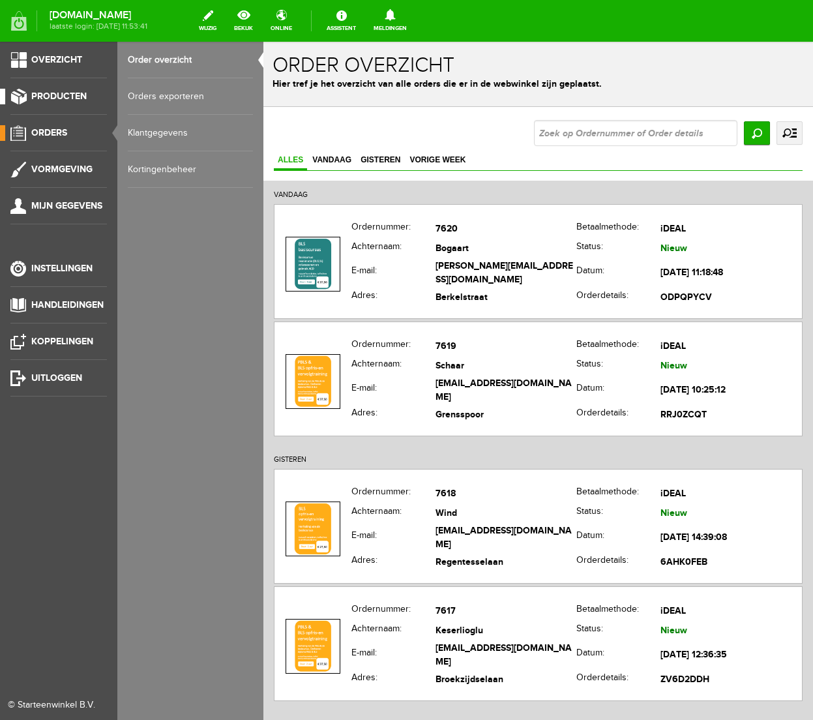
click at [65, 90] on link "Producten" at bounding box center [53, 97] width 107 height 16
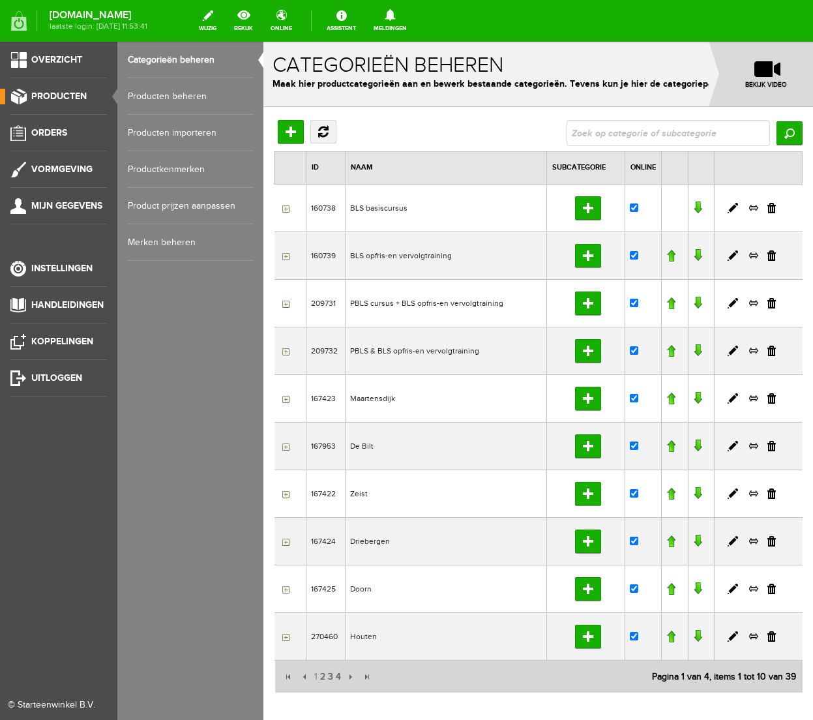
click at [140, 96] on link "Producten beheren" at bounding box center [190, 96] width 125 height 37
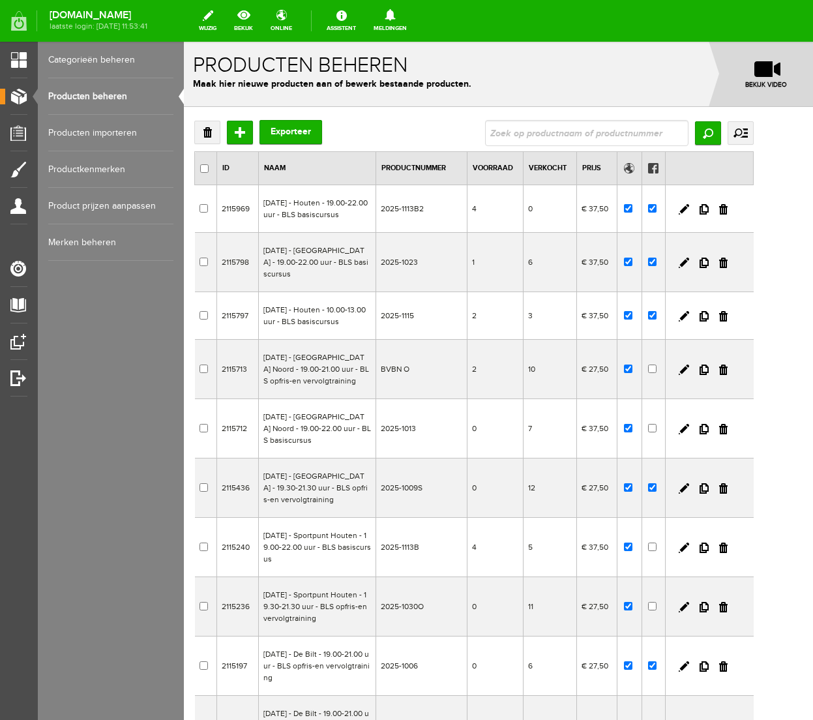
scroll to position [213, 0]
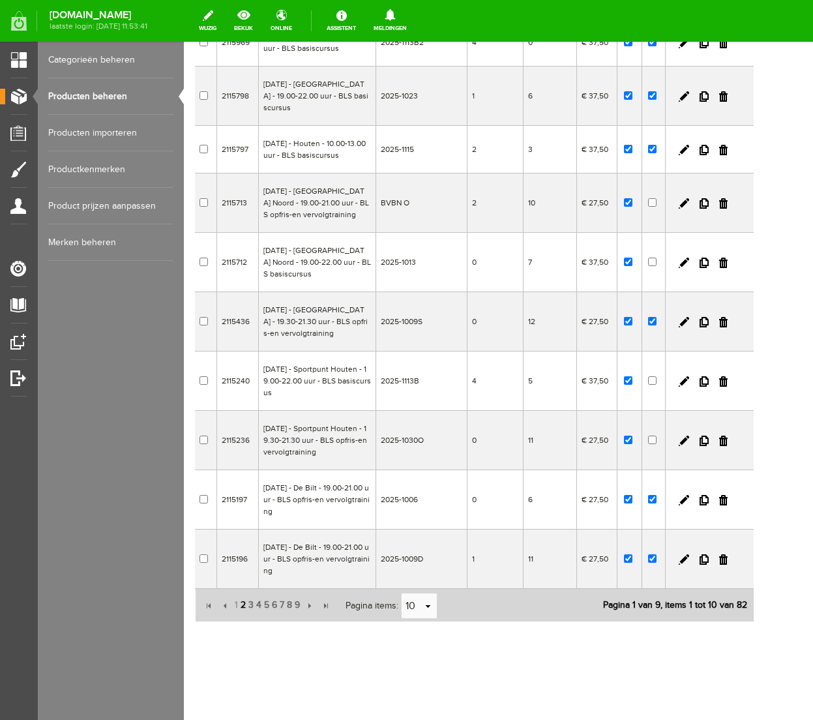
click at [243, 604] on span "2" at bounding box center [243, 605] width 8 height 26
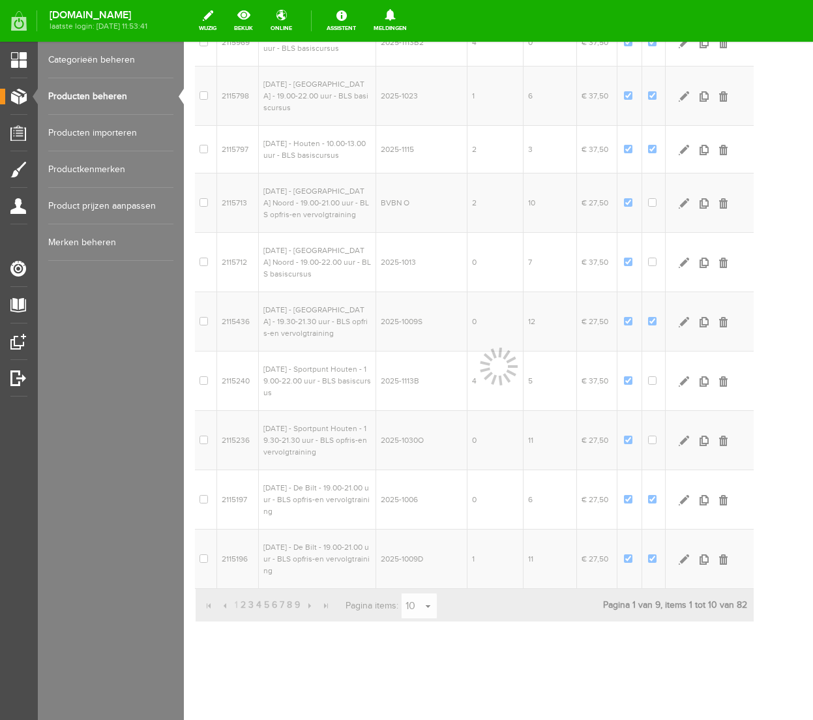
scroll to position [190, 0]
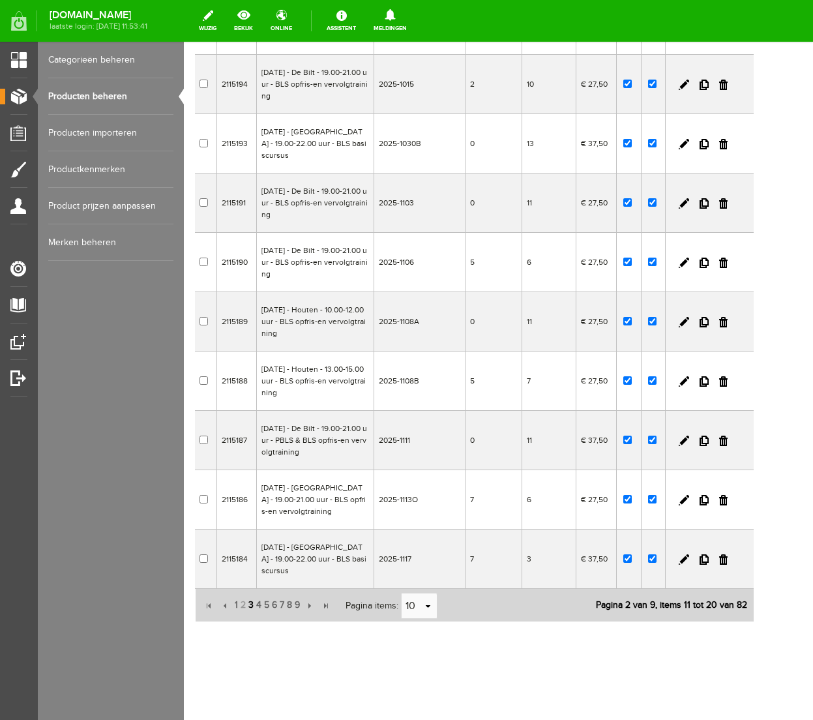
click at [251, 606] on span "3" at bounding box center [251, 605] width 8 height 26
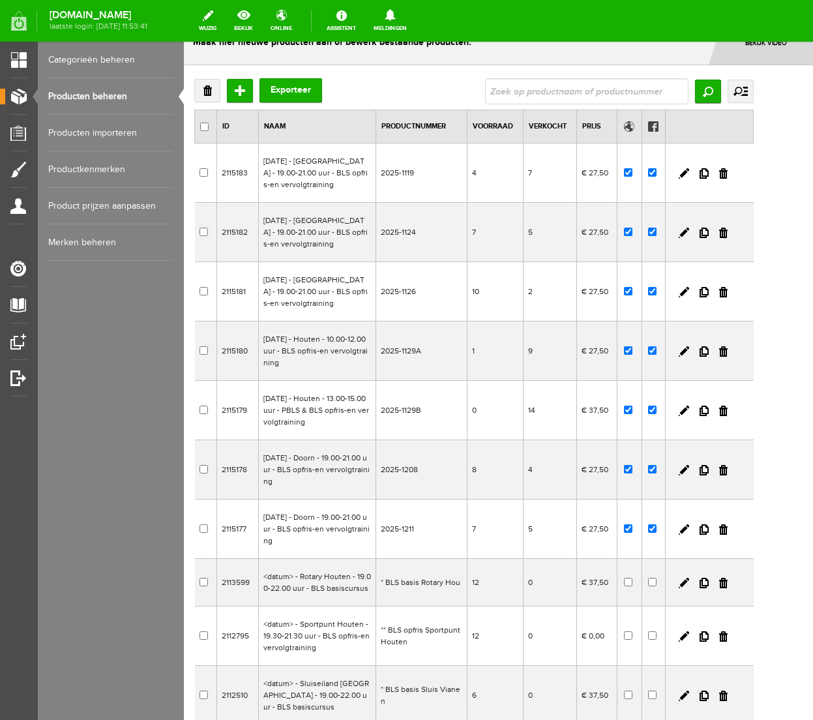
scroll to position [37, 0]
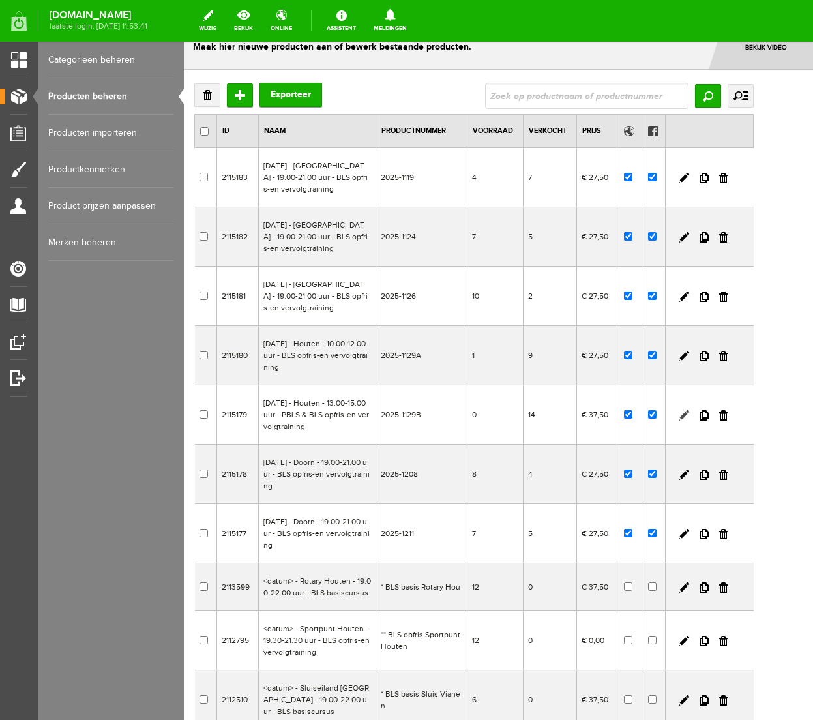
click at [689, 420] on link at bounding box center [684, 415] width 10 height 10
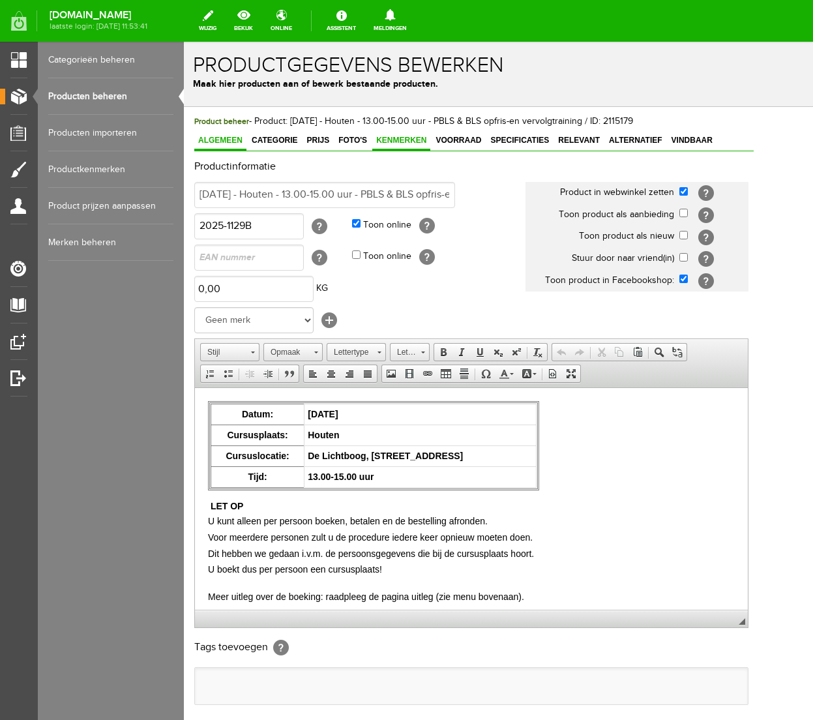
scroll to position [0, 0]
click at [470, 145] on link "Voorraad" at bounding box center [458, 141] width 53 height 19
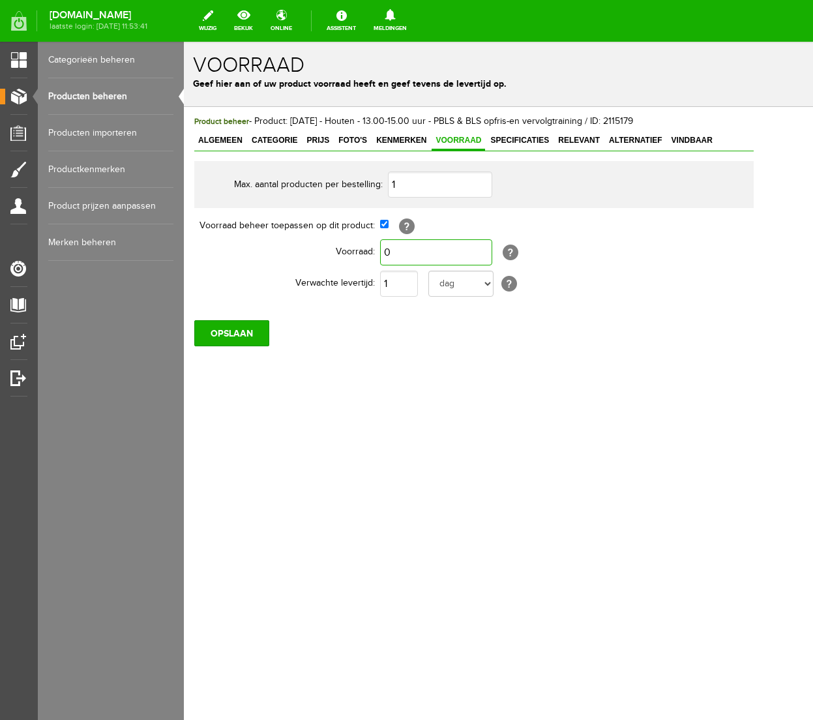
click at [398, 249] on input "0" at bounding box center [436, 252] width 112 height 26
type input "1"
click at [365, 357] on div "Product beheer - Product: [DATE] - Houten - 13.00-15.00 uur - PBLS & BLS opfris…" at bounding box center [474, 275] width 580 height 336
click at [236, 328] on input "OPSLAAN" at bounding box center [231, 333] width 75 height 26
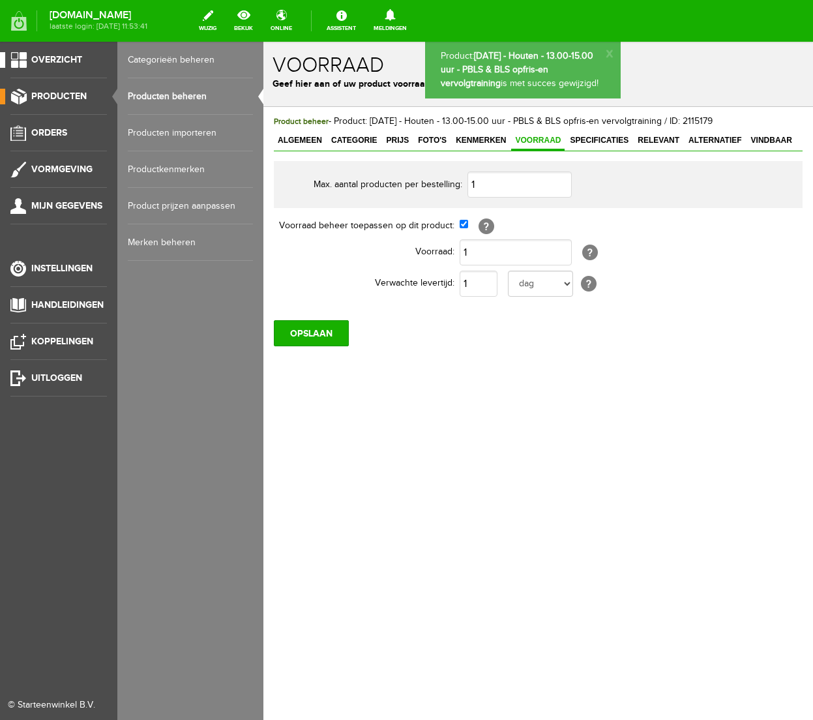
click at [47, 58] on span "Overzicht" at bounding box center [56, 59] width 51 height 11
